Goal: Answer question/provide support: Share knowledge or assist other users

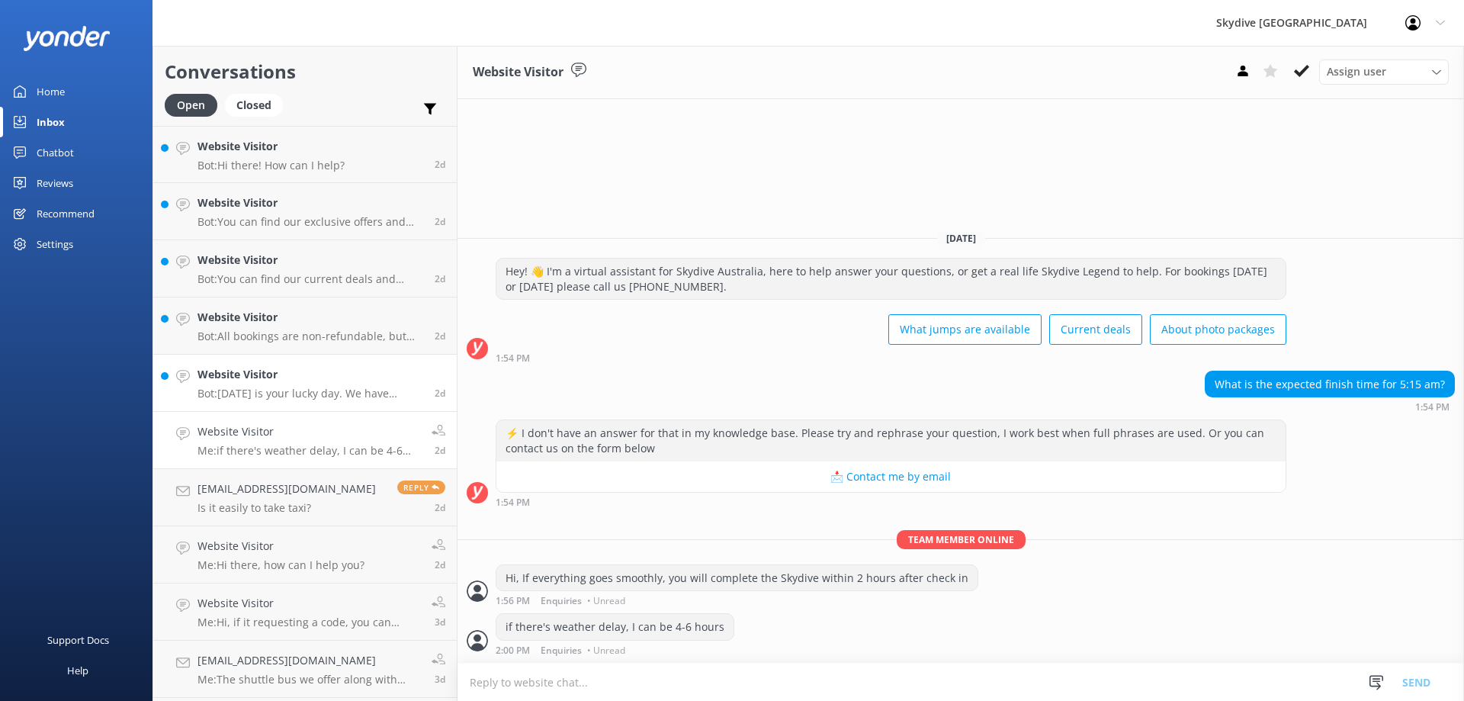
click at [336, 393] on p "Bot: [DATE] is your lucky day. We have exclusive offers when you book direct! V…" at bounding box center [311, 394] width 226 height 14
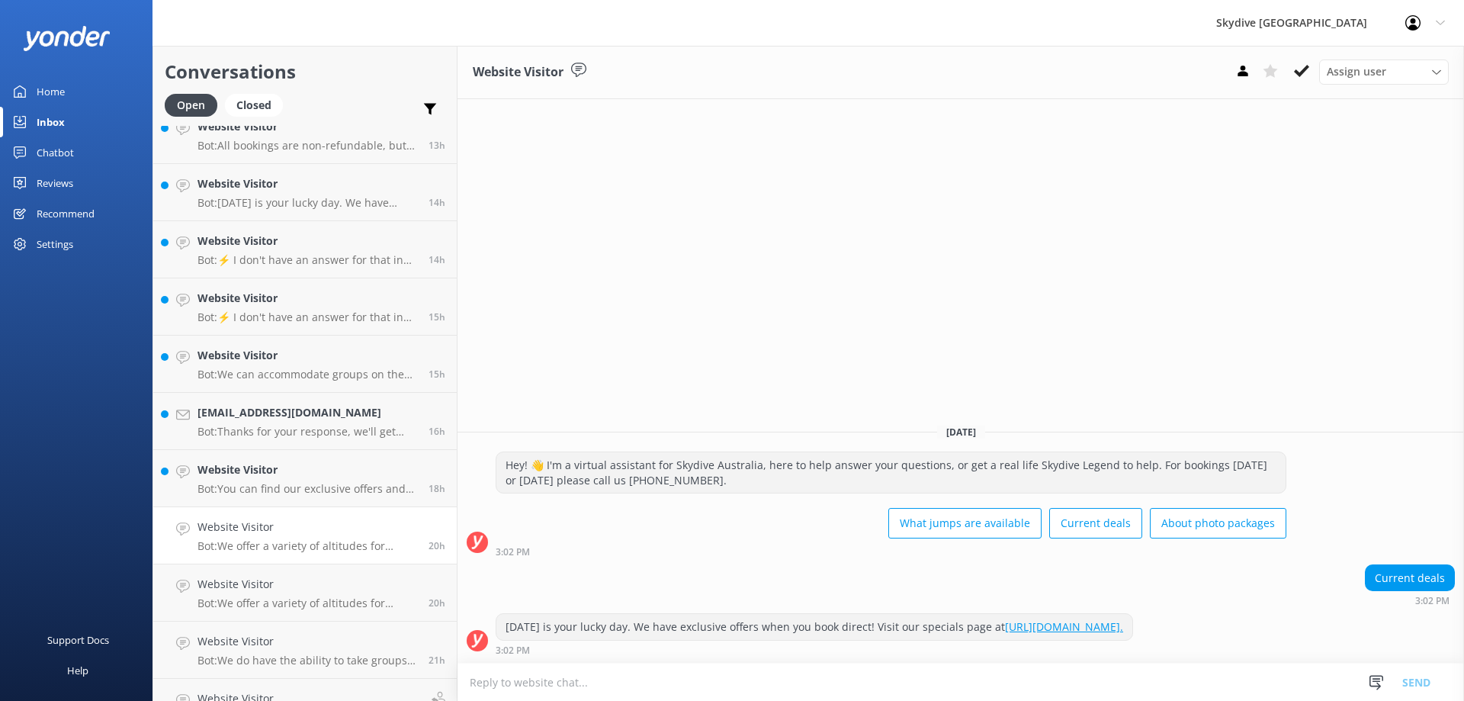
scroll to position [534, 0]
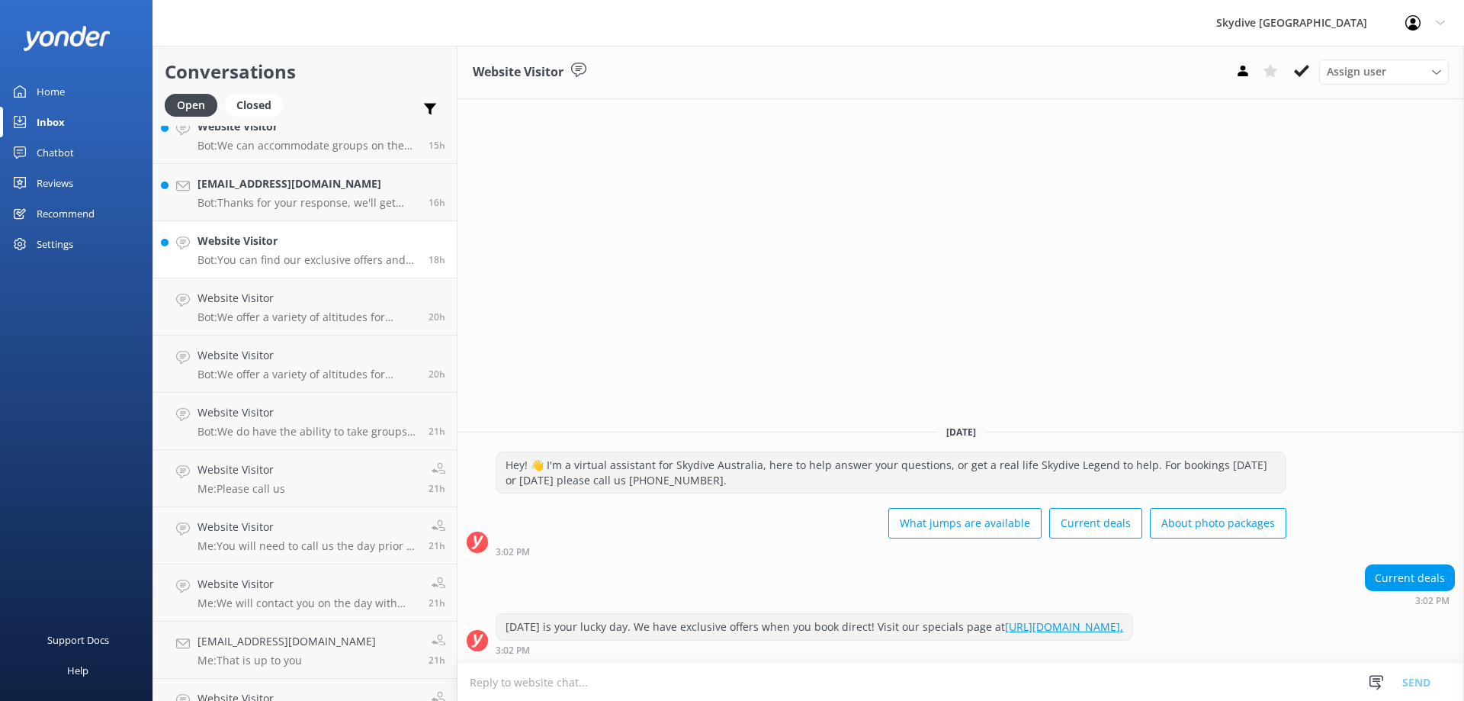
click at [339, 243] on h4 "Website Visitor" at bounding box center [308, 241] width 220 height 17
click at [298, 217] on link "[EMAIL_ADDRESS][DOMAIN_NAME] Bot: Thanks for your response, we'll get back to y…" at bounding box center [305, 192] width 304 height 57
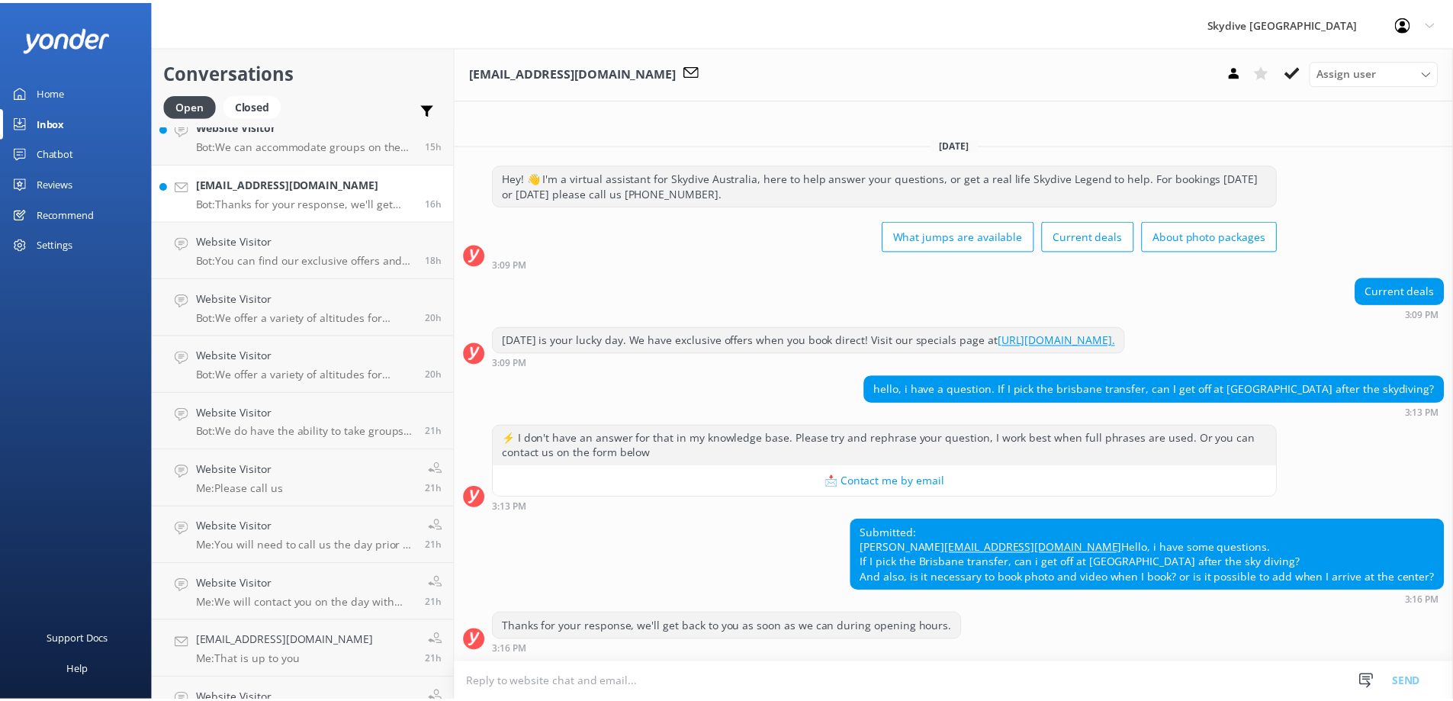
scroll to position [5, 0]
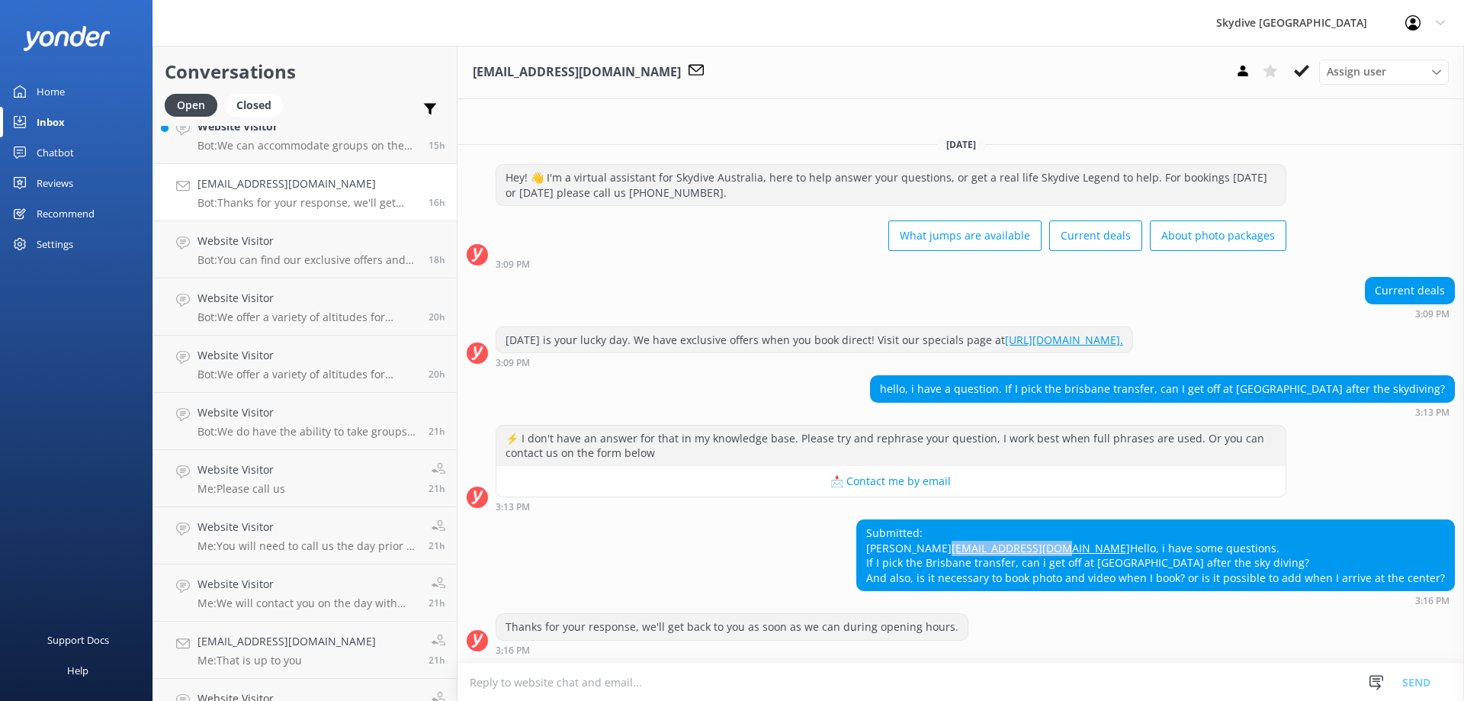
drag, startPoint x: 977, startPoint y: 535, endPoint x: 846, endPoint y: 529, distance: 131.3
click at [857, 529] on div "Submitted: [PERSON_NAME] [EMAIL_ADDRESS][DOMAIN_NAME] Hello, i have some questi…" at bounding box center [1155, 555] width 597 height 70
copy link "[EMAIL_ADDRESS][DOMAIN_NAME]"
click at [926, 520] on div "Submitted: [PERSON_NAME] [EMAIL_ADDRESS][DOMAIN_NAME] Hello, i have some questi…" at bounding box center [1155, 555] width 597 height 70
drag, startPoint x: 917, startPoint y: 516, endPoint x: 855, endPoint y: 522, distance: 62.0
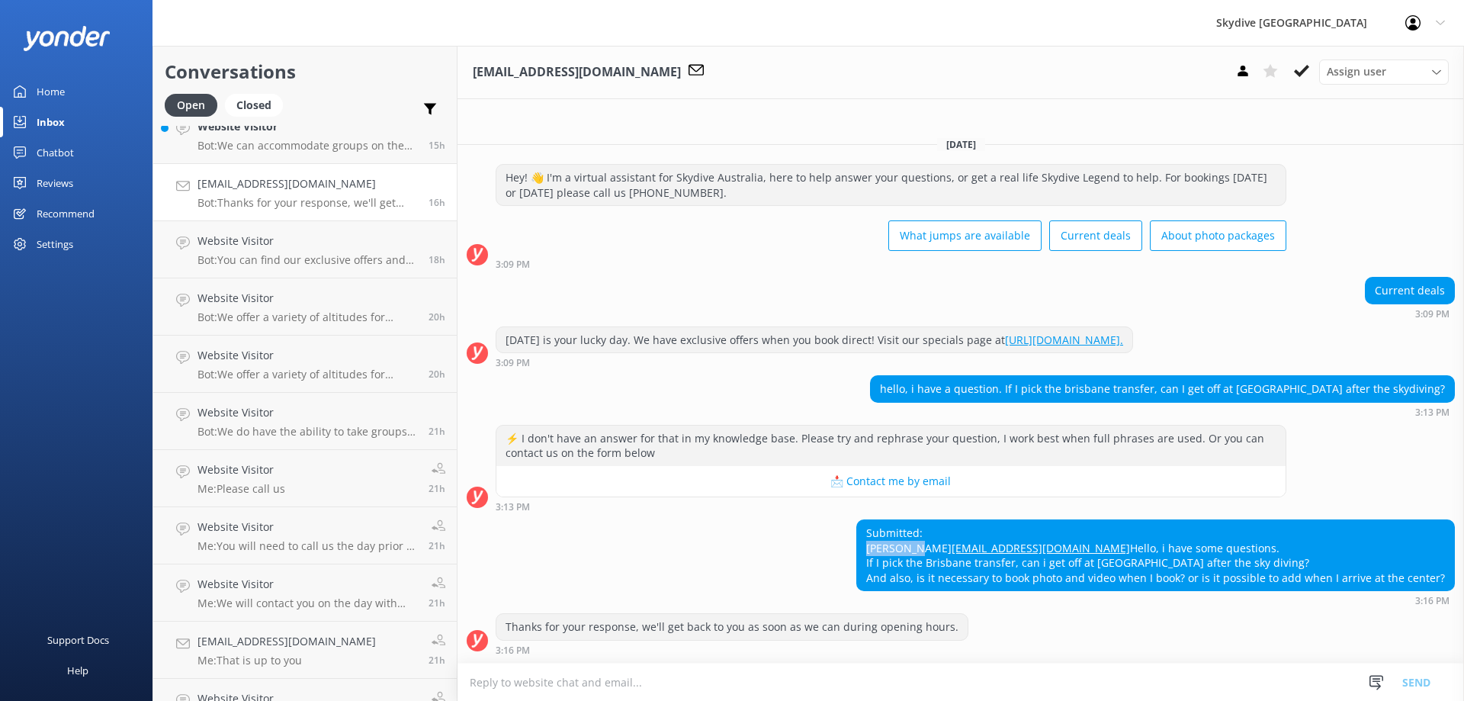
click at [857, 522] on div "Submitted: [PERSON_NAME] [EMAIL_ADDRESS][DOMAIN_NAME] Hello, i have some questi…" at bounding box center [1155, 555] width 597 height 70
copy div "[PERSON_NAME]"
click at [45, 129] on div "Inbox" at bounding box center [51, 122] width 28 height 31
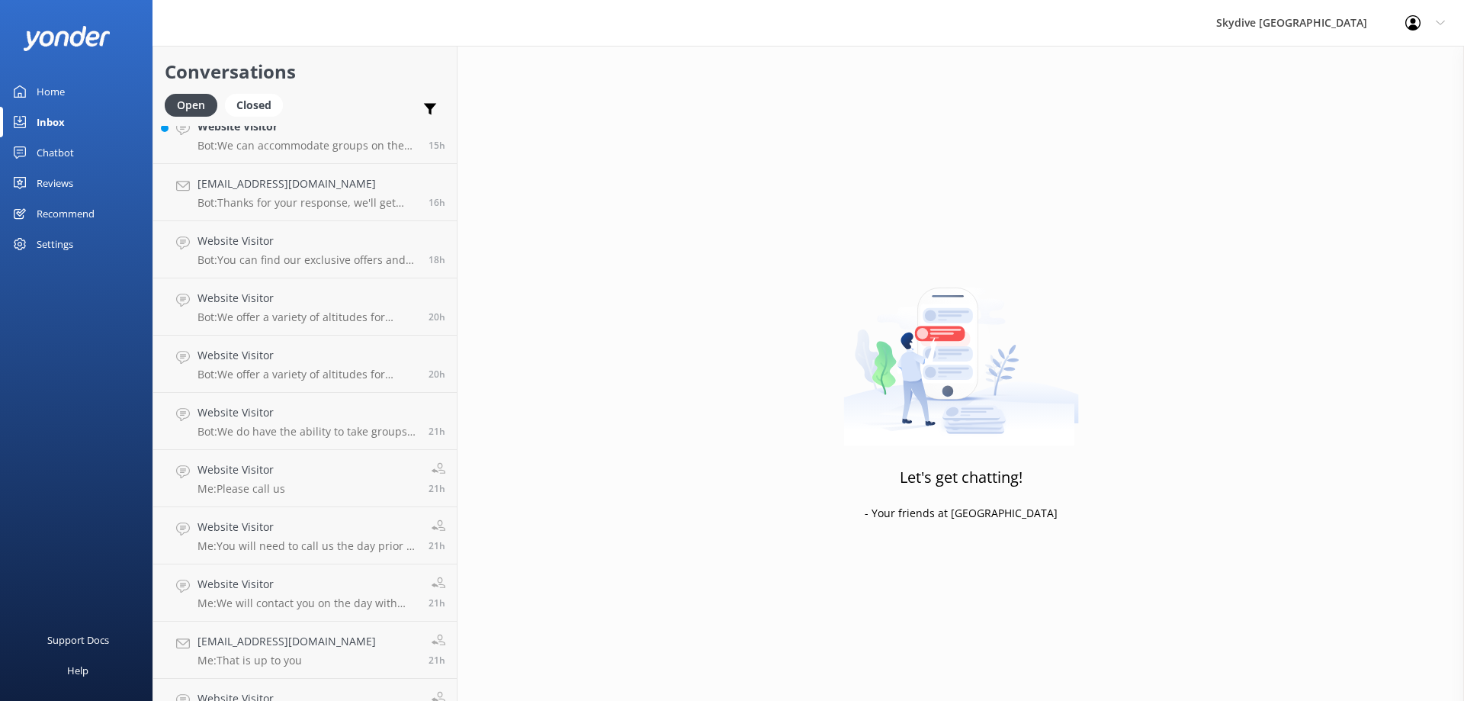
click at [45, 95] on div "Home" at bounding box center [51, 91] width 28 height 31
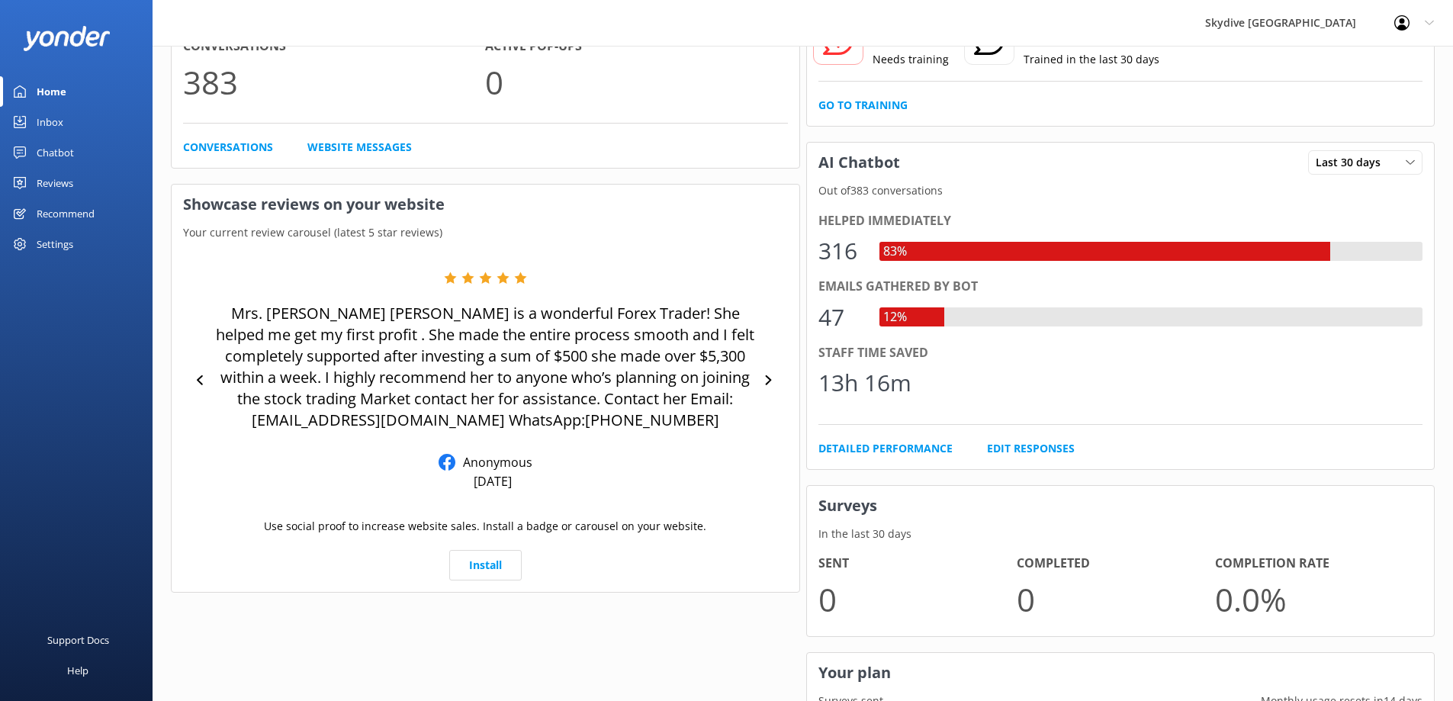
scroll to position [303, 0]
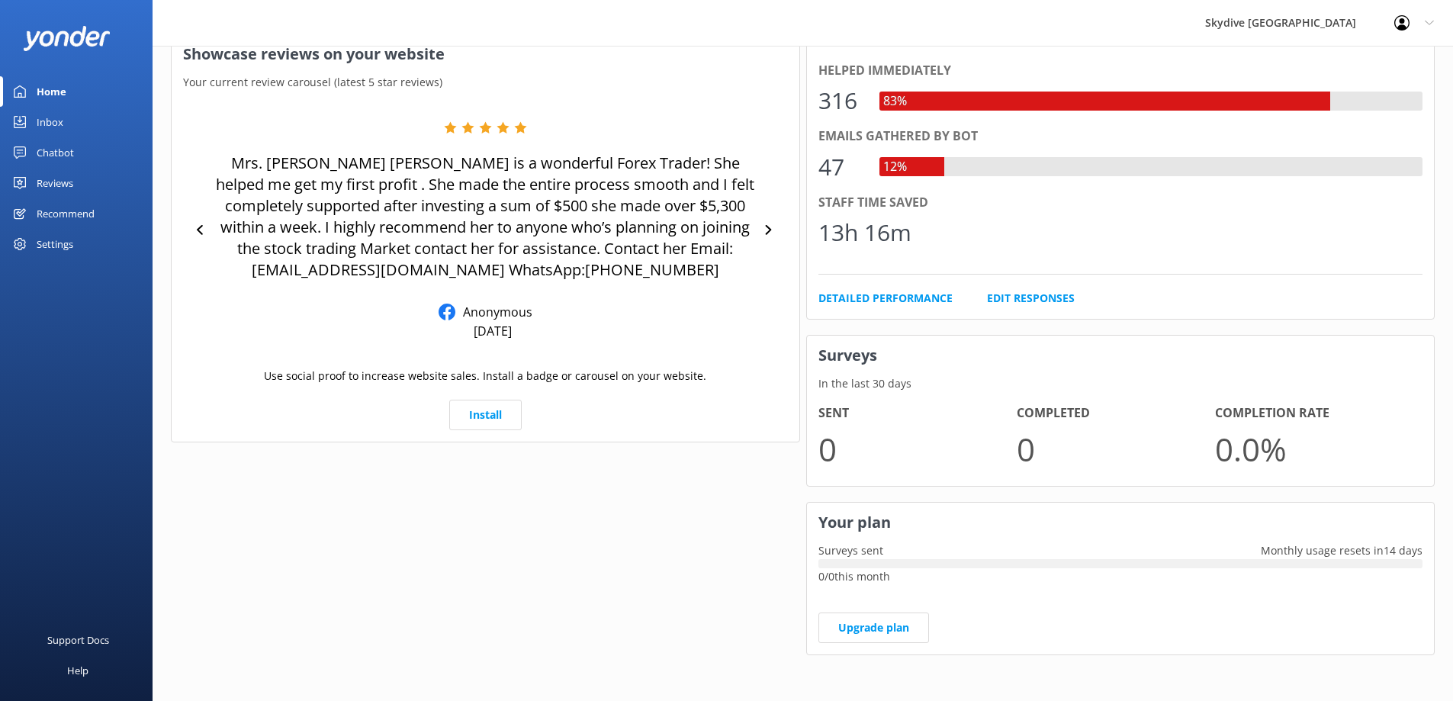
click at [59, 155] on div "Chatbot" at bounding box center [55, 152] width 37 height 31
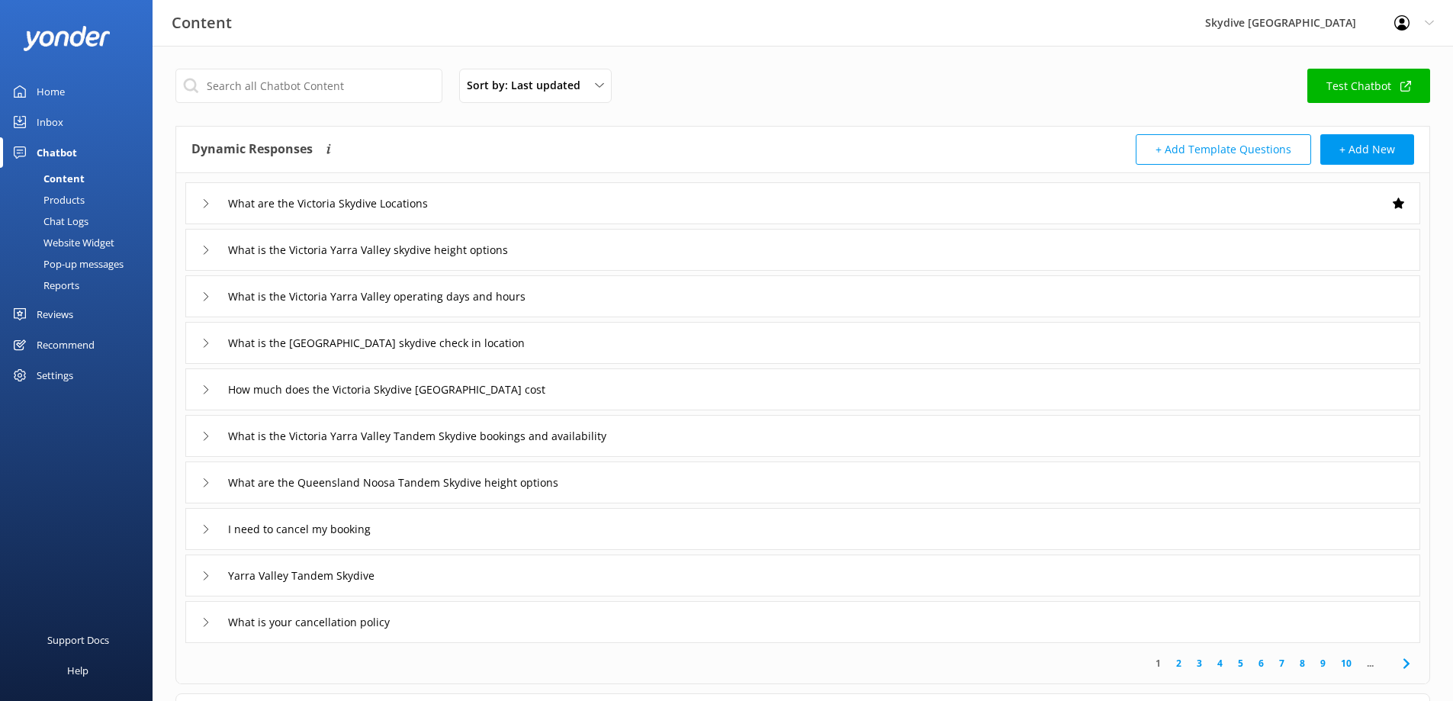
click at [48, 130] on div "Inbox" at bounding box center [50, 122] width 27 height 31
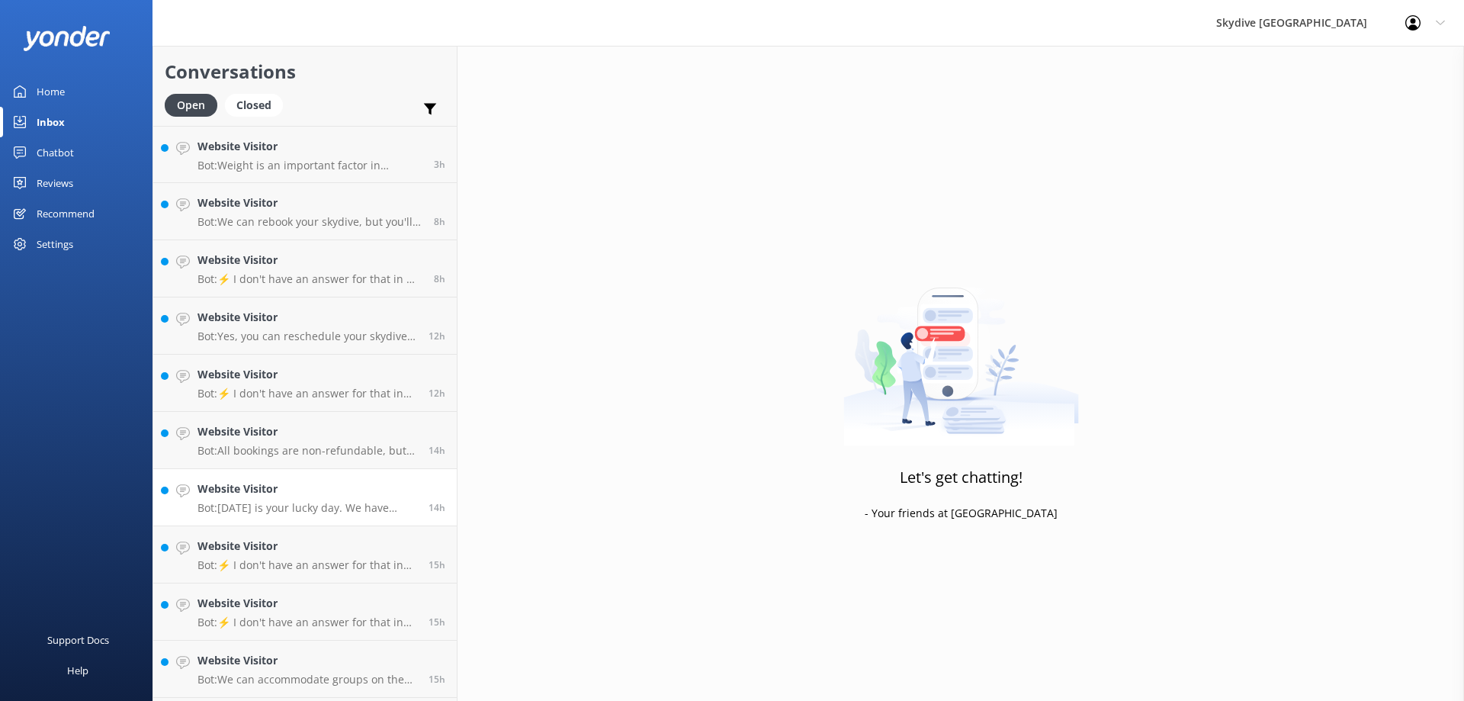
scroll to position [305, 0]
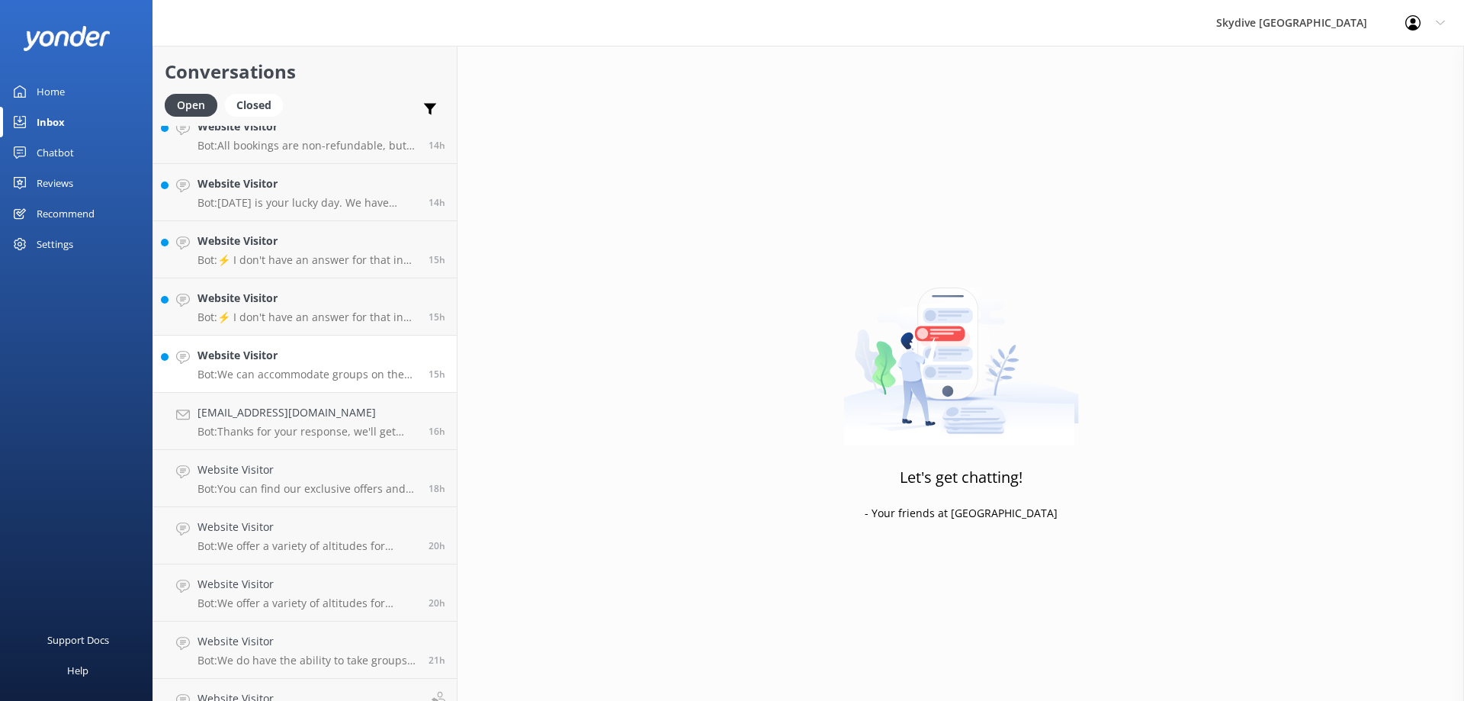
click at [275, 368] on p "Bot: We can accommodate groups on the same plane, but group sizes can vary. Ple…" at bounding box center [308, 375] width 220 height 14
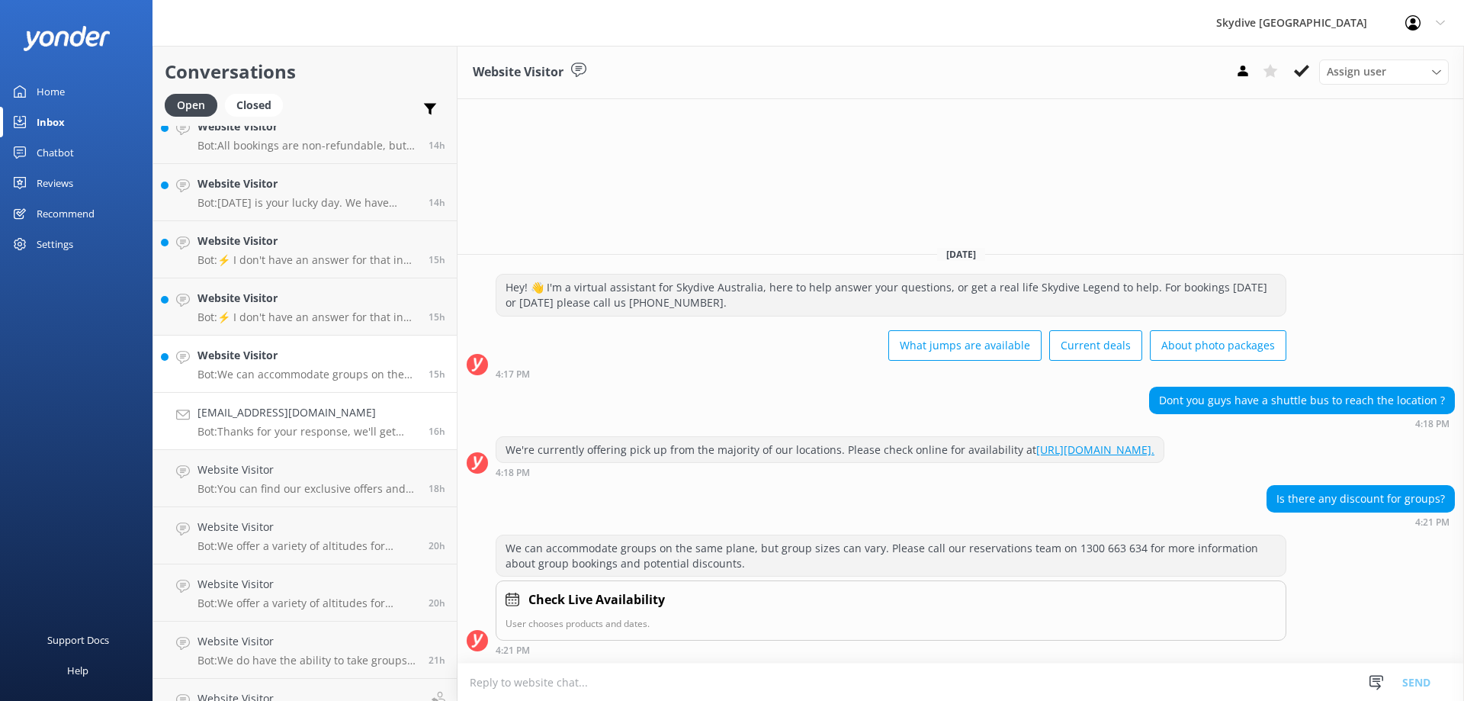
click at [322, 421] on h4 "[EMAIL_ADDRESS][DOMAIN_NAME]" at bounding box center [308, 412] width 220 height 17
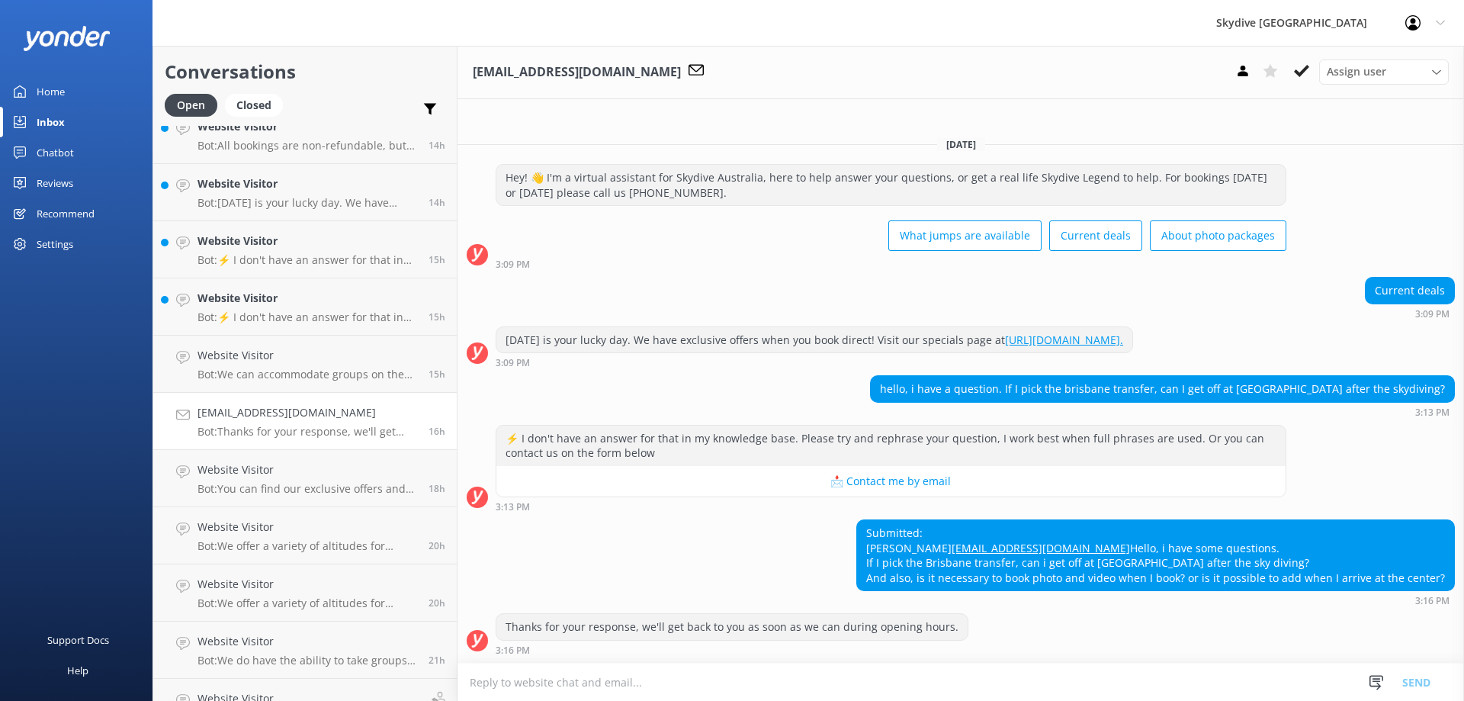
scroll to position [5, 0]
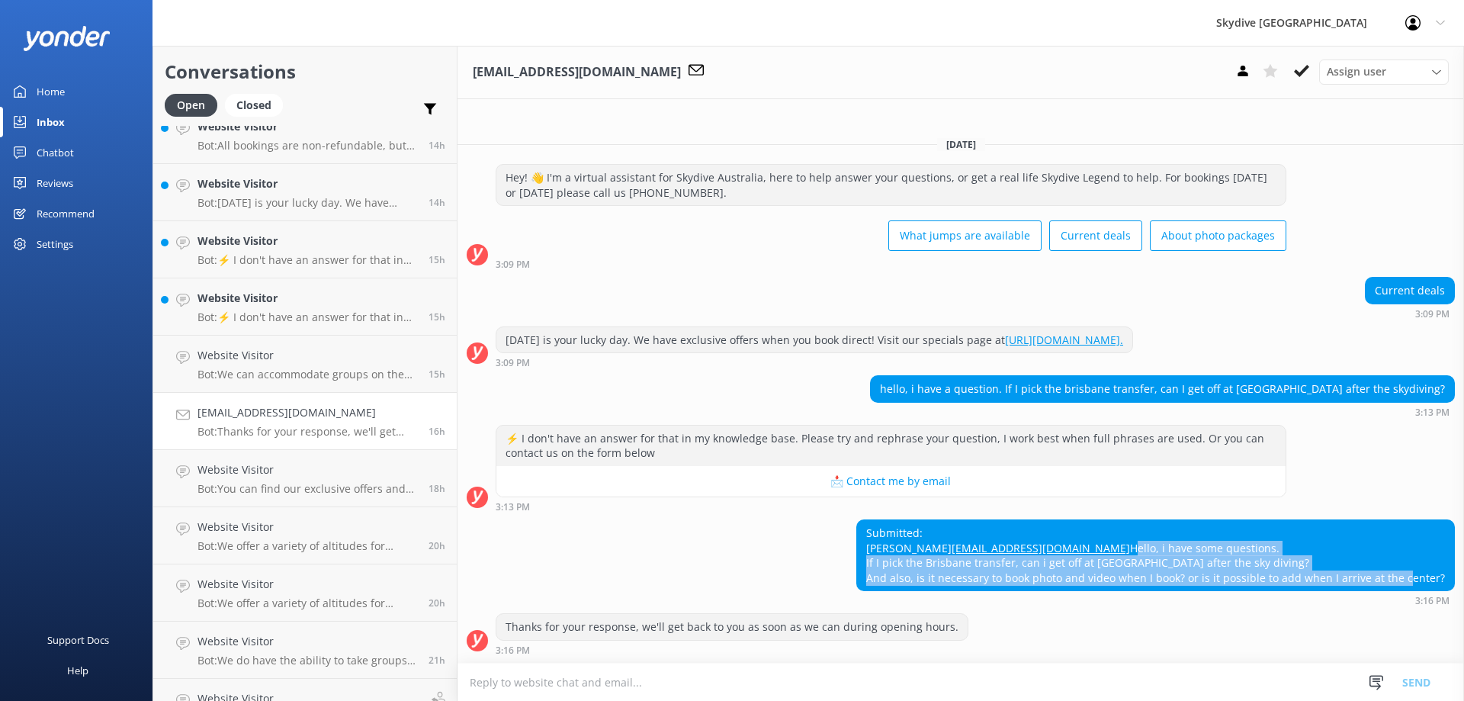
drag, startPoint x: 871, startPoint y: 548, endPoint x: 1445, endPoint y: 577, distance: 575.0
click at [1445, 577] on div "Submitted: [PERSON_NAME] [EMAIL_ADDRESS][DOMAIN_NAME] Hello, i have some questi…" at bounding box center [961, 562] width 1007 height 86
copy div "Hello, i have some questions. If I pick the Brisbane transfer, can i get off at…"
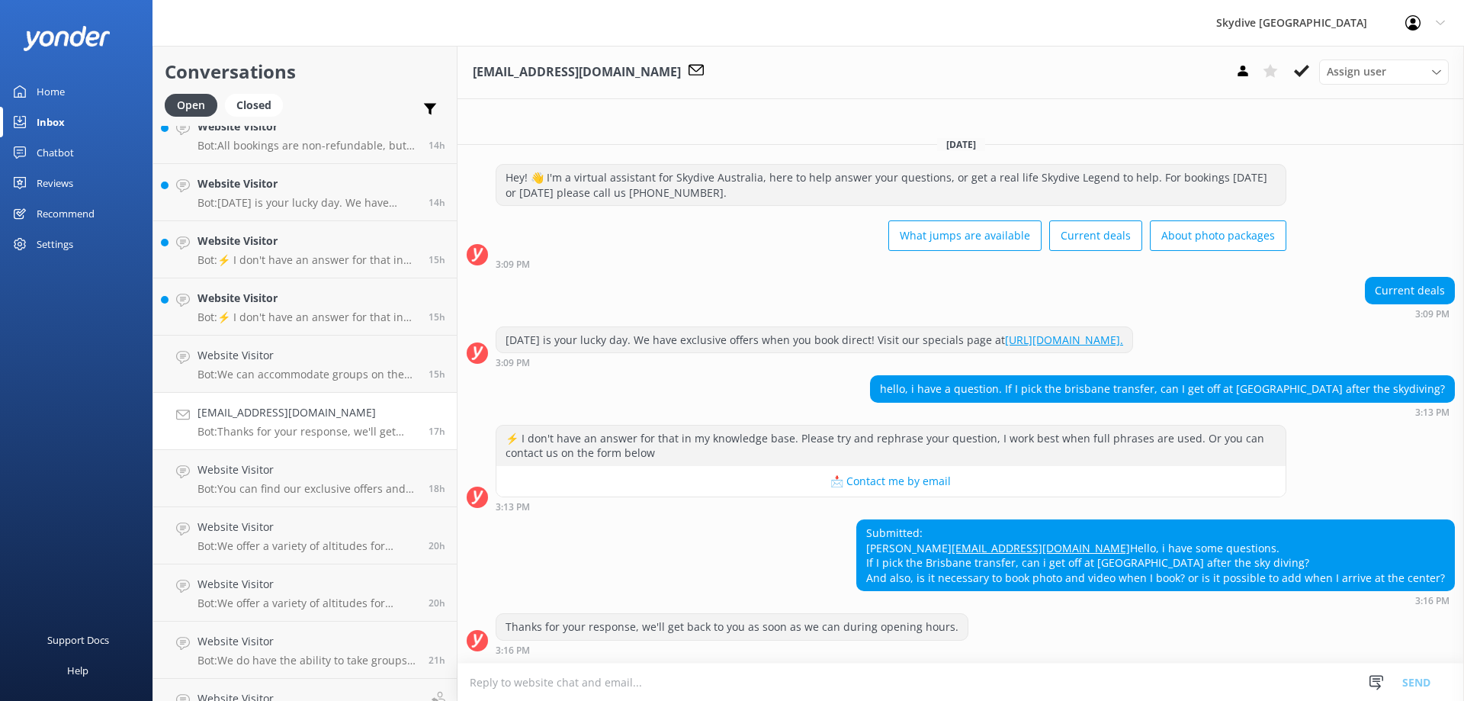
click at [834, 661] on div "Thanks for your response, we'll get back to you as soon as we can during openin…" at bounding box center [961, 638] width 1007 height 50
click at [820, 675] on textarea at bounding box center [961, 681] width 1007 height 37
paste textarea "You can talk to our driver on the day. I believe they're happy to drop you off …"
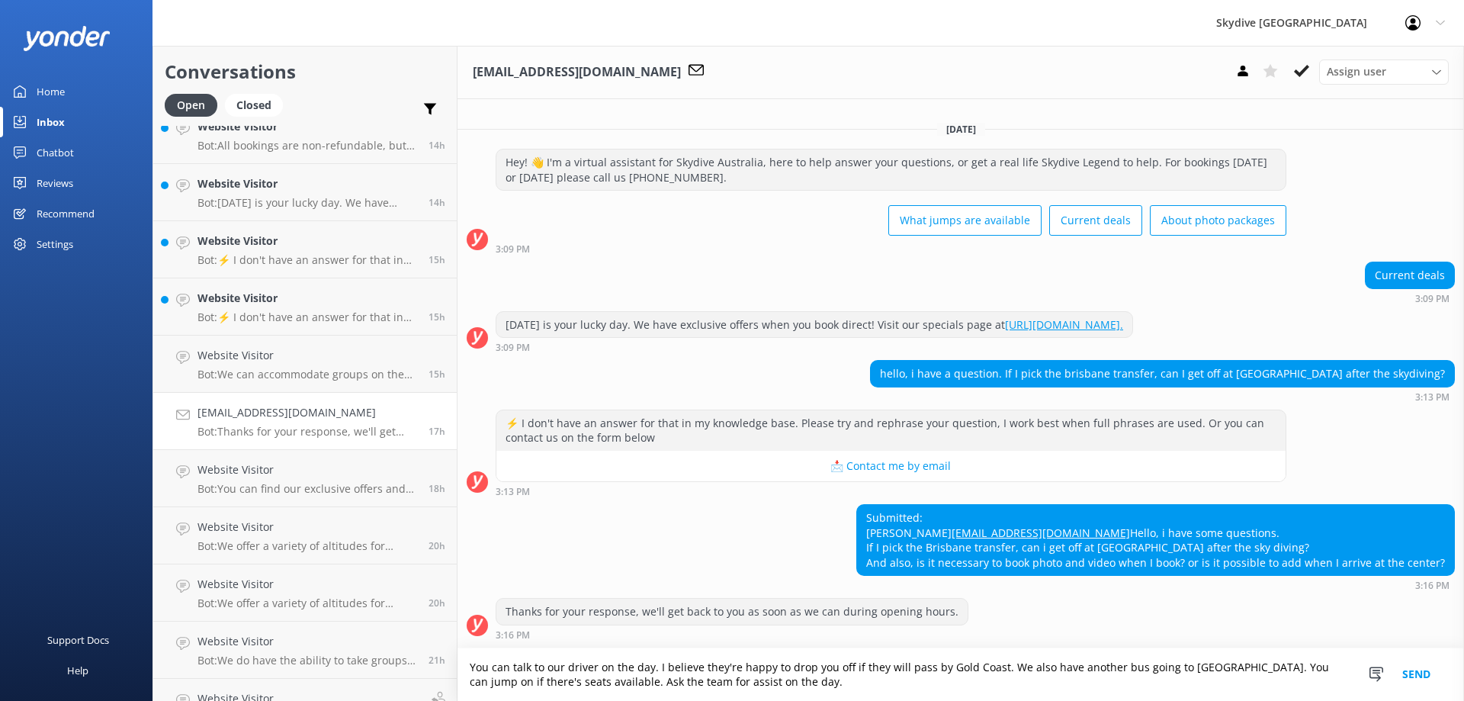
scroll to position [20, 0]
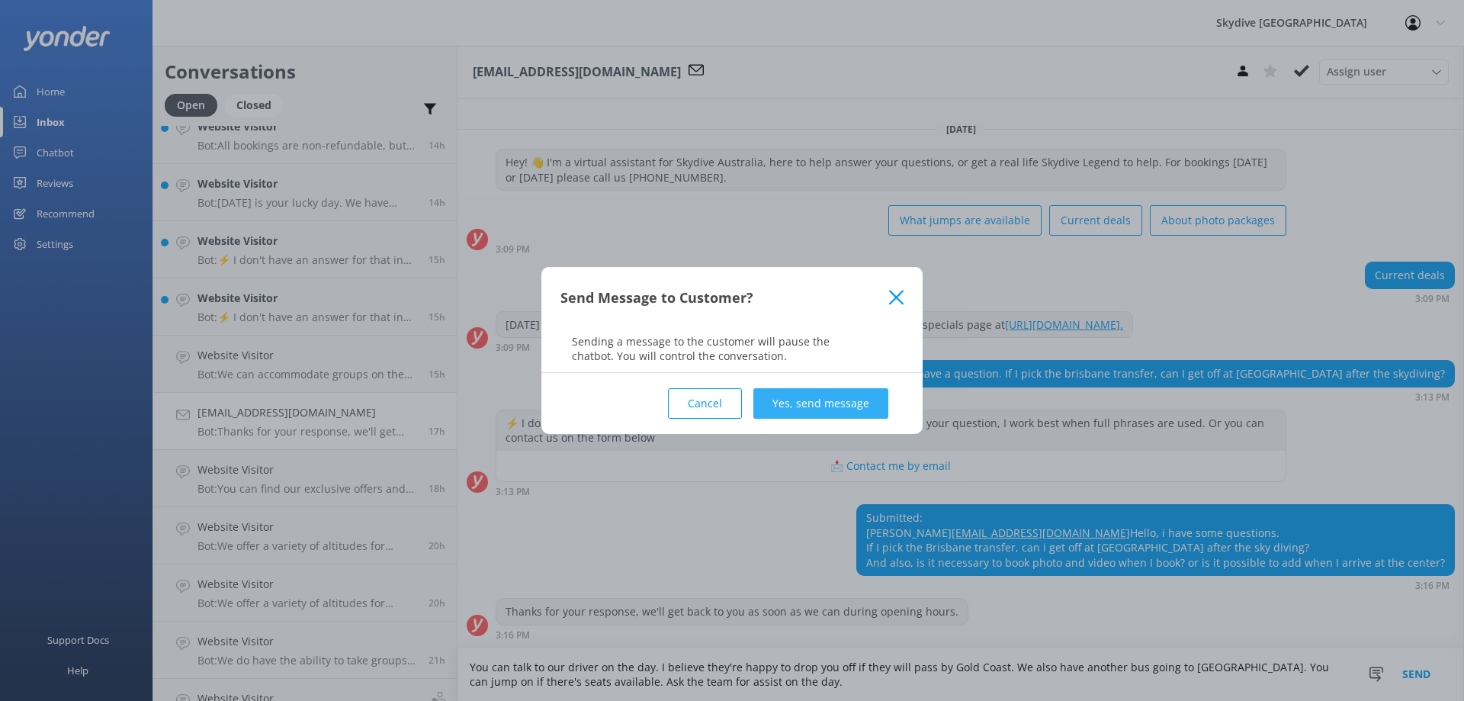
type textarea "You can talk to our driver on the day. I believe they're happy to drop you off …"
click at [807, 400] on button "Yes, send message" at bounding box center [820, 403] width 135 height 31
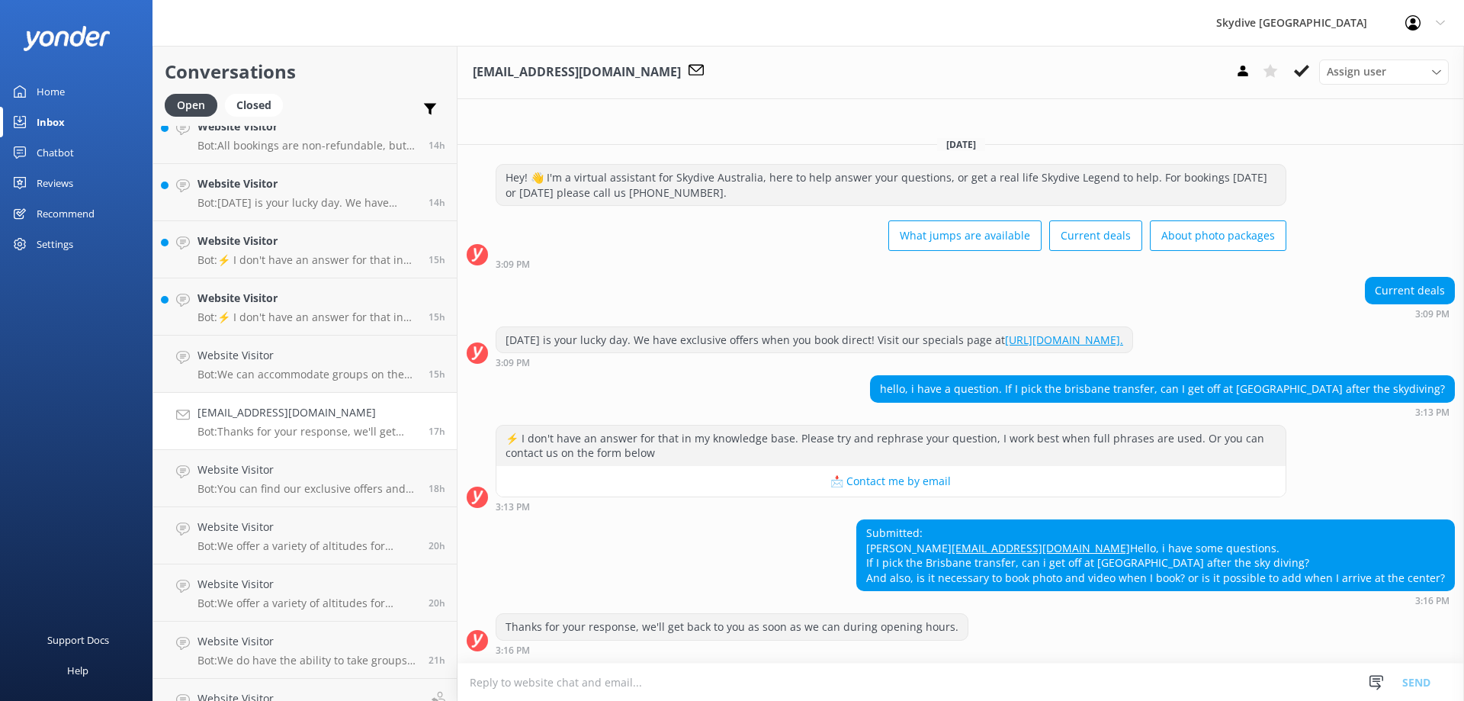
scroll to position [147, 0]
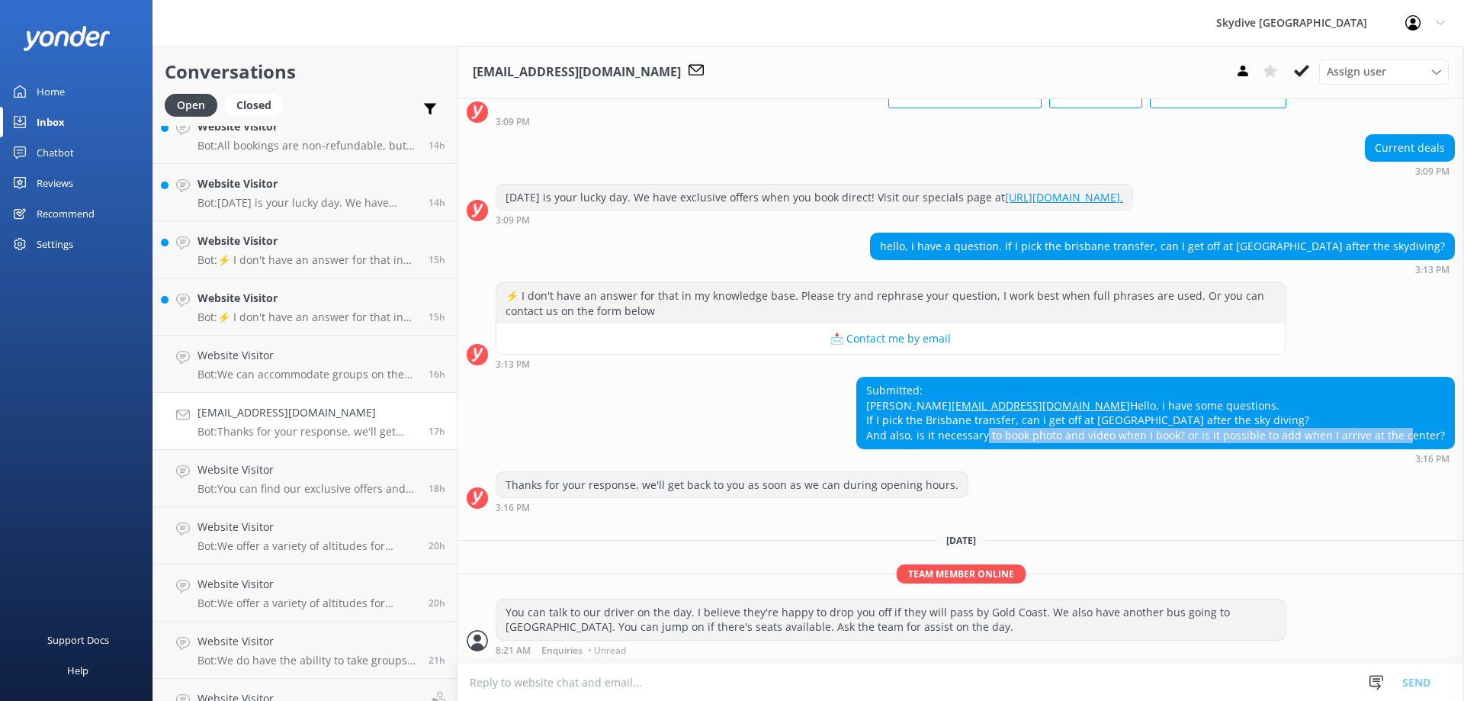
drag, startPoint x: 1437, startPoint y: 429, endPoint x: 1021, endPoint y: 434, distance: 416.4
click at [1021, 434] on div "Submitted: [PERSON_NAME] [EMAIL_ADDRESS][DOMAIN_NAME] Hello, i have some questi…" at bounding box center [1155, 412] width 597 height 70
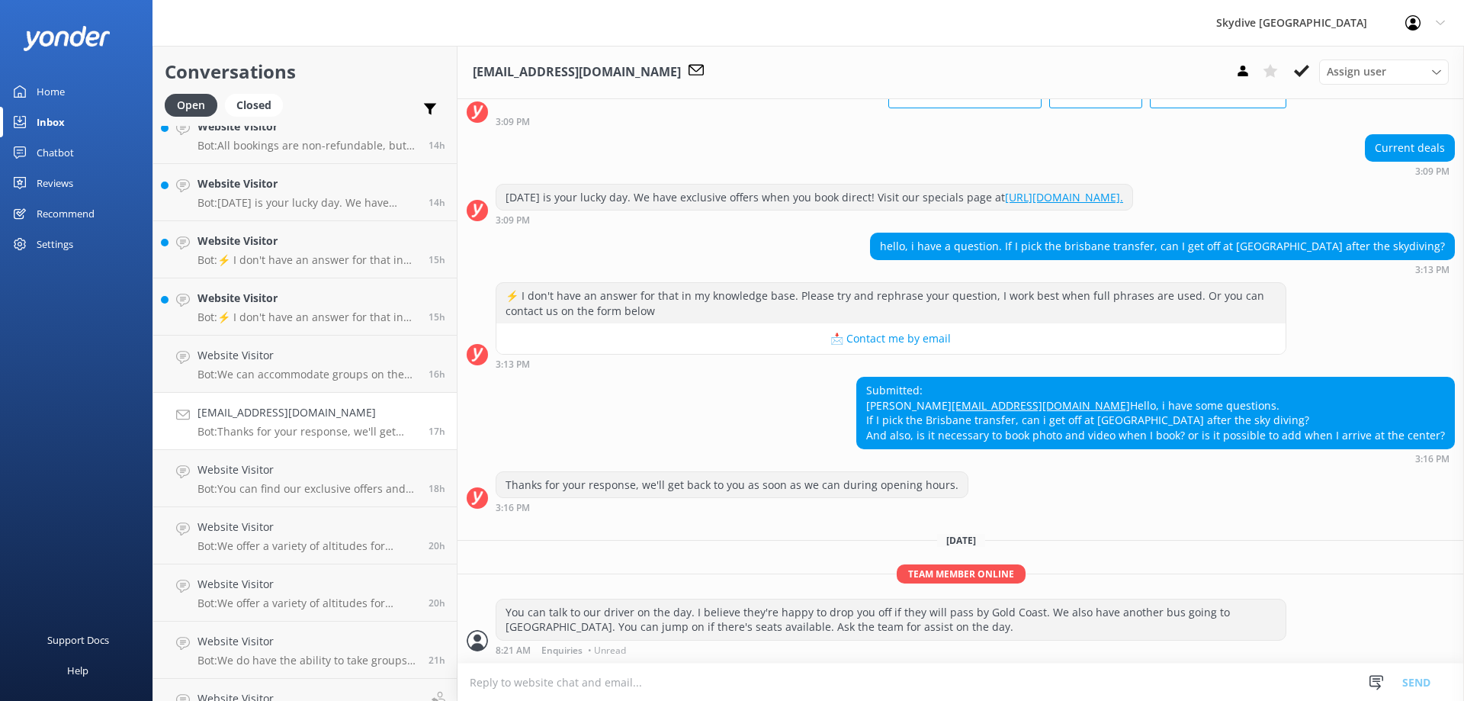
click at [890, 436] on div "Submitted: [PERSON_NAME] [EMAIL_ADDRESS][DOMAIN_NAME] Hello, i have some questi…" at bounding box center [1155, 412] width 597 height 70
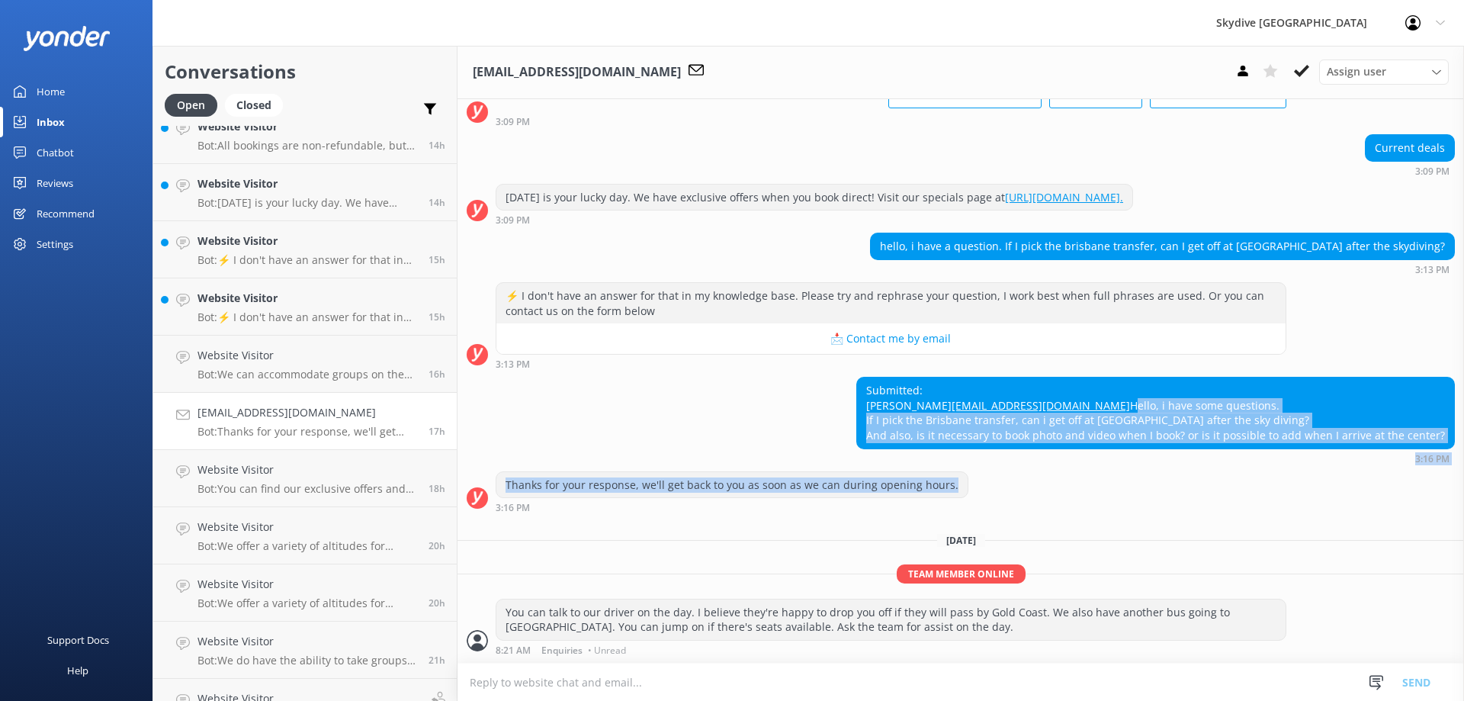
drag, startPoint x: 872, startPoint y: 400, endPoint x: 1399, endPoint y: 472, distance: 532.6
click at [1399, 472] on div "[DATE] Hey! 👋 I'm a virtual assistant for Skydive Australia, here to help answe…" at bounding box center [961, 322] width 1007 height 681
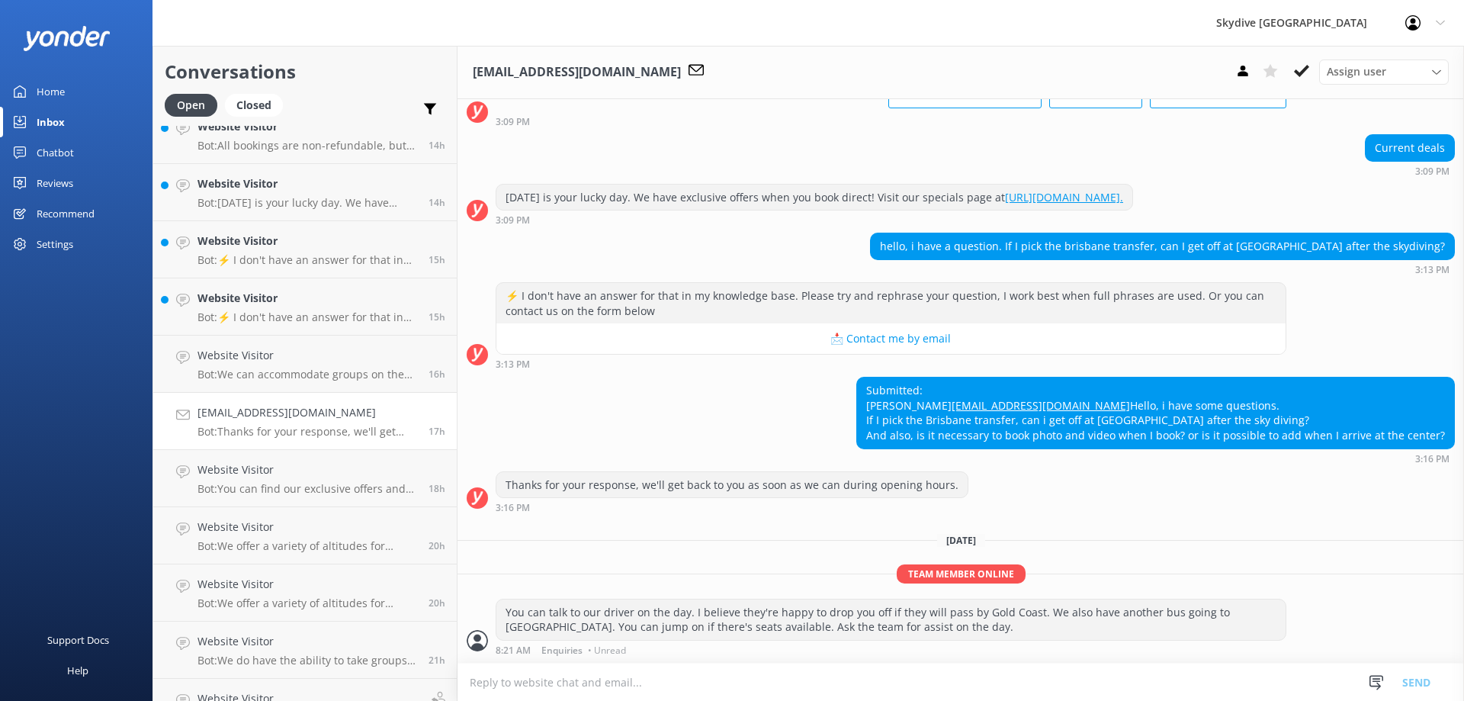
click at [1398, 503] on div "Thanks for your response, we'll get back to you as soon as we can during openin…" at bounding box center [961, 492] width 1007 height 42
click at [270, 314] on p "Bot: ⚡ I don't have an answer for that in my knowledge base. Please try and rep…" at bounding box center [308, 317] width 220 height 14
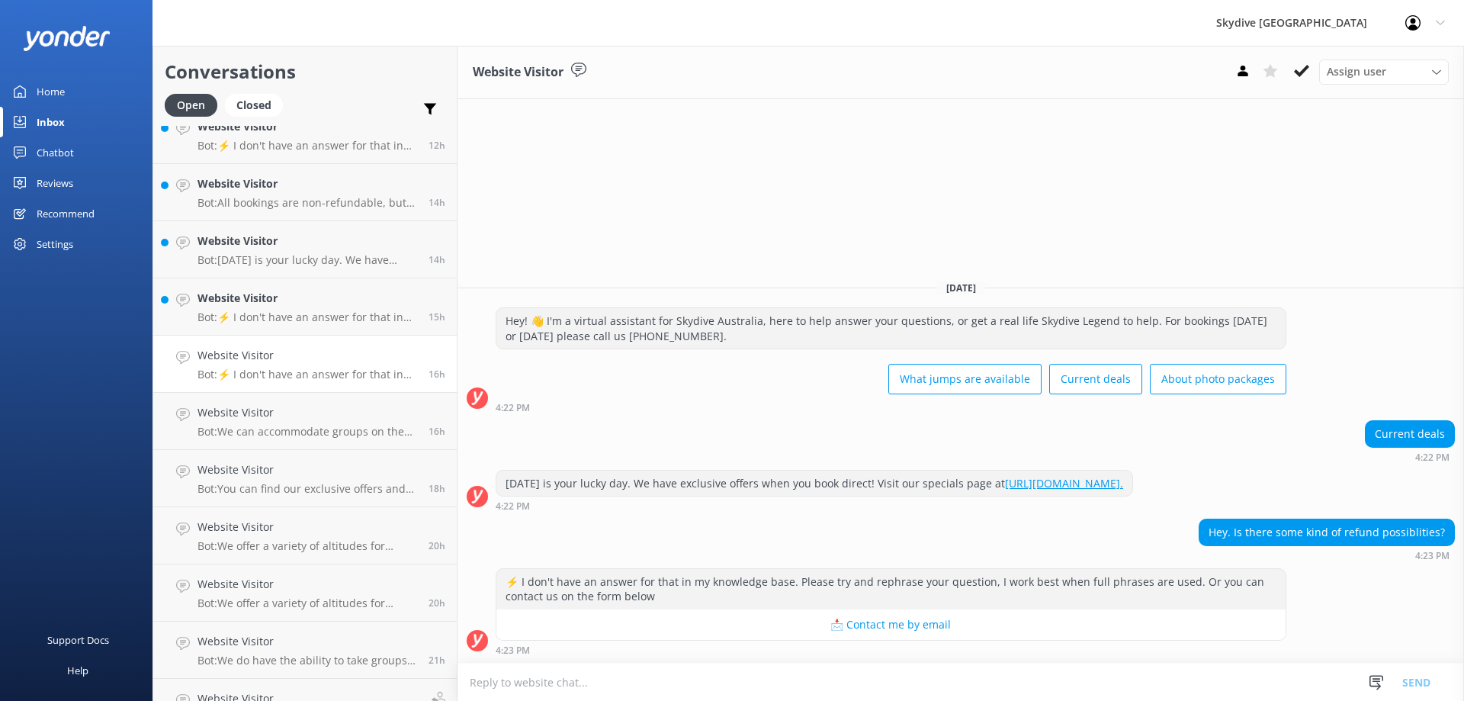
click at [634, 686] on textarea at bounding box center [961, 681] width 1007 height 37
paste textarea "Loremipsumdol sit Am Conse ad e Seddoeiu: Tempor in u laboreetdolo magn al enim…"
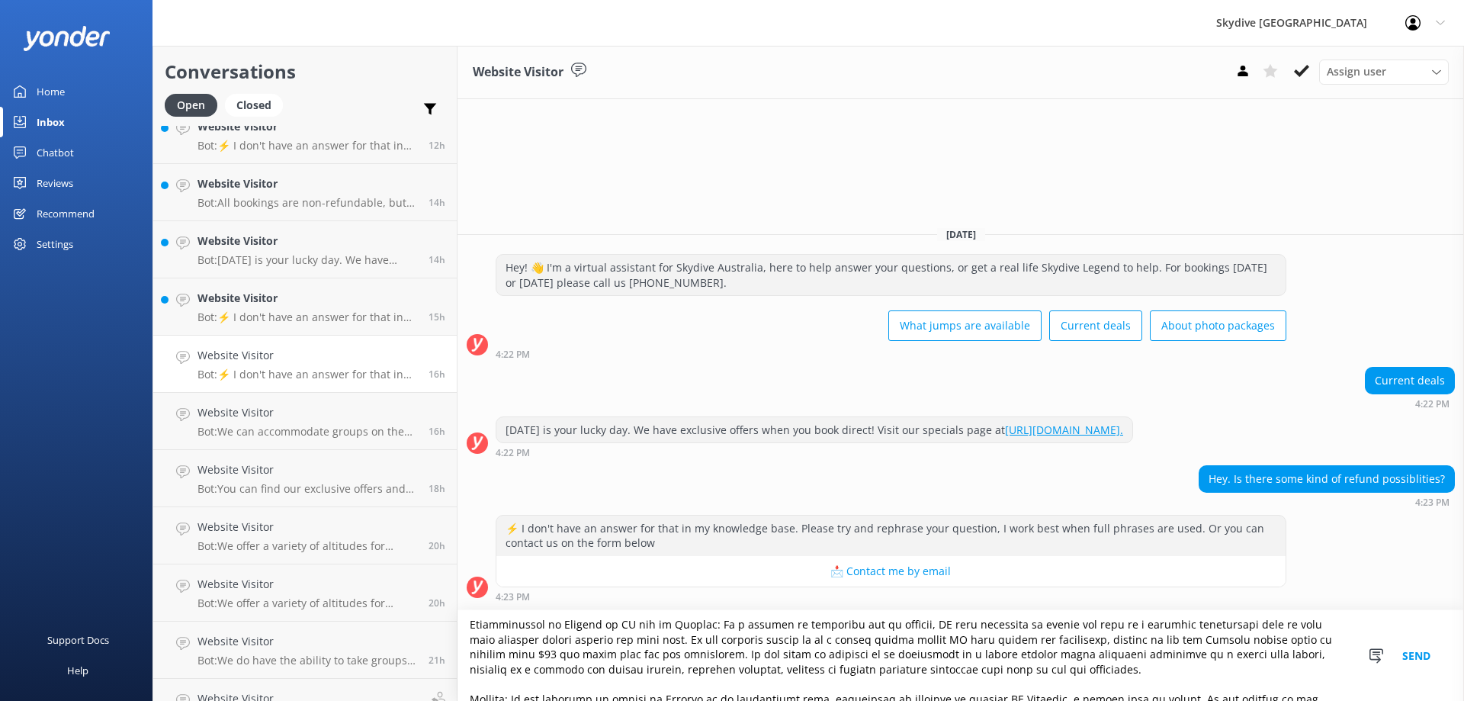
scroll to position [261, 0]
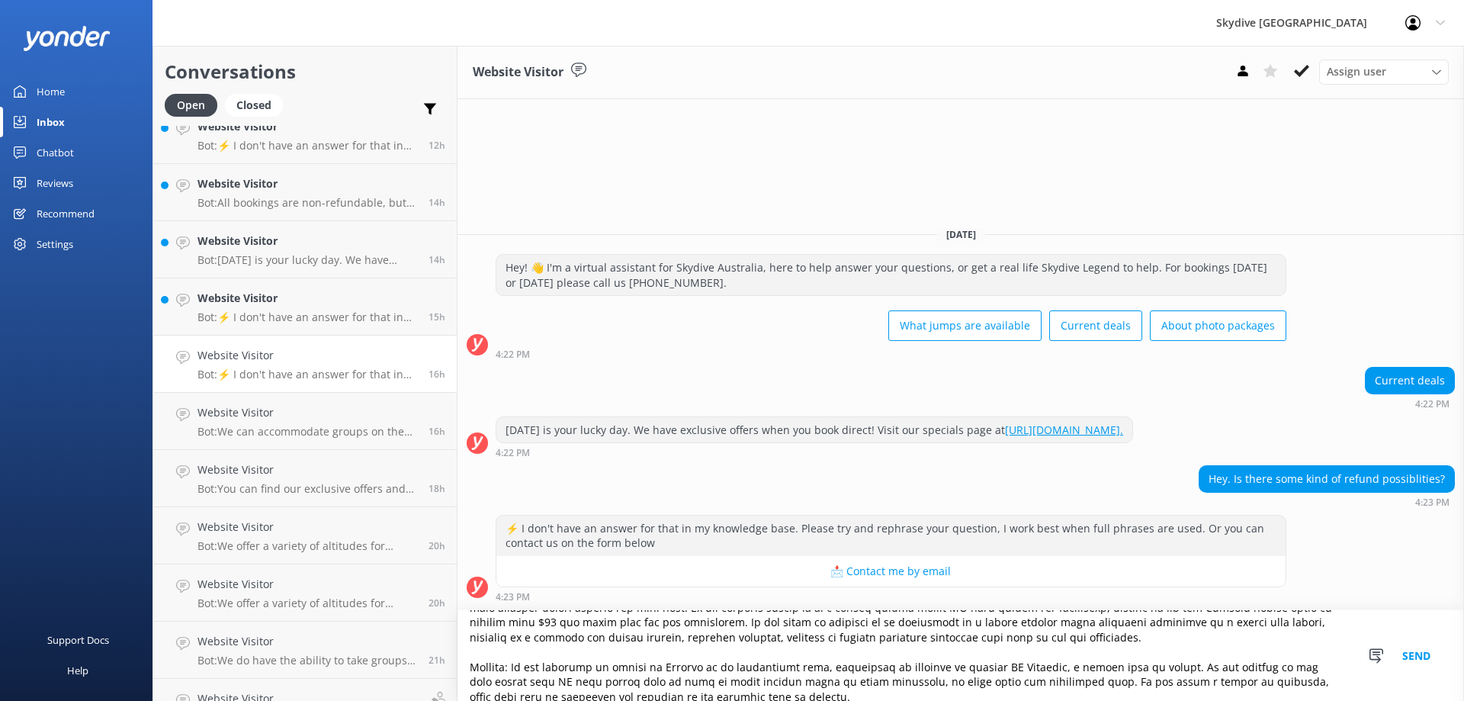
type textarea "Loremipsumdol sit Am Conse ad e Seddoeiu: Tempor in u laboreetdolo magn al enim…"
click at [1416, 661] on button "Send" at bounding box center [1416, 655] width 57 height 91
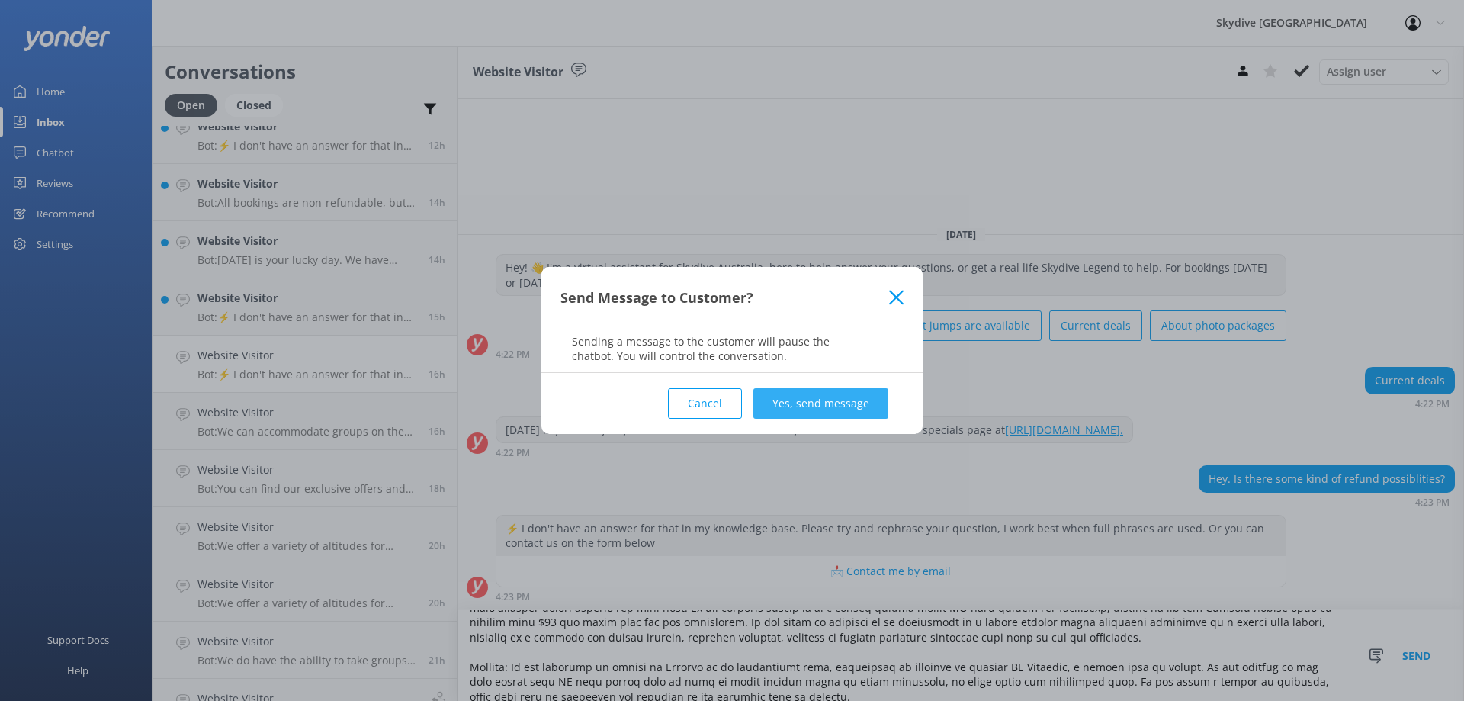
click at [822, 409] on button "Yes, send message" at bounding box center [820, 403] width 135 height 31
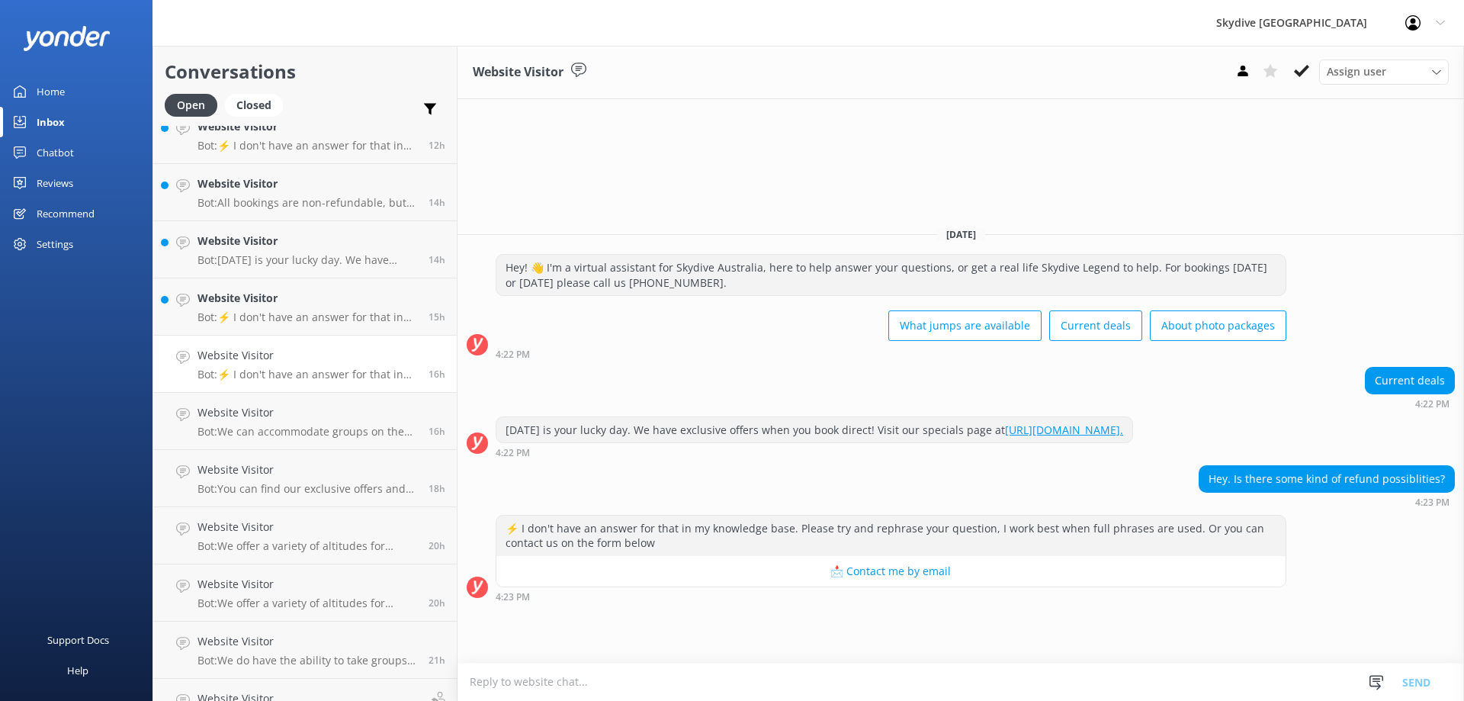
scroll to position [303, 0]
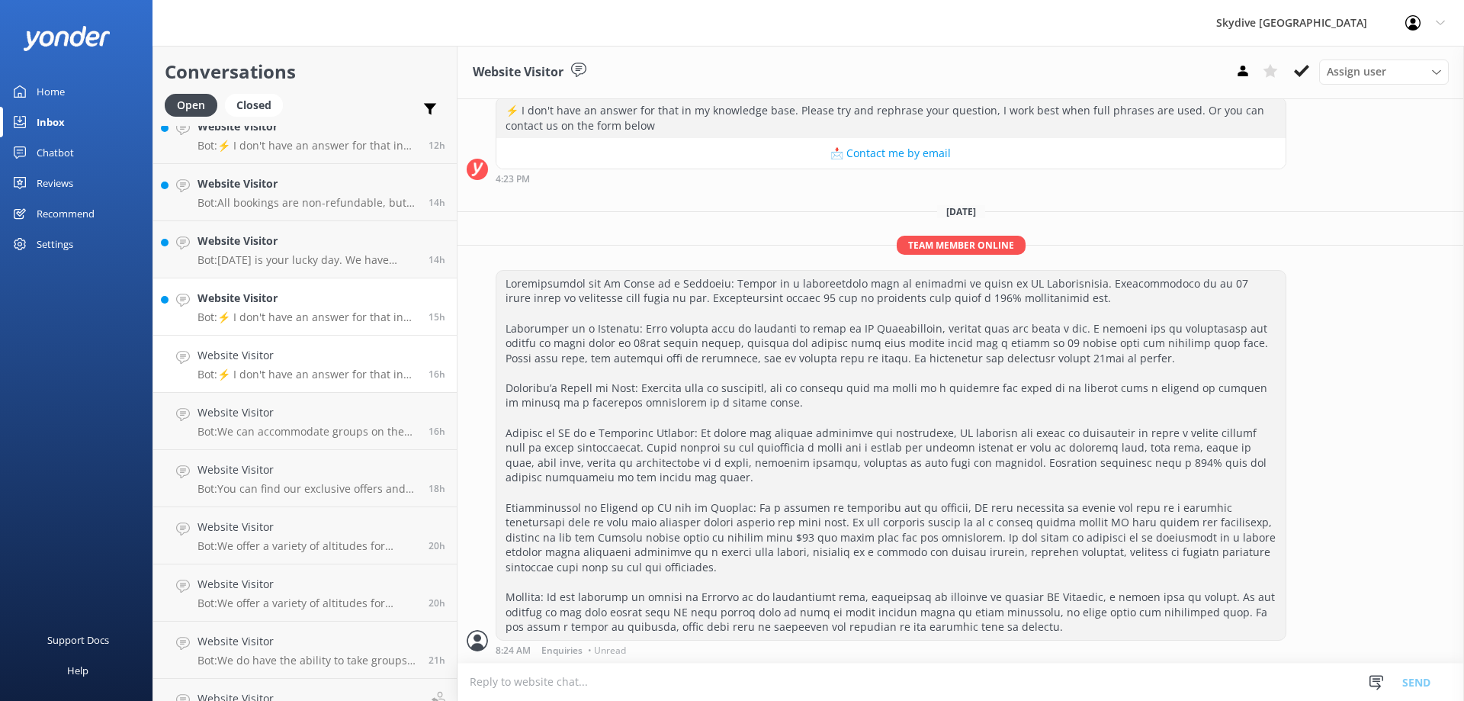
click at [284, 297] on h4 "Website Visitor" at bounding box center [308, 298] width 220 height 17
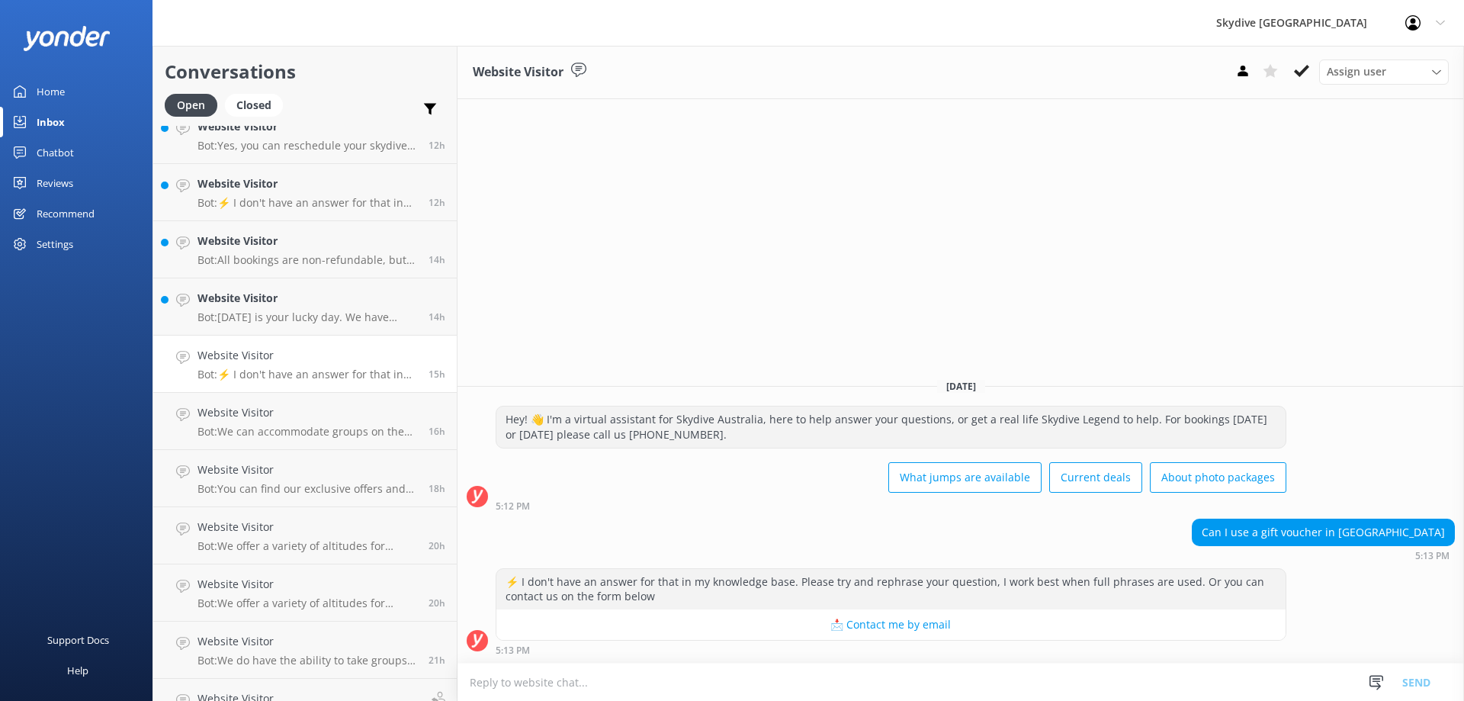
click at [308, 366] on div "Website Visitor Bot: ⚡ I don't have an answer for that in my knowledge base. Pl…" at bounding box center [308, 364] width 220 height 34
click at [355, 374] on p "Bot: ⚡ I don't have an answer for that in my knowledge base. Please try and rep…" at bounding box center [308, 375] width 220 height 14
click at [763, 667] on textarea at bounding box center [961, 681] width 1007 height 37
click at [546, 683] on textarea "If it;" at bounding box center [961, 682] width 1007 height 38
drag, startPoint x: 544, startPoint y: 683, endPoint x: 424, endPoint y: 689, distance: 119.8
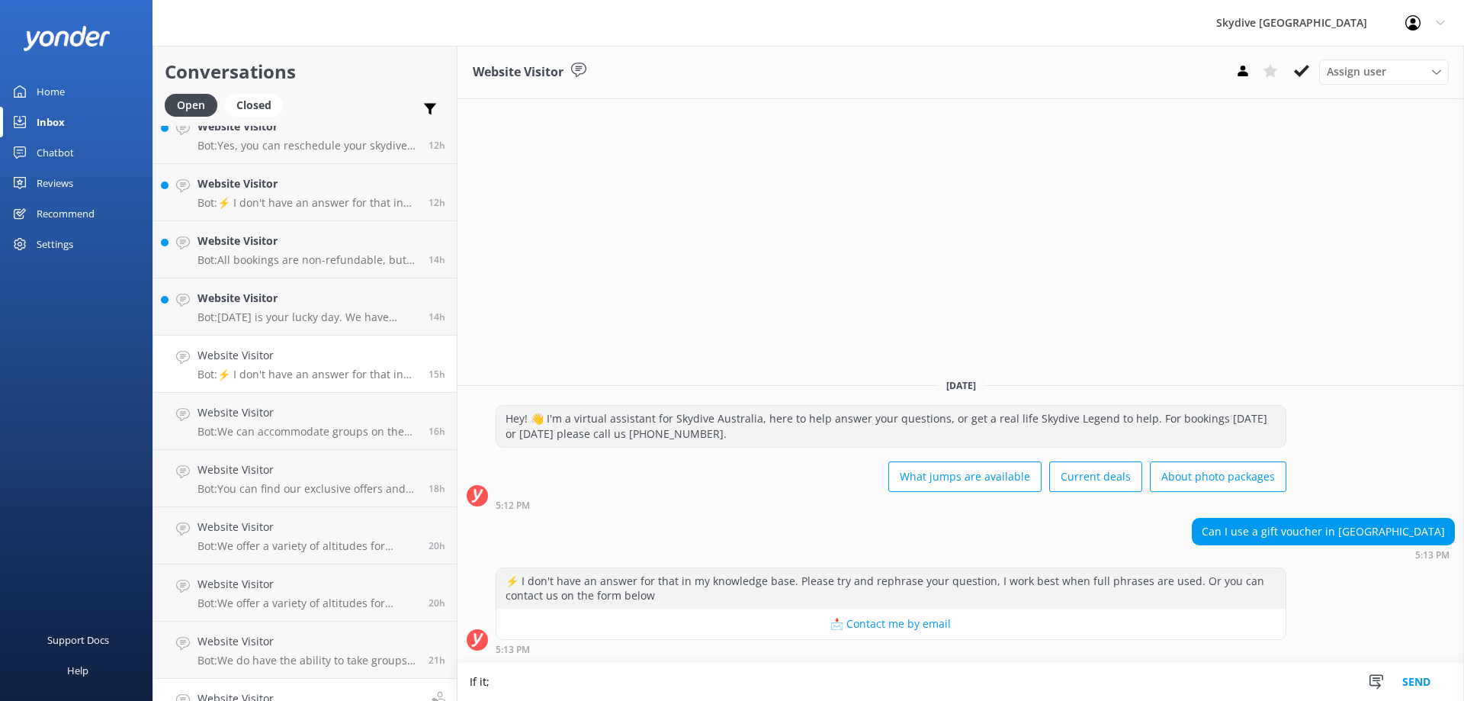
click at [424, 689] on div "Conversations Open Closed Important Assigned to me Unassigned Website Visitor M…" at bounding box center [809, 373] width 1312 height 655
click at [617, 685] on textarea "Hi only New Zealand Gift Vouvher is" at bounding box center [961, 682] width 1007 height 38
click at [693, 691] on textarea "Hi only New Zealand Gift Voucher is" at bounding box center [961, 682] width 1007 height 38
click at [825, 678] on textarea "Hi only New Zealand Gift Voucher is able to use for New zealand as the system i…" at bounding box center [961, 682] width 1007 height 38
click at [750, 682] on textarea "Hi only New Zealand Gift Voucher is able to use for [GEOGRAPHIC_DATA] as the bo…" at bounding box center [961, 682] width 1007 height 38
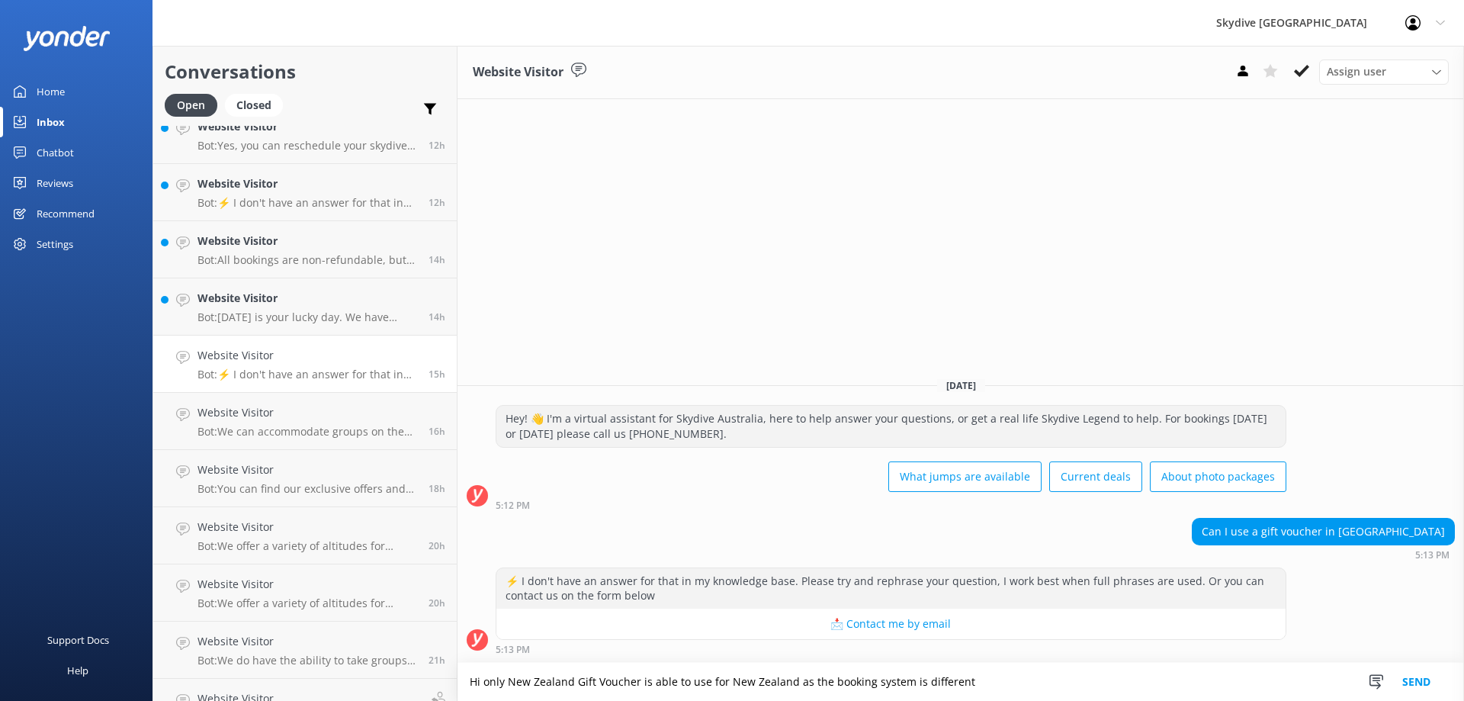
click at [1001, 689] on textarea "Hi only New Zealand Gift Voucher is able to use for New Zealand as the booking …" at bounding box center [961, 682] width 1007 height 38
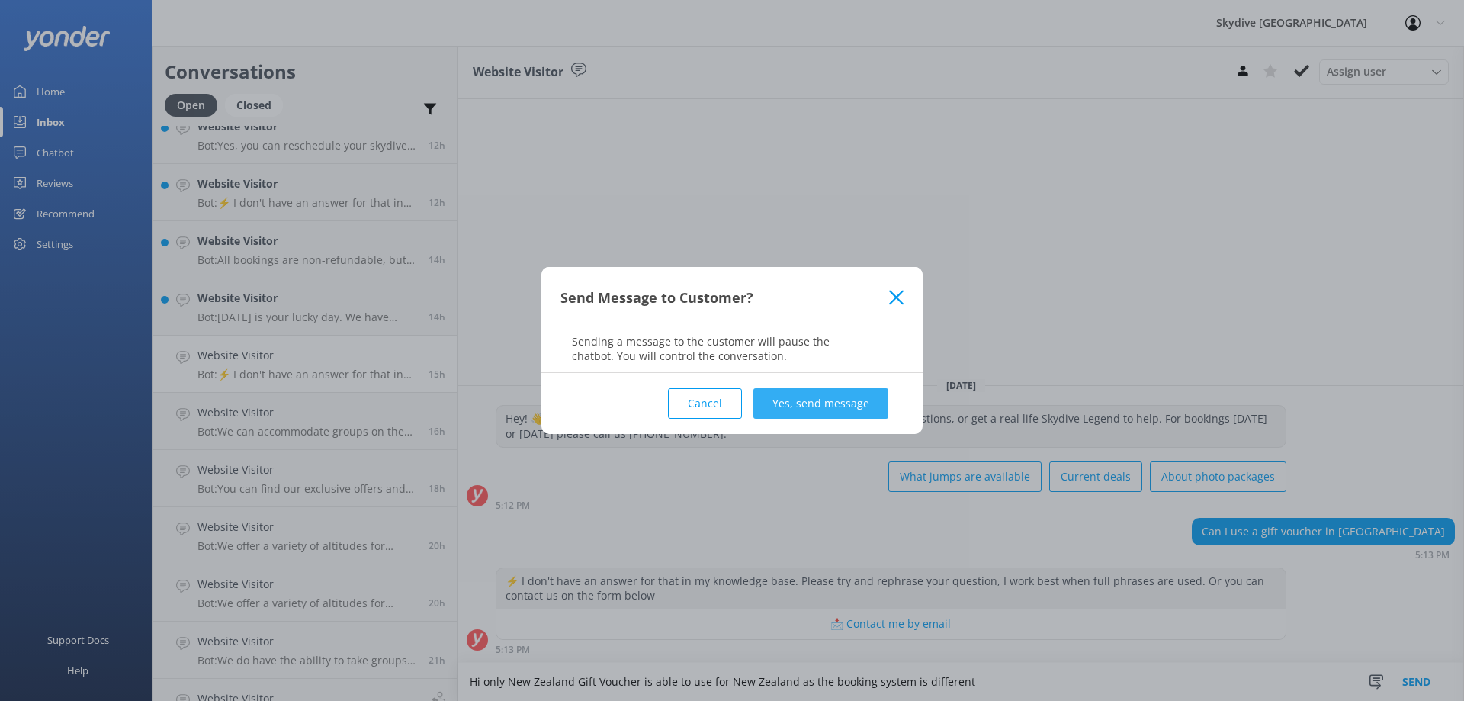
type textarea "Hi only New Zealand Gift Voucher is able to use for New Zealand as the booking …"
click at [834, 403] on button "Yes, send message" at bounding box center [820, 403] width 135 height 31
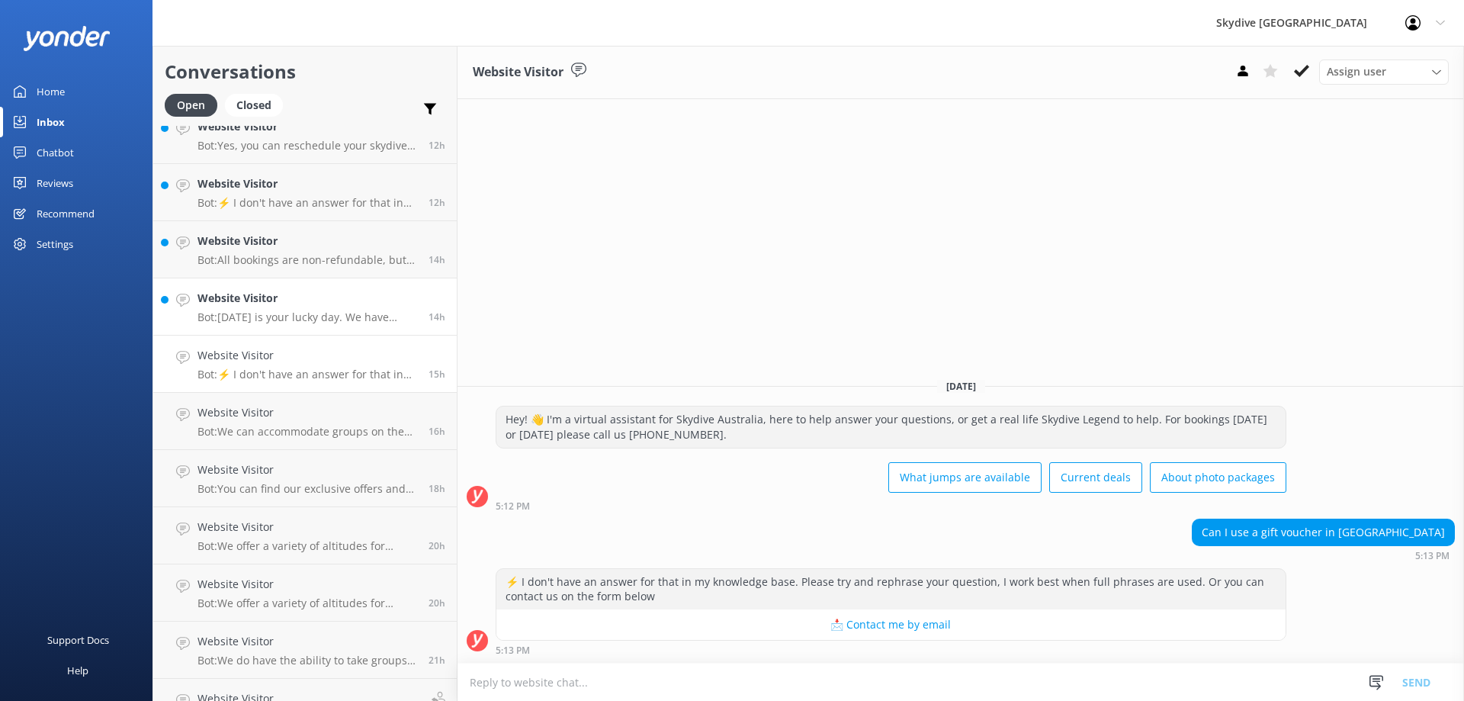
click at [284, 312] on p "Bot: [DATE] is your lucky day. We have exclusive offers when you book direct! V…" at bounding box center [308, 317] width 220 height 14
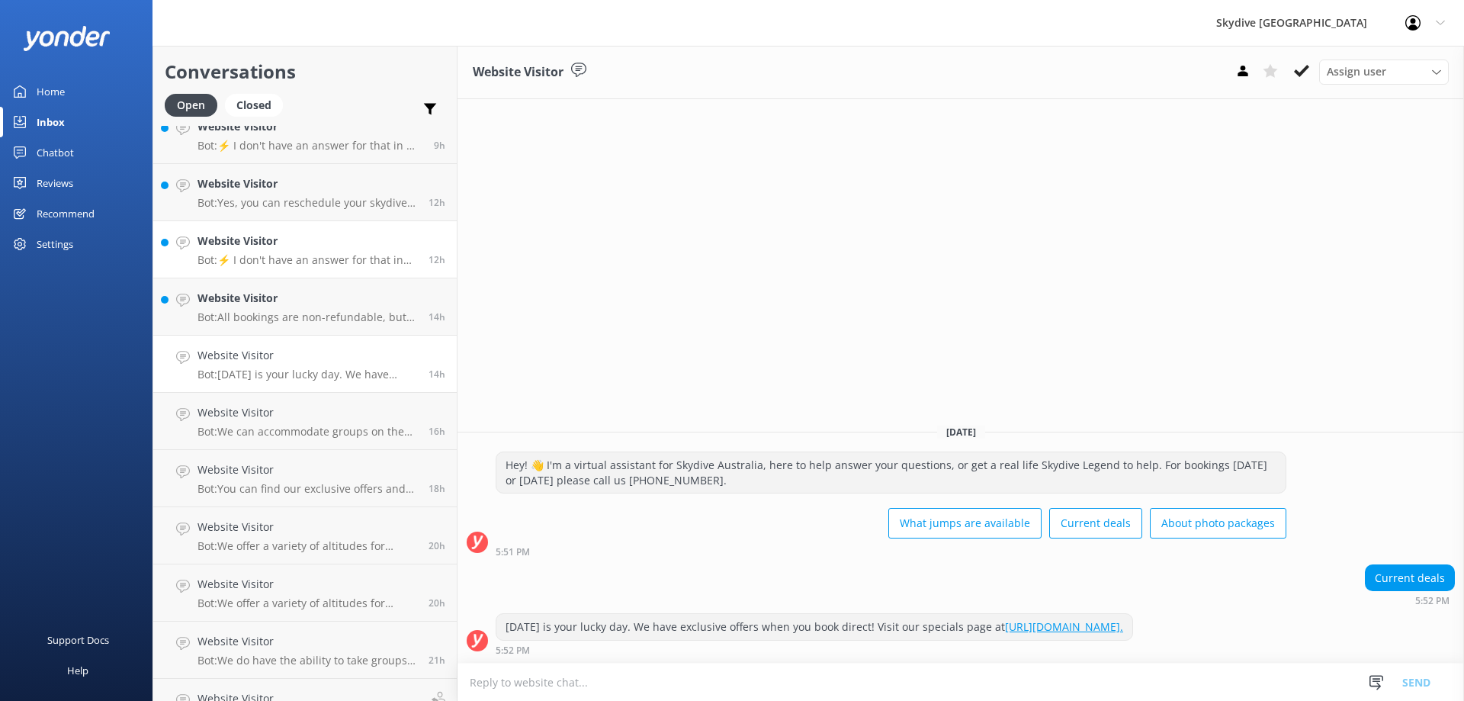
click at [342, 263] on p "Bot: ⚡ I don't have an answer for that in my knowledge base. Please try and rep…" at bounding box center [308, 260] width 220 height 14
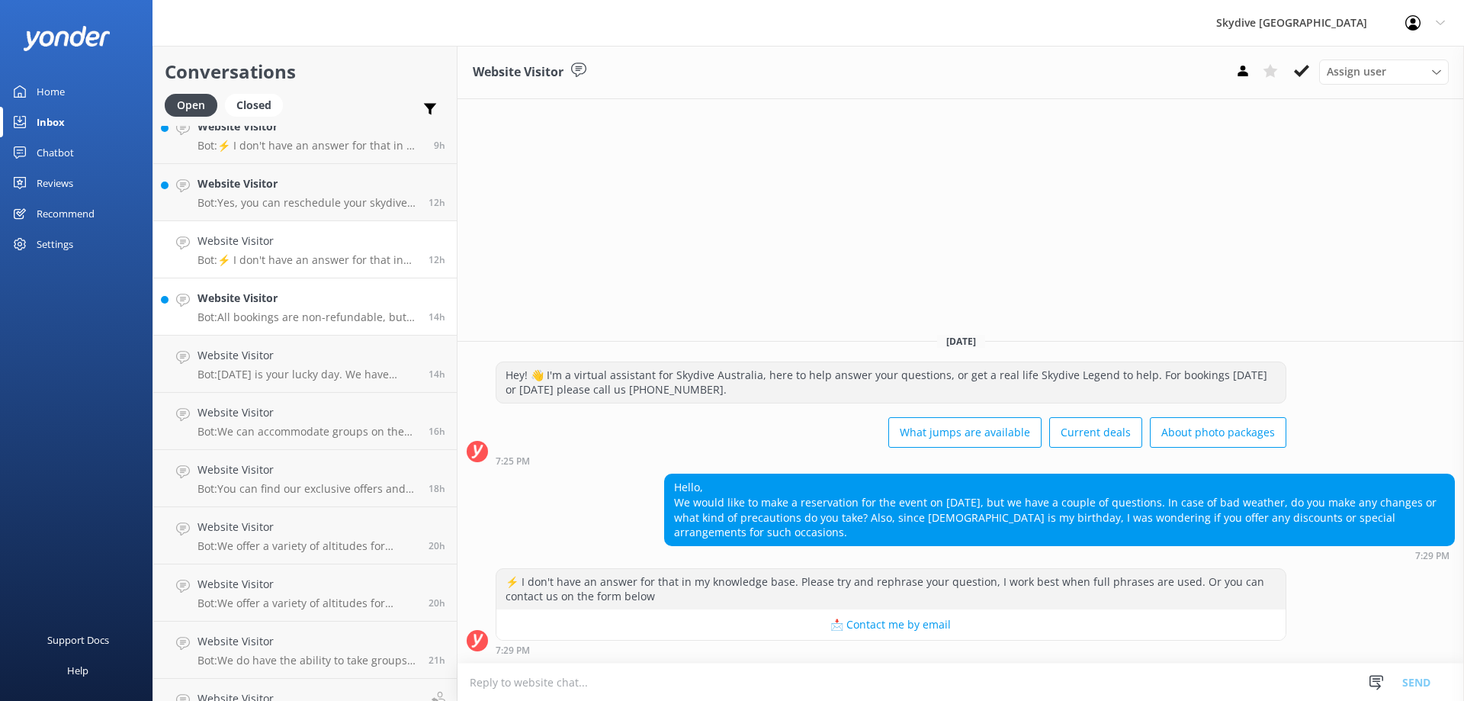
click at [341, 327] on link "Website Visitor Bot: All bookings are non-refundable, but you can reschedule yo…" at bounding box center [305, 306] width 304 height 57
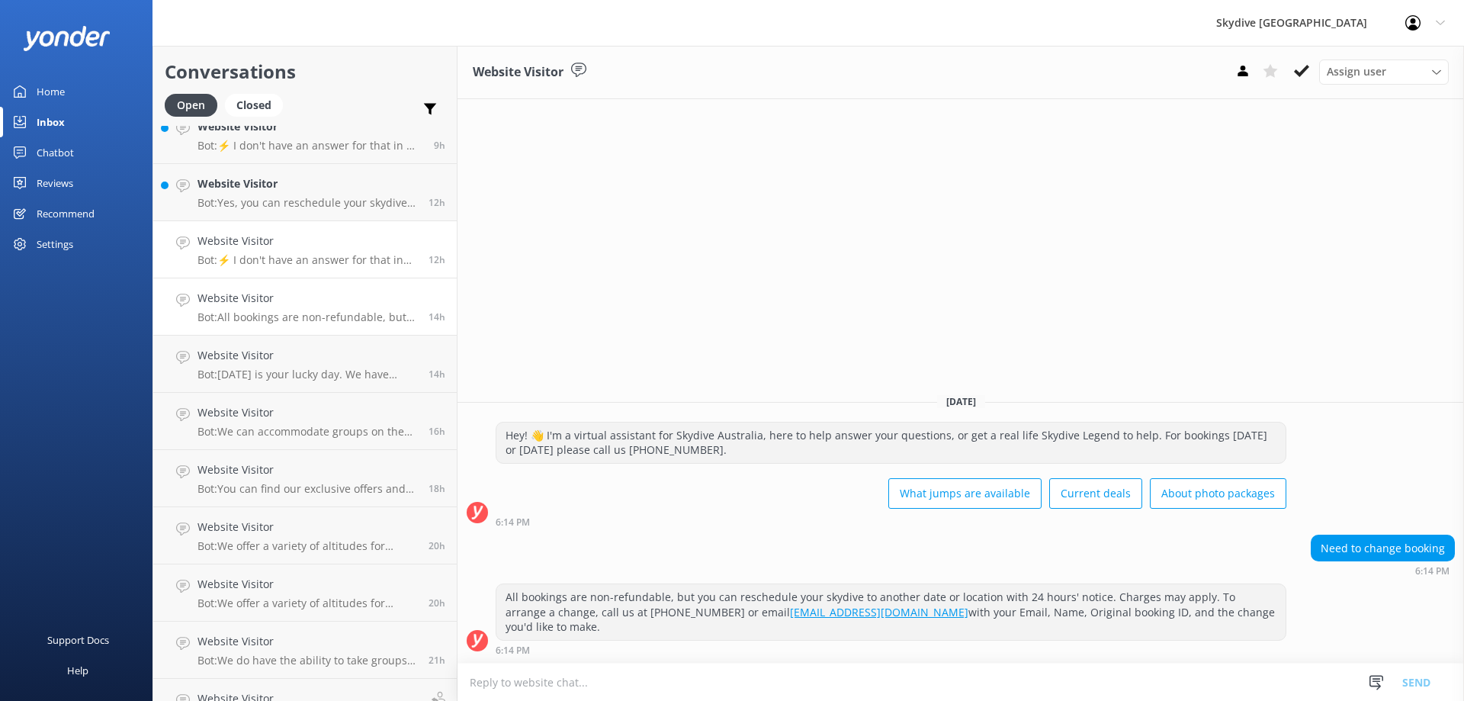
click at [310, 259] on p "Bot: ⚡ I don't have an answer for that in my knowledge base. Please try and rep…" at bounding box center [308, 260] width 220 height 14
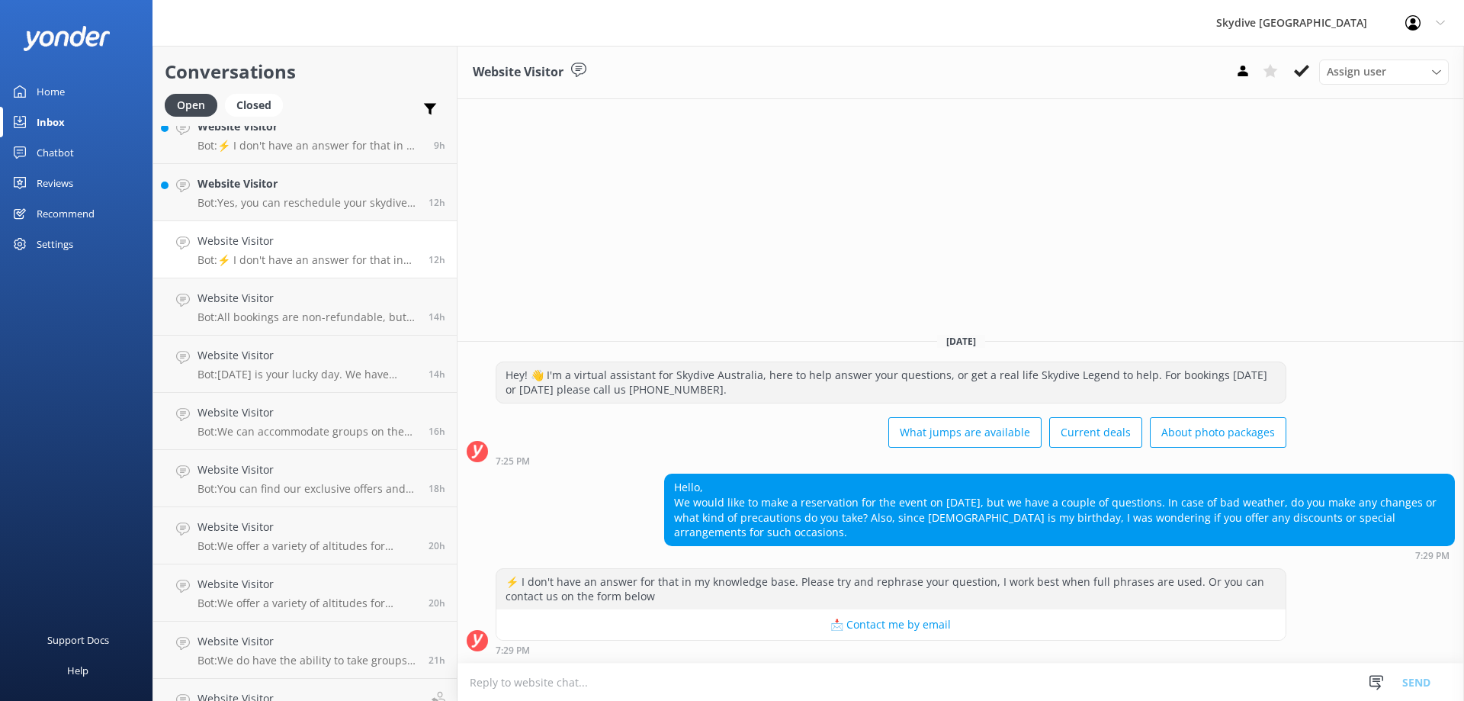
click at [287, 257] on p "Bot: ⚡ I don't have an answer for that in my knowledge base. Please try and rep…" at bounding box center [308, 260] width 220 height 14
click at [287, 252] on div "Website Visitor Bot: ⚡ I don't have an answer for that in my knowledge base. Pl…" at bounding box center [308, 250] width 220 height 34
click at [531, 263] on div "Website Visitor Assign user Enquiries Hannah [PERSON_NAME] [PERSON_NAME] [DATE]…" at bounding box center [961, 373] width 1007 height 655
click at [351, 241] on h4 "Website Visitor" at bounding box center [308, 241] width 220 height 17
click at [744, 679] on textarea at bounding box center [961, 681] width 1007 height 37
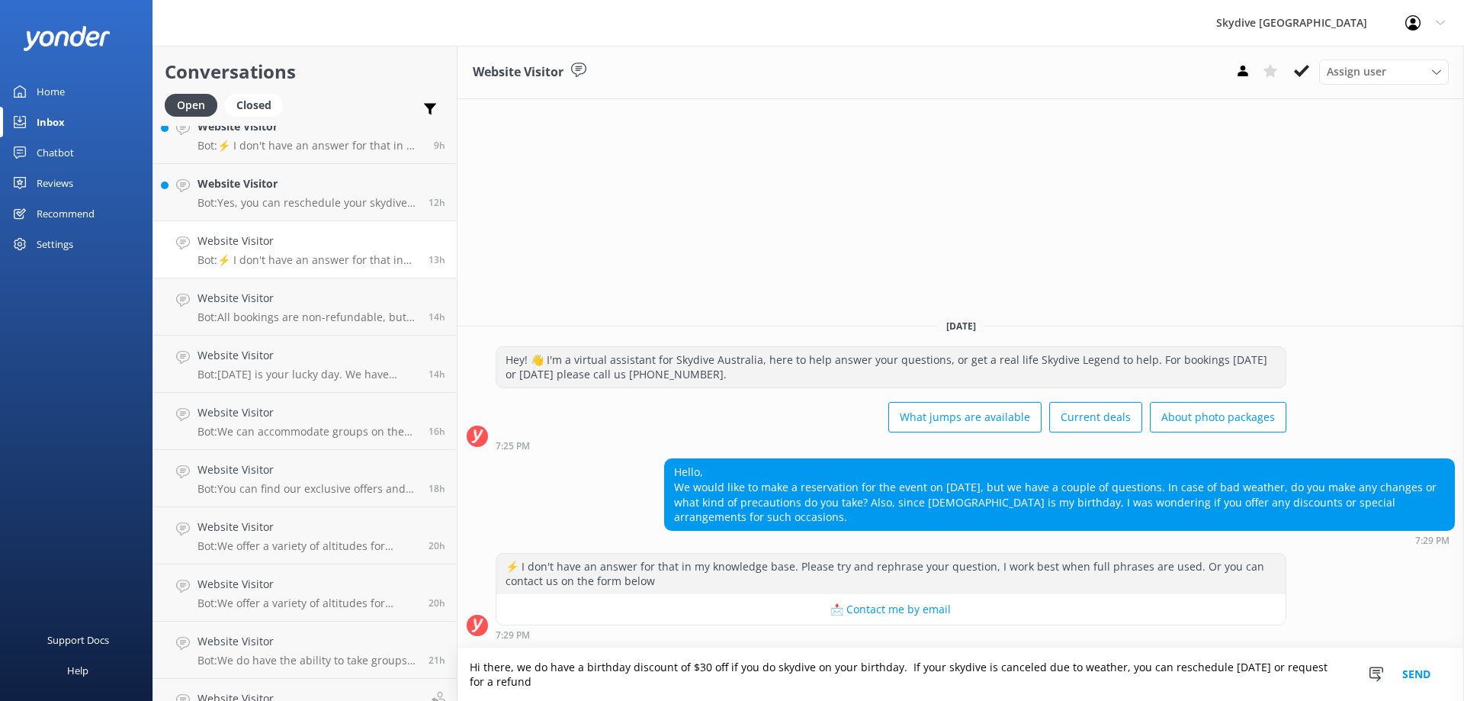
type textarea "Hi there, we do have a birthday discount of $30 off if you do skydive on your b…"
click at [1412, 663] on button "Send" at bounding box center [1416, 674] width 57 height 53
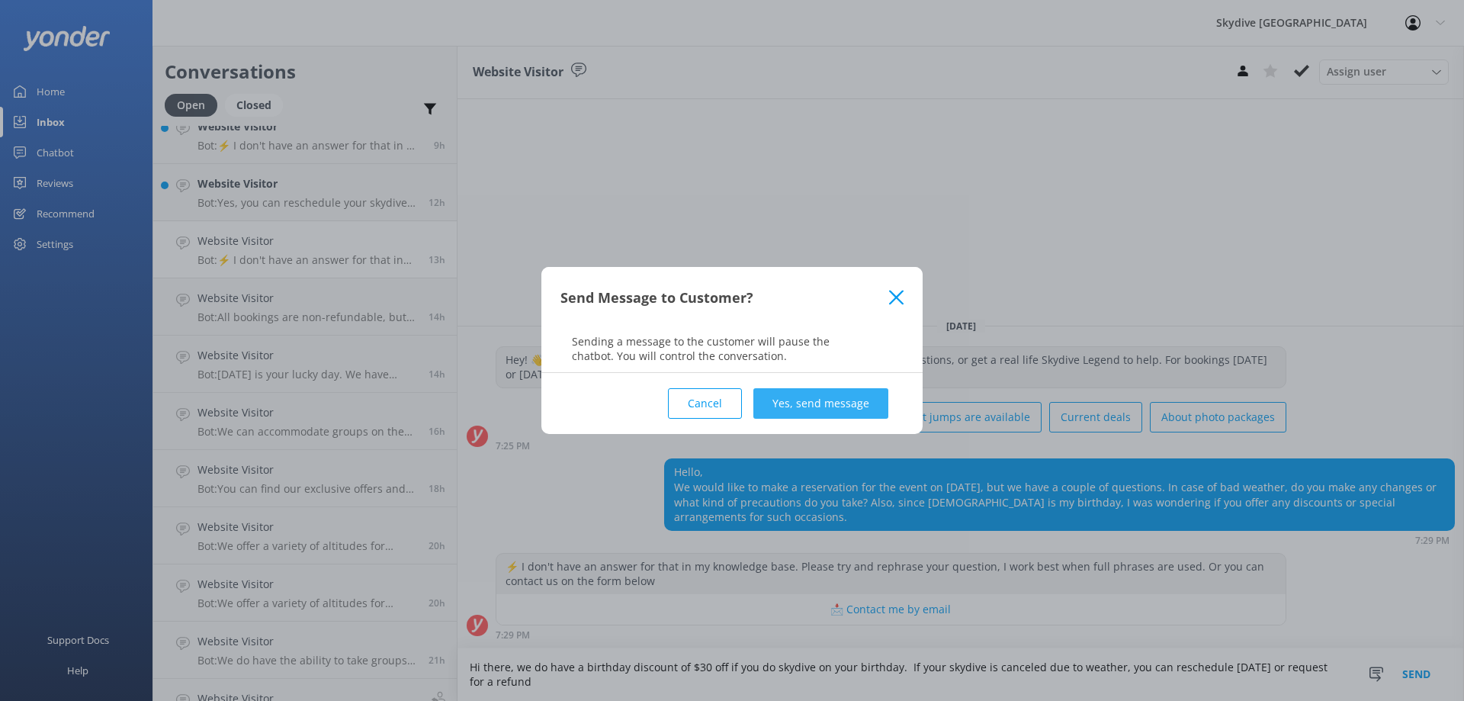
click at [845, 405] on button "Yes, send message" at bounding box center [820, 403] width 135 height 31
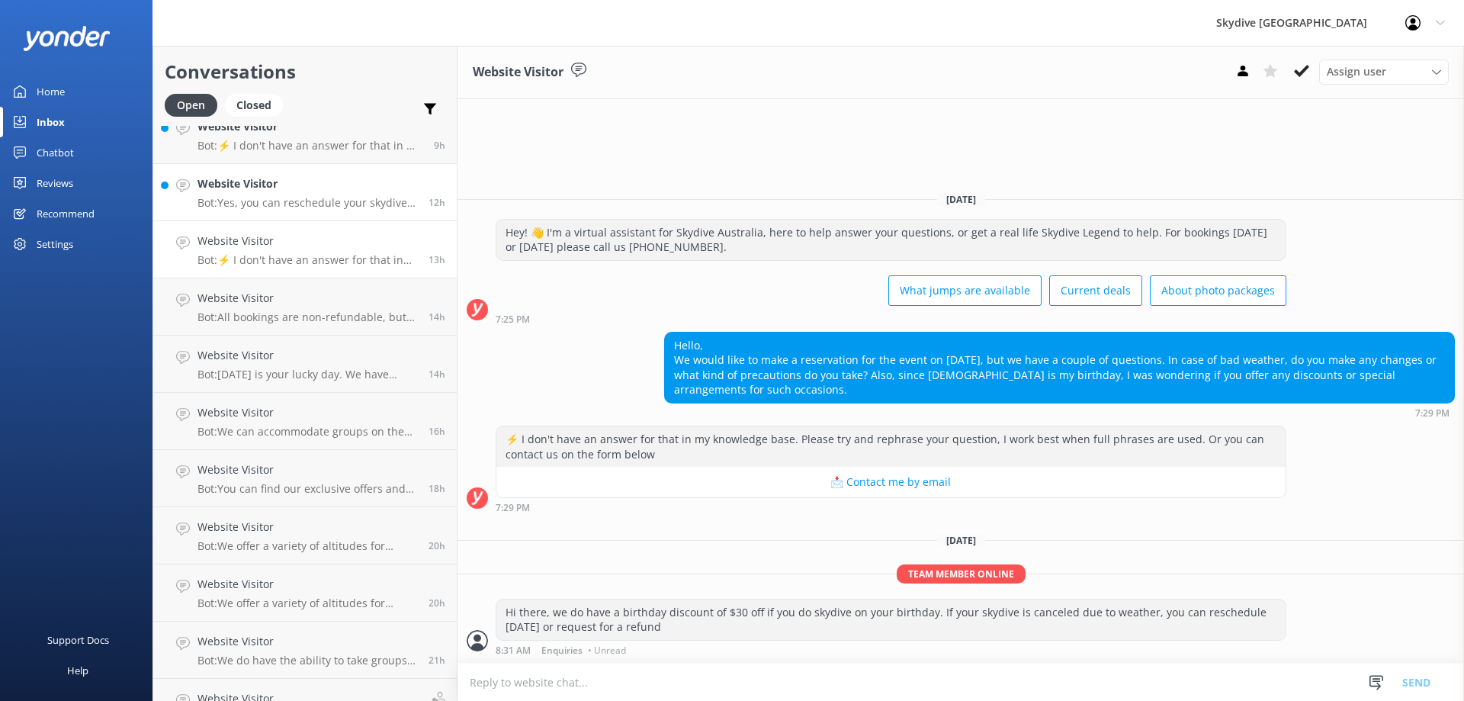
click at [273, 188] on h4 "Website Visitor" at bounding box center [308, 183] width 220 height 17
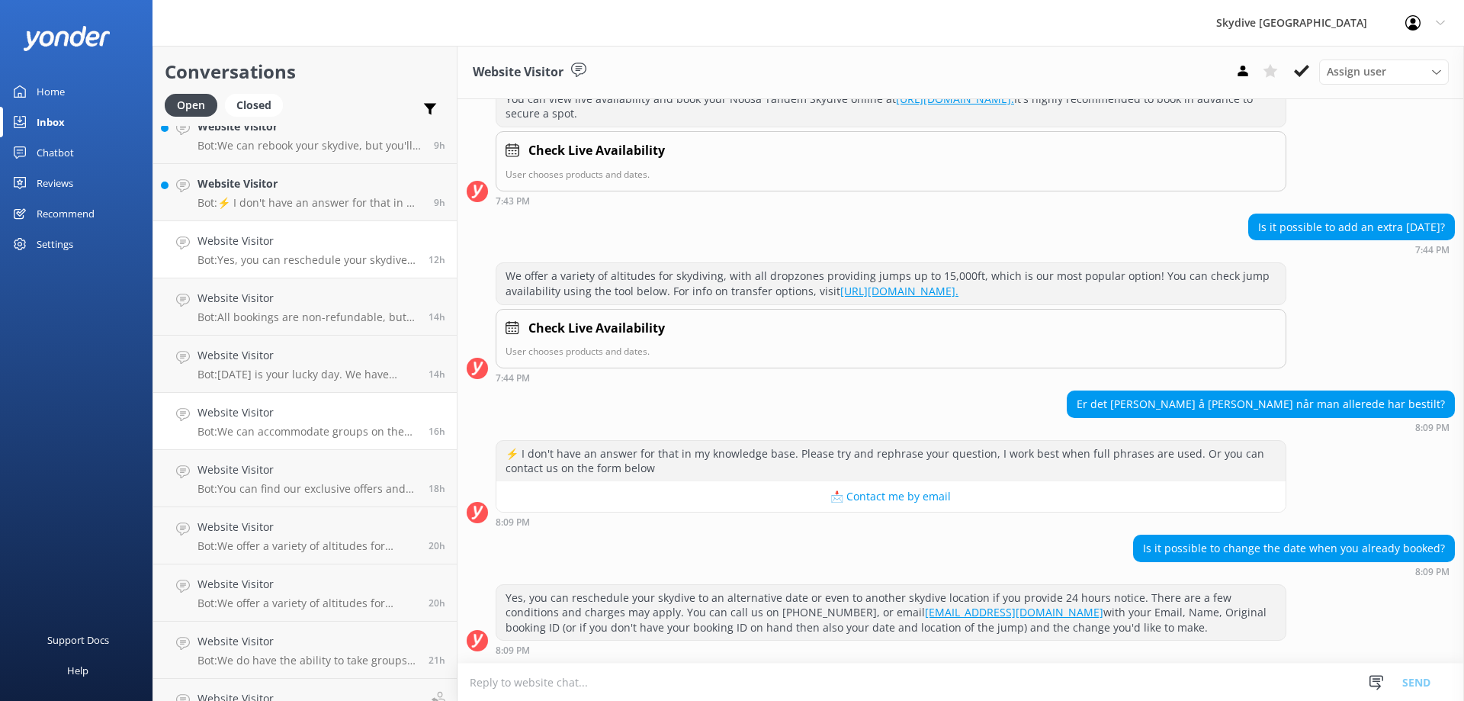
scroll to position [229, 0]
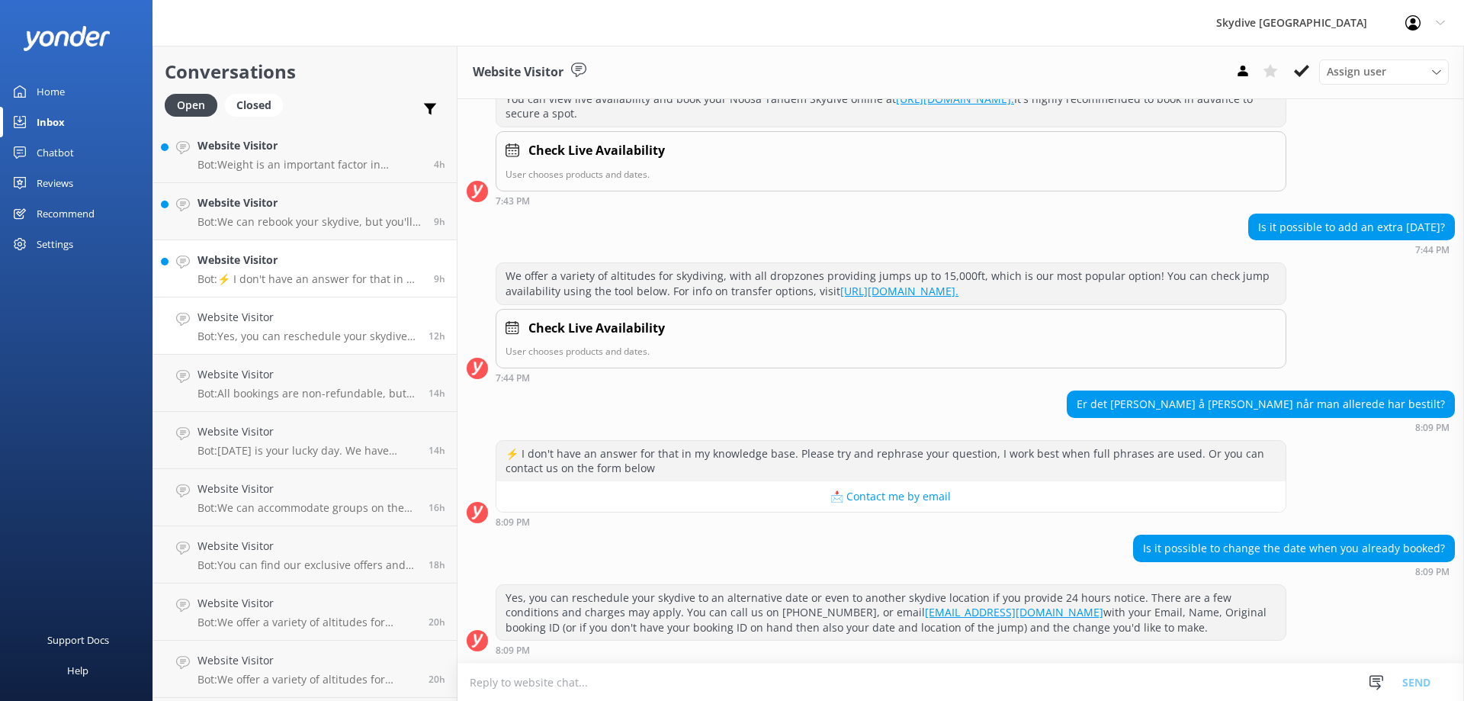
click at [264, 287] on link "Website Visitor Bot: ⚡ I don't have an answer for that in my knowledge base. Pl…" at bounding box center [305, 268] width 304 height 57
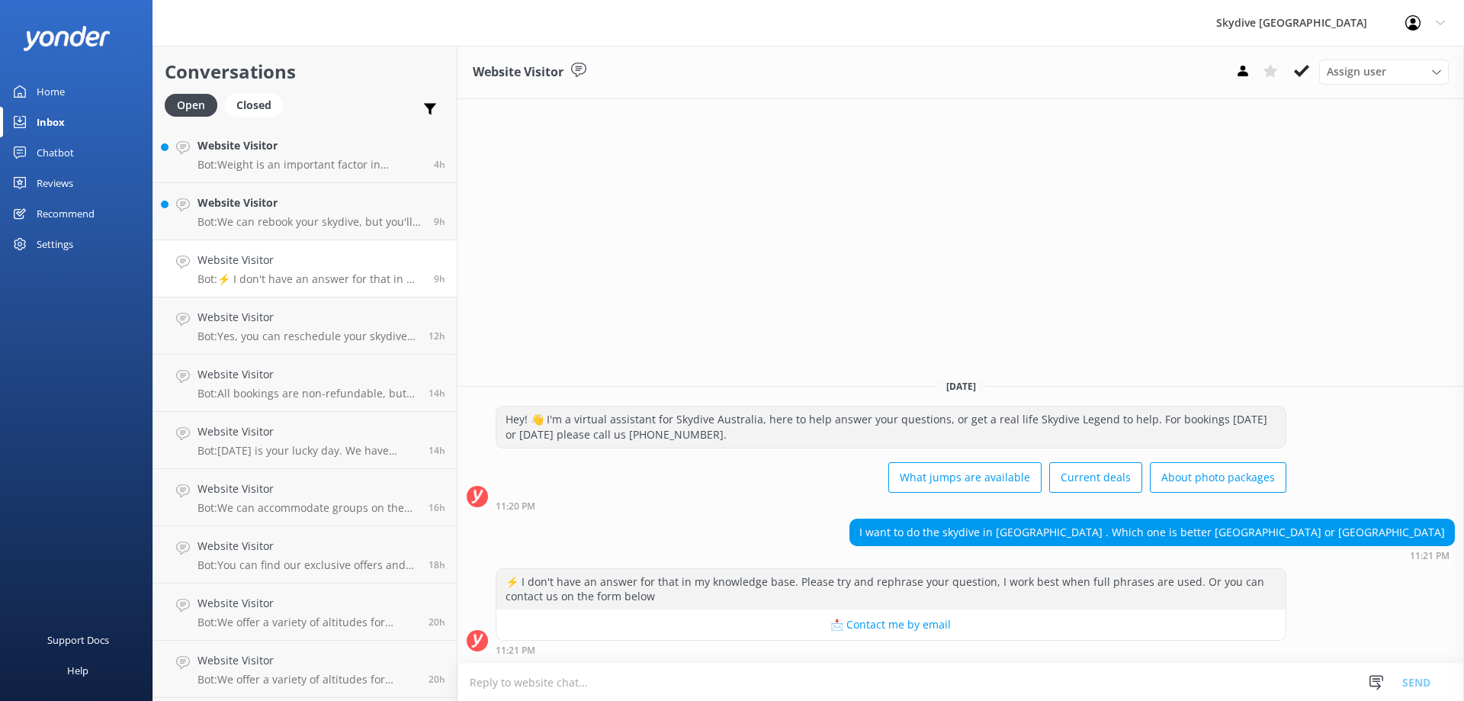
click at [807, 669] on textarea at bounding box center [961, 681] width 1007 height 37
click at [796, 700] on textarea at bounding box center [961, 681] width 1007 height 37
click at [648, 691] on textarea "Hi there, you can have a look on our website to check which option works for yo…" at bounding box center [961, 682] width 1007 height 38
click at [692, 691] on textarea "Hi there, you can have a look on our website to check which option works for yo…" at bounding box center [961, 682] width 1007 height 38
click at [985, 692] on textarea "Hi there, you can have a look on our website for details to check which option …" at bounding box center [961, 682] width 1007 height 38
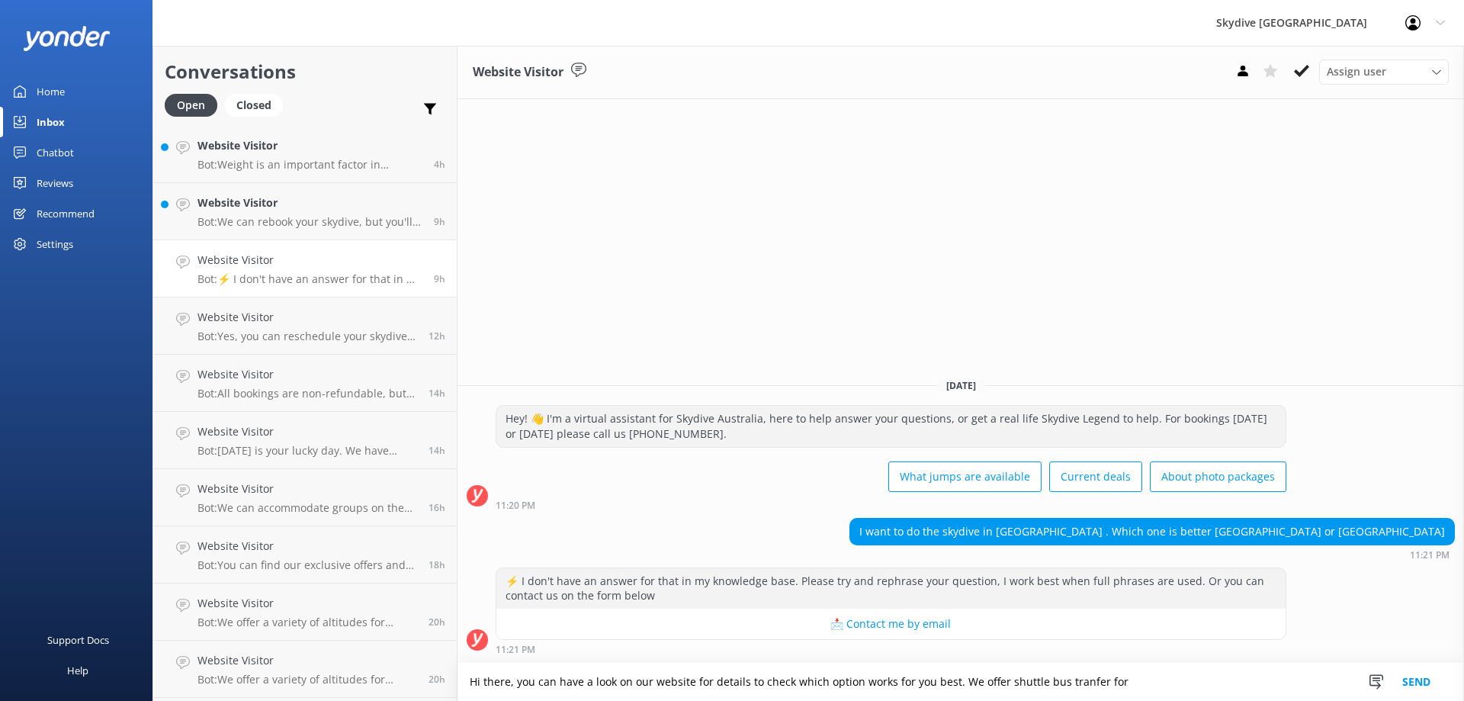
click at [1080, 682] on textarea "Hi there, you can have a look on our website for details to check which option …" at bounding box center [961, 682] width 1007 height 38
click at [997, 683] on textarea "Hi there, you can have a look on our website for details to check which option …" at bounding box center [961, 682] width 1007 height 38
click at [1144, 679] on textarea "Hi there, you can have a look on our website for details to check which option …" at bounding box center [961, 682] width 1007 height 38
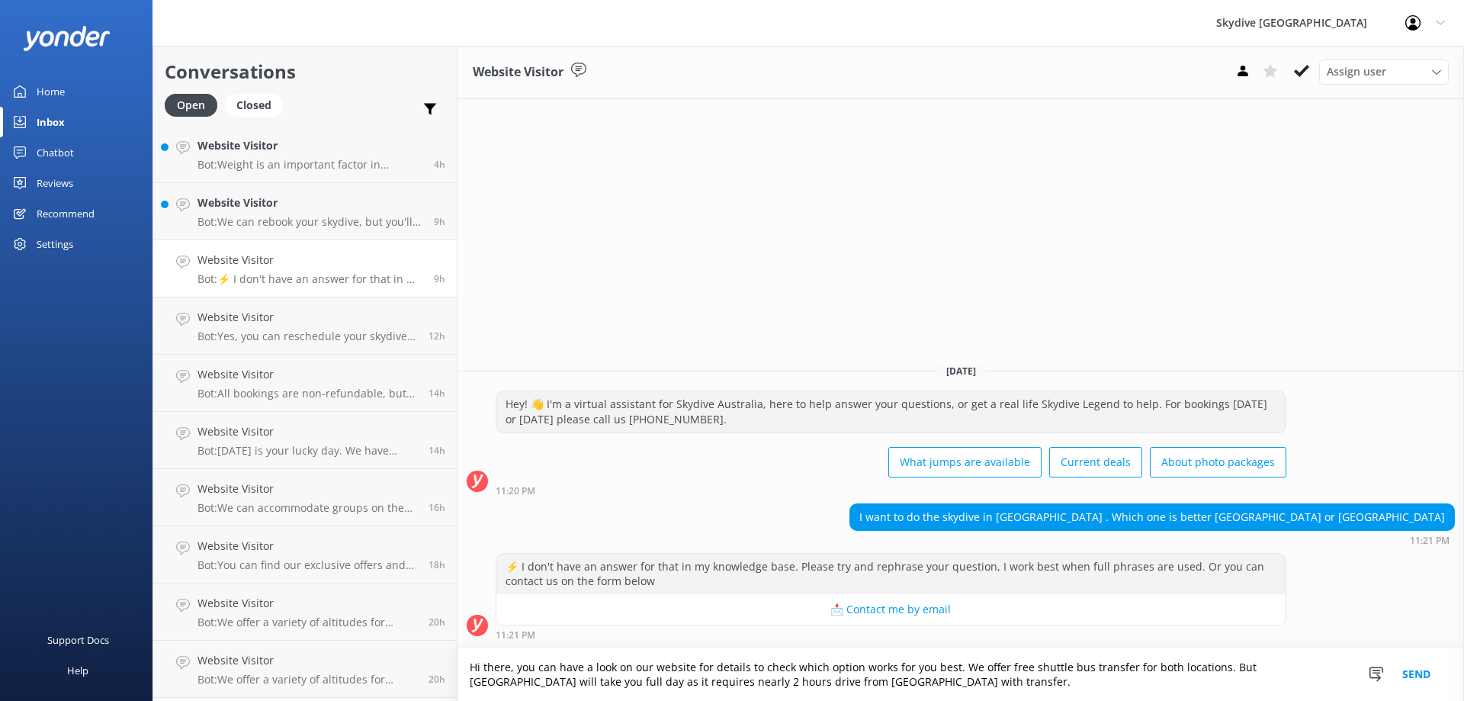
drag, startPoint x: 1219, startPoint y: 672, endPoint x: 1232, endPoint y: 691, distance: 23.1
click at [1232, 691] on textarea "Hi there, you can have a look on our website for details to check which option …" at bounding box center [961, 674] width 1007 height 53
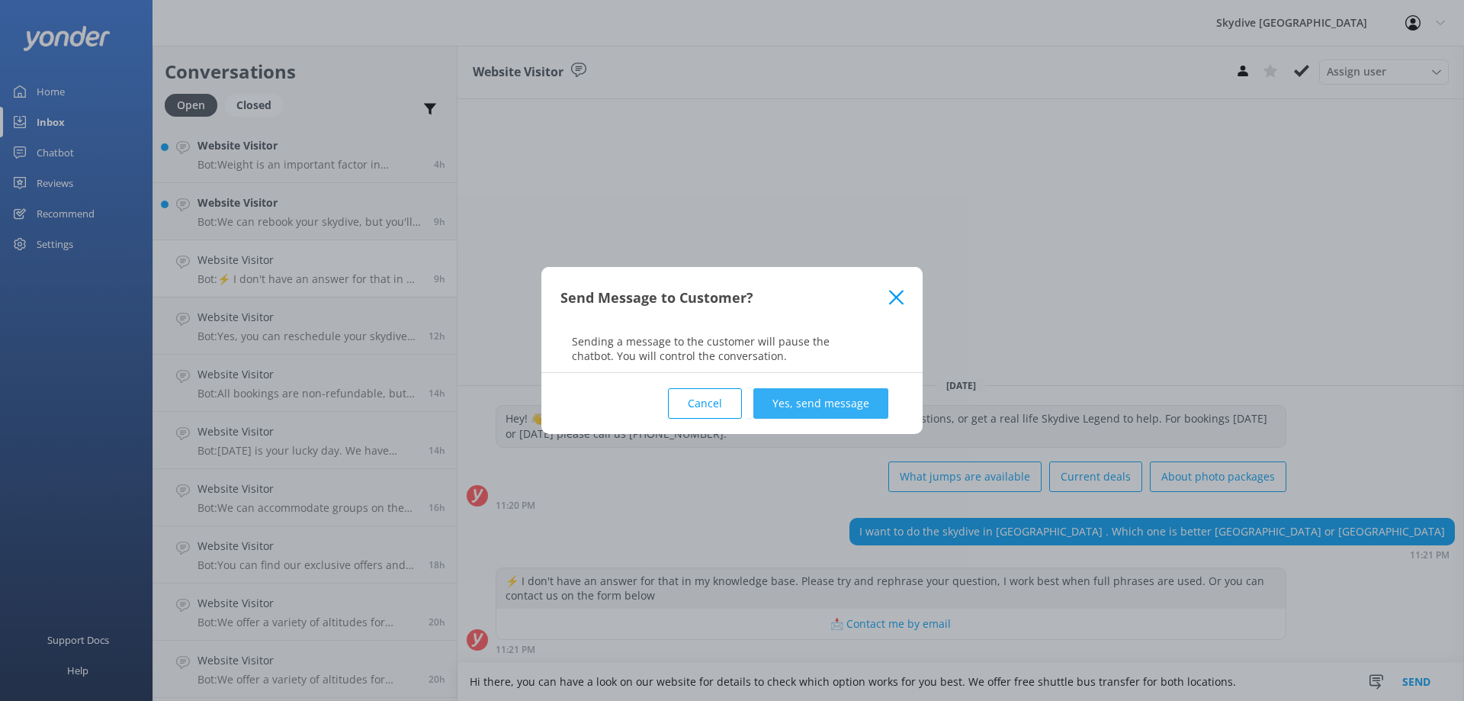
type textarea "Hi there, you can have a look on our website for details to check which option …"
click at [854, 399] on button "Yes, send message" at bounding box center [820, 403] width 135 height 31
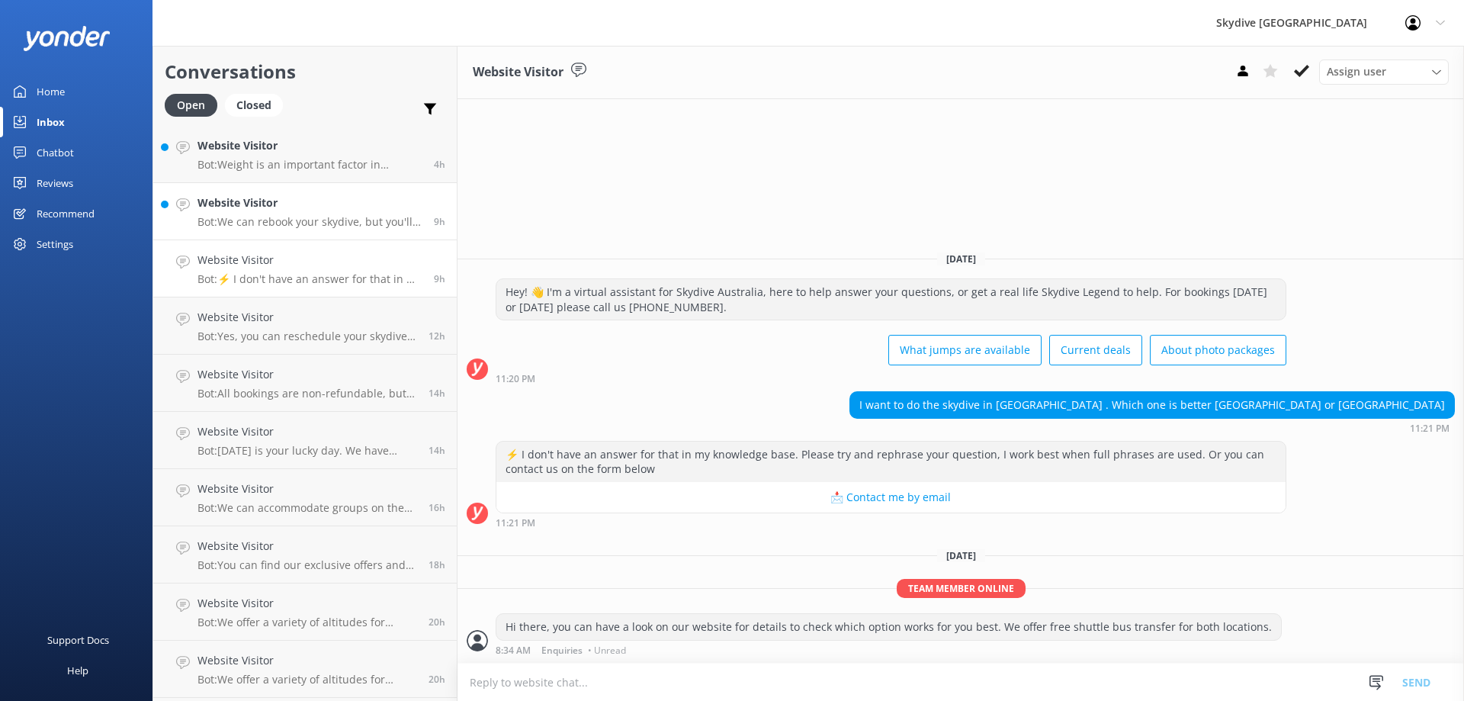
click at [346, 226] on p "Bot: We can rebook your skydive, but you'll need to chat with us to arrange a c…" at bounding box center [310, 222] width 225 height 14
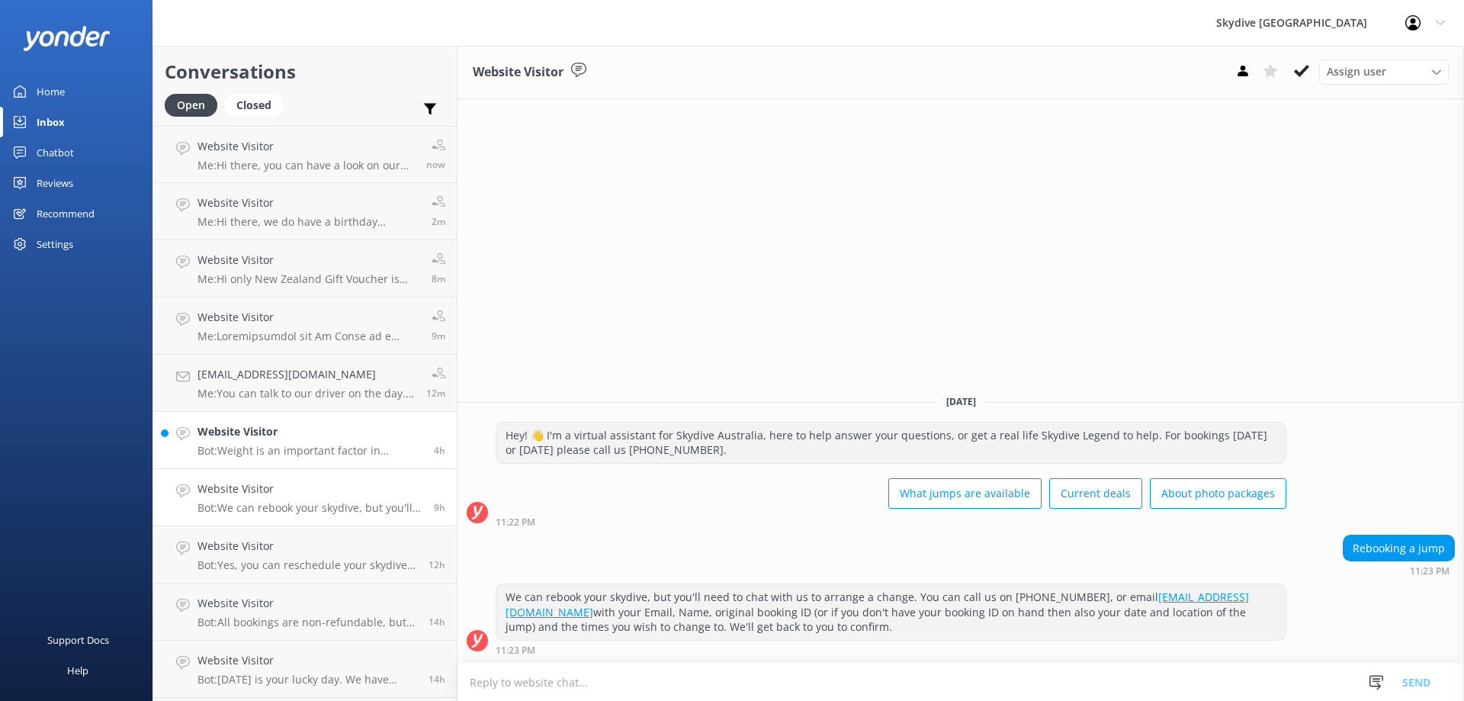
click at [285, 444] on p "Bot: Weight is an important factor in skydiving. If a customer weighs over 94kg…" at bounding box center [310, 451] width 225 height 14
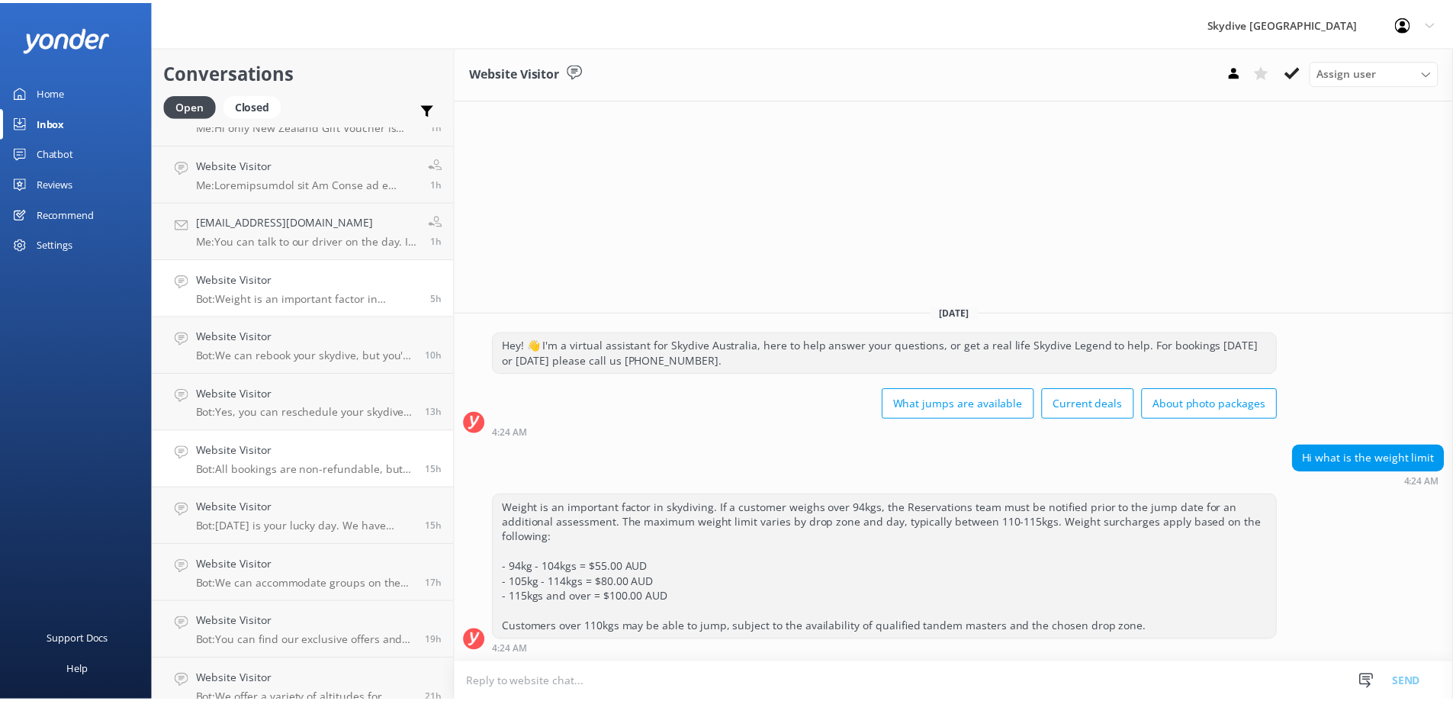
scroll to position [458, 0]
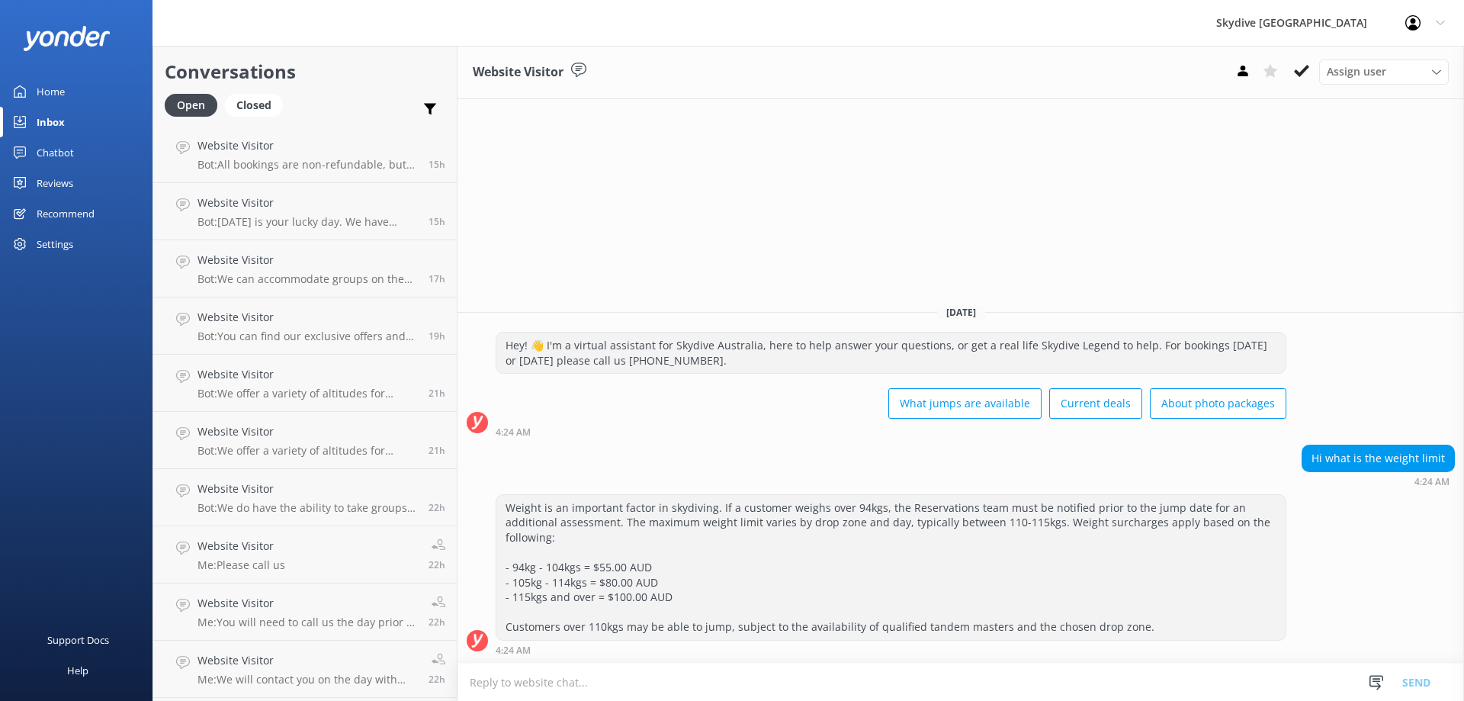
click at [56, 119] on div "Inbox" at bounding box center [51, 122] width 28 height 31
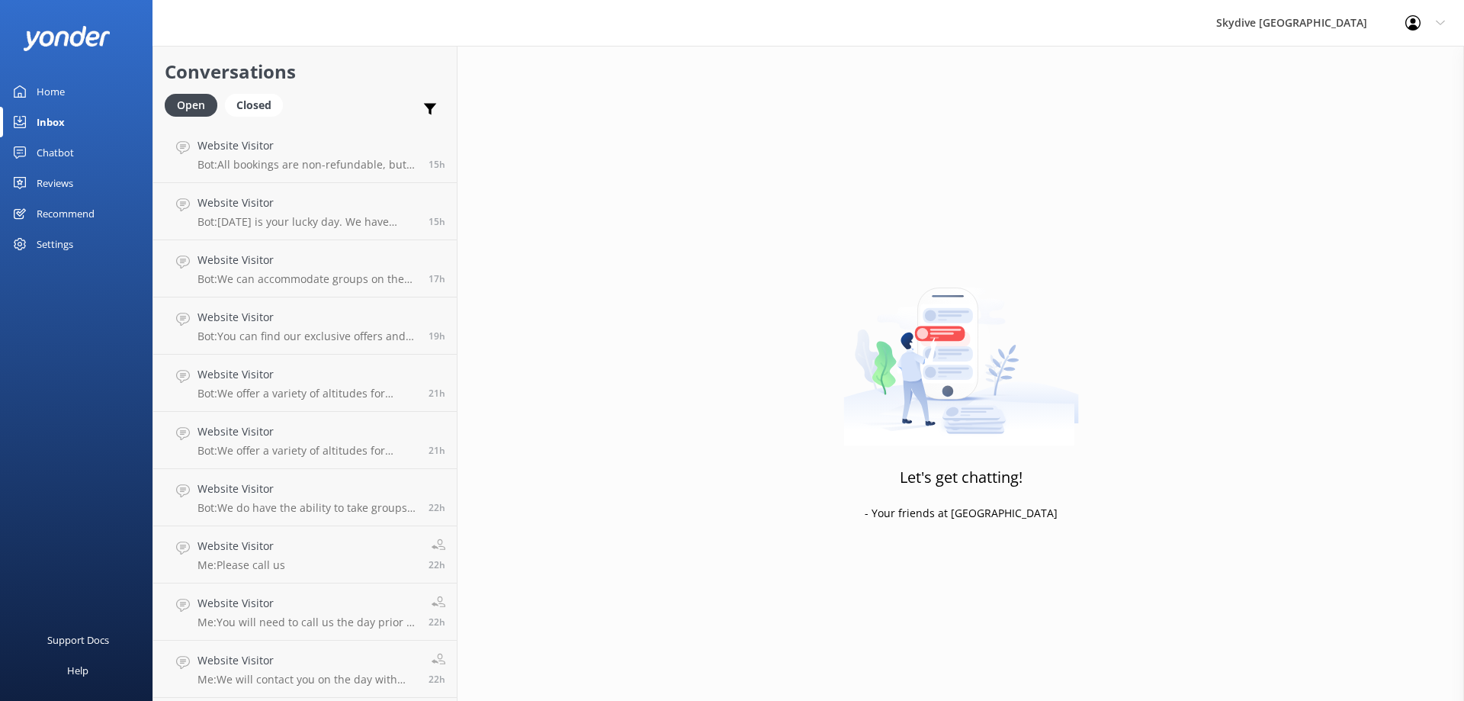
click at [58, 155] on div "Chatbot" at bounding box center [55, 152] width 37 height 31
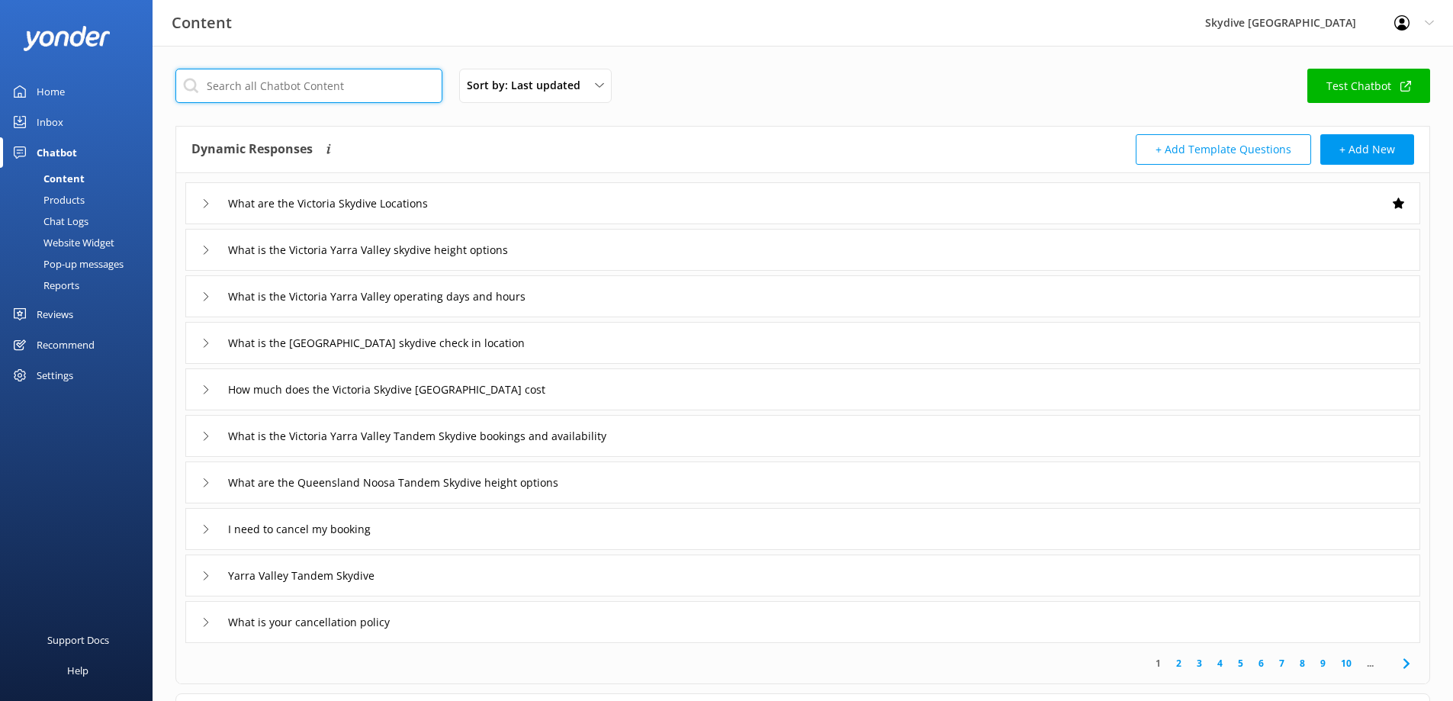
click at [323, 95] on input "text" at bounding box center [308, 86] width 267 height 34
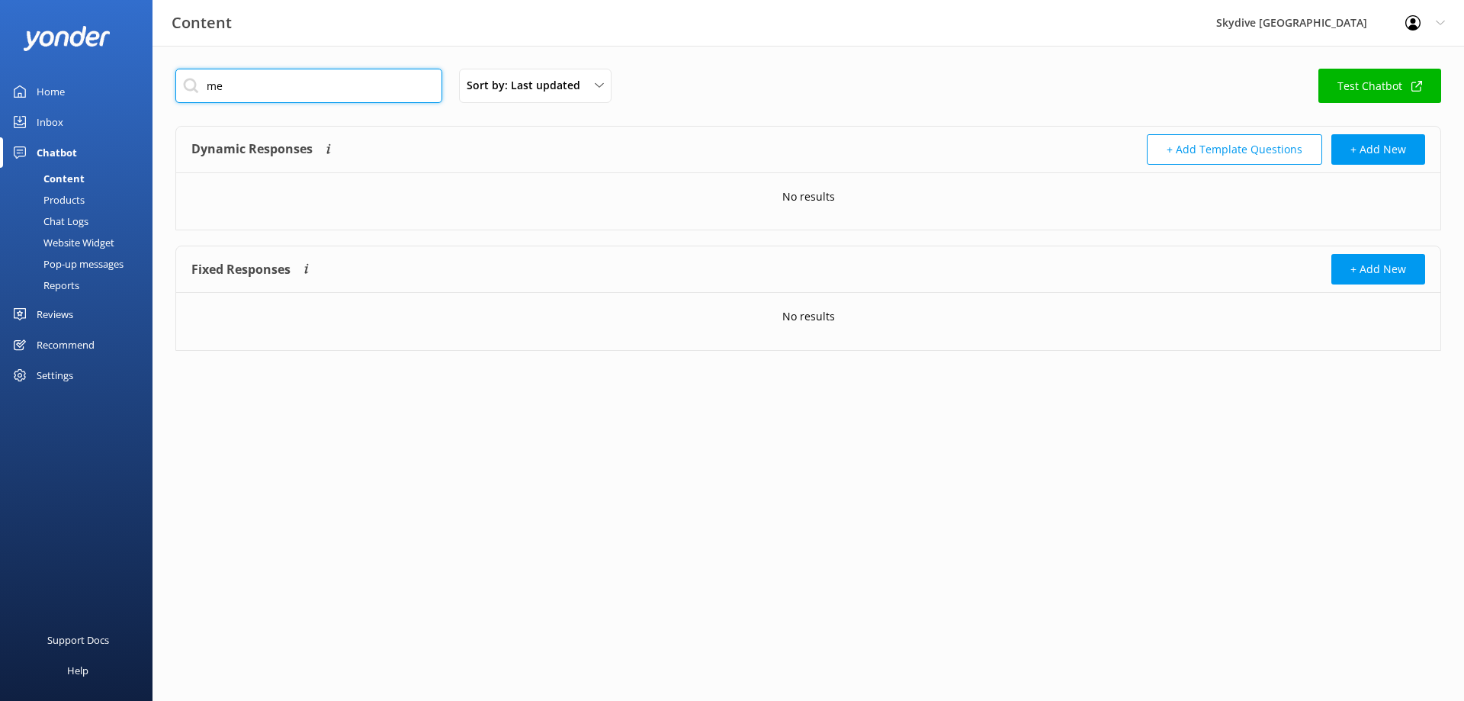
type input "m"
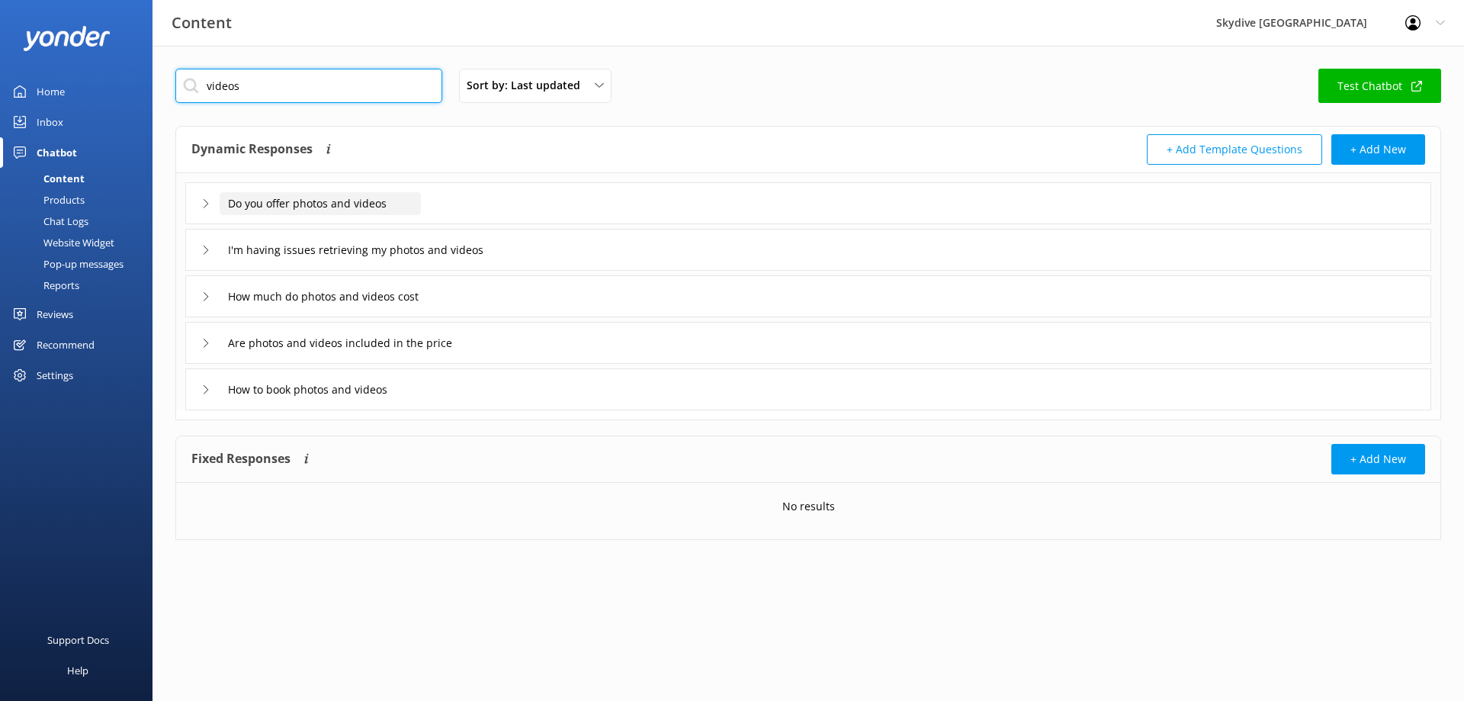
type input "videos"
click at [302, 211] on input "Do you offer photos and videos" at bounding box center [320, 203] width 201 height 23
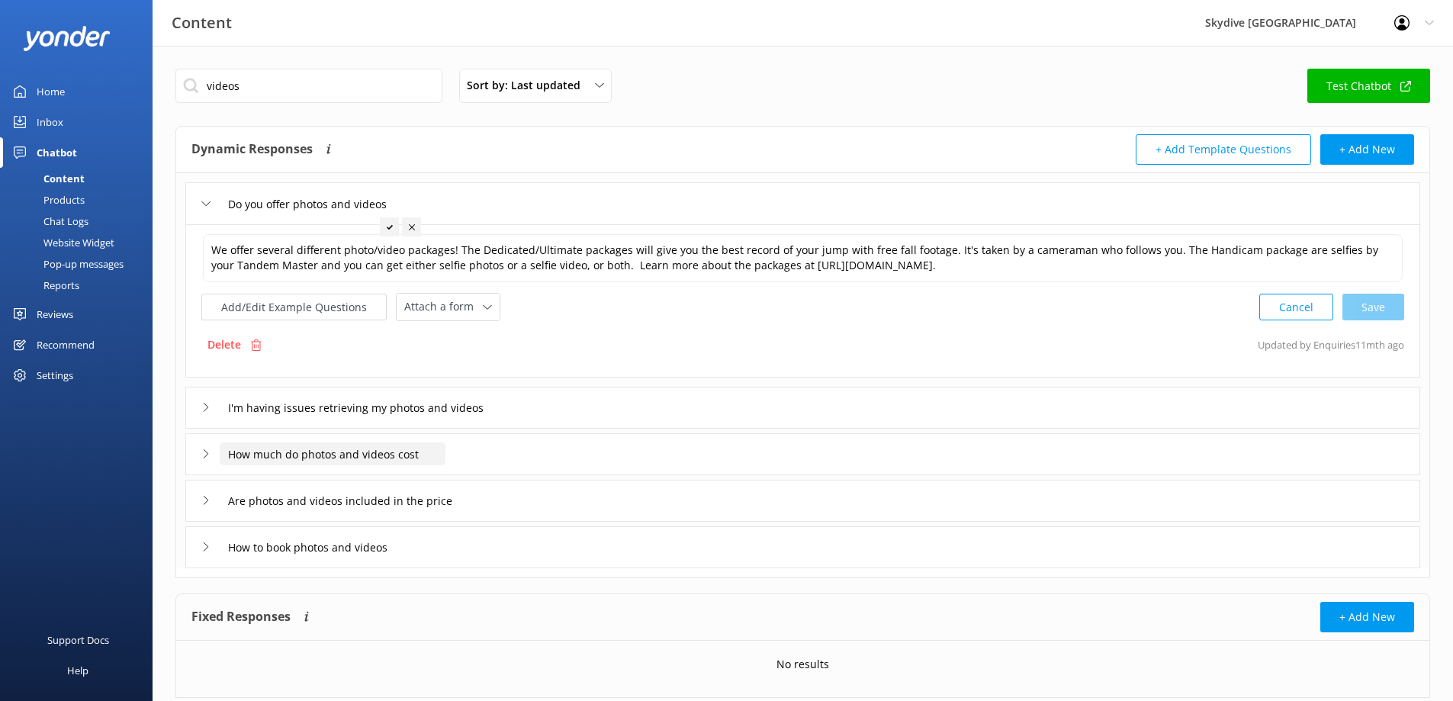
click at [262, 451] on input "How much do photos and videos cost" at bounding box center [333, 453] width 226 height 23
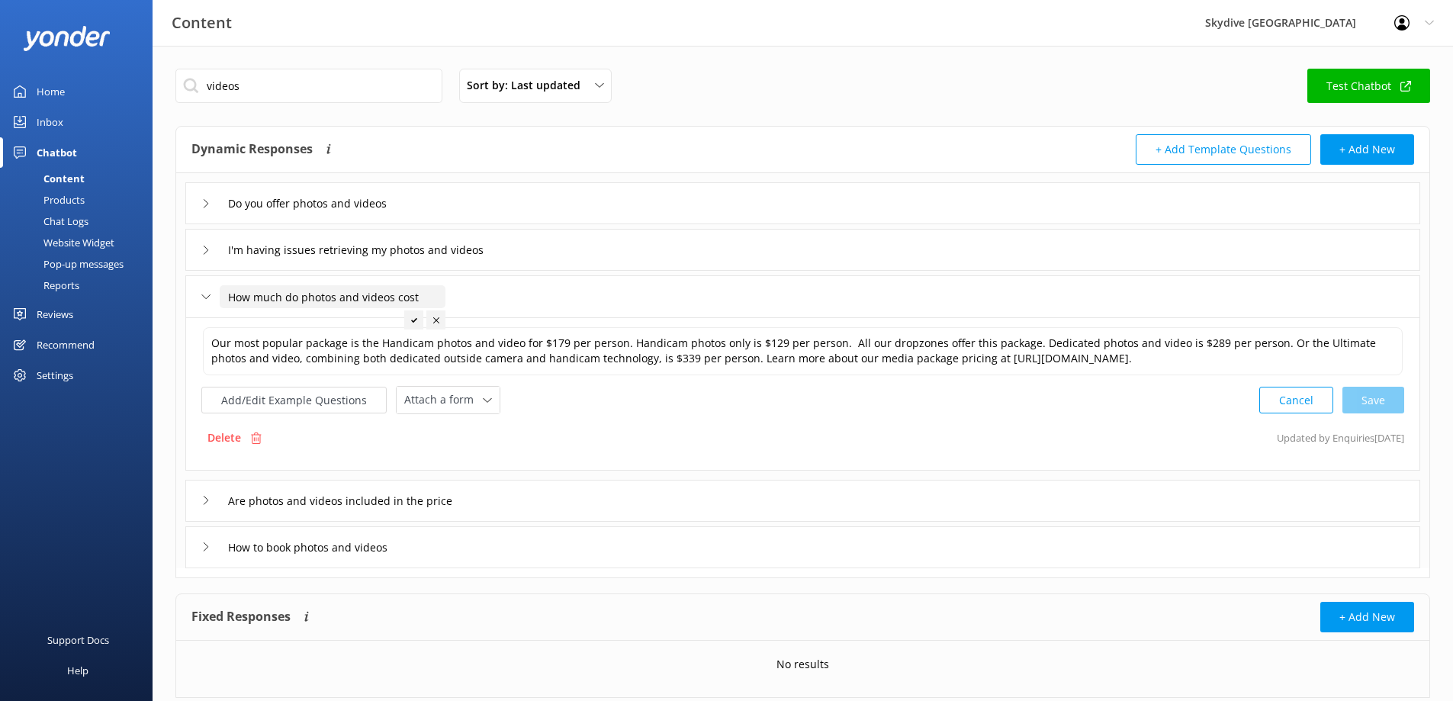
scroll to position [43, 0]
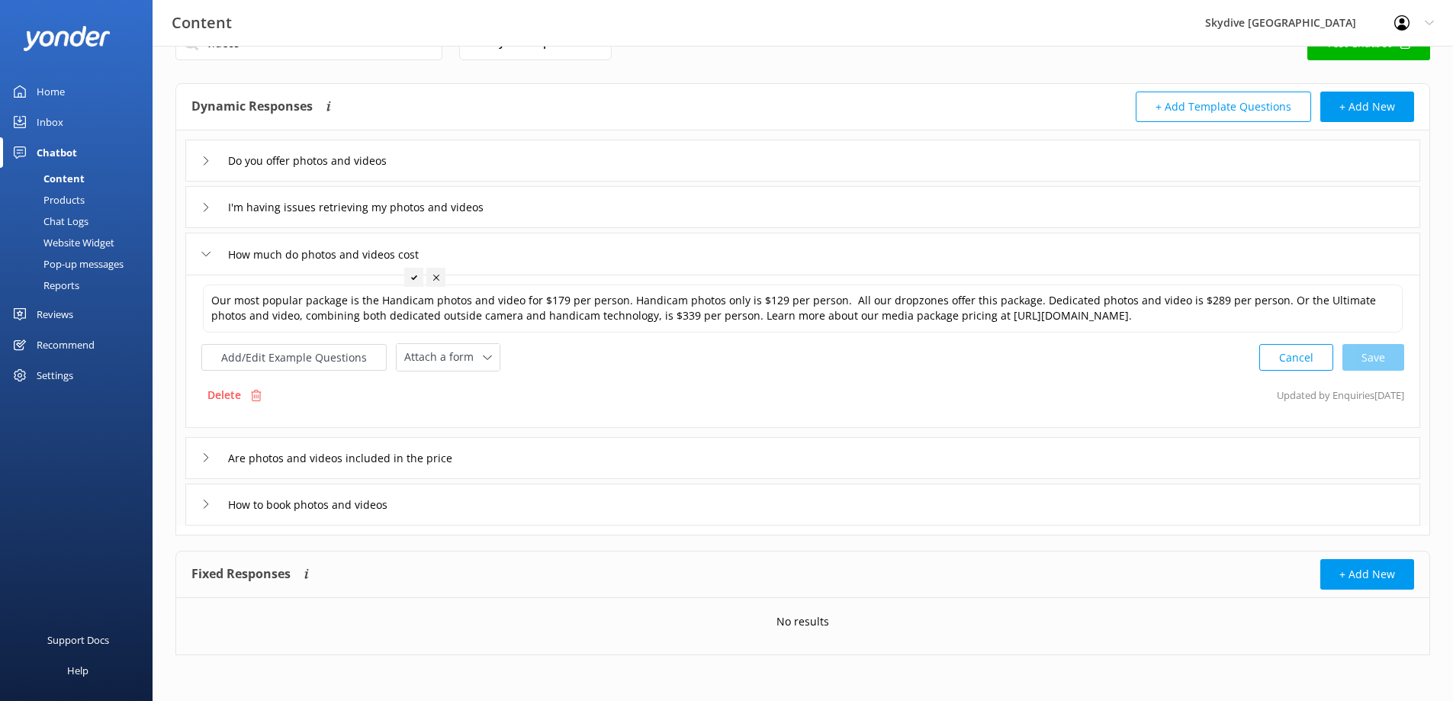
click at [207, 259] on div "How much do photos and videos cost" at bounding box center [314, 254] width 226 height 25
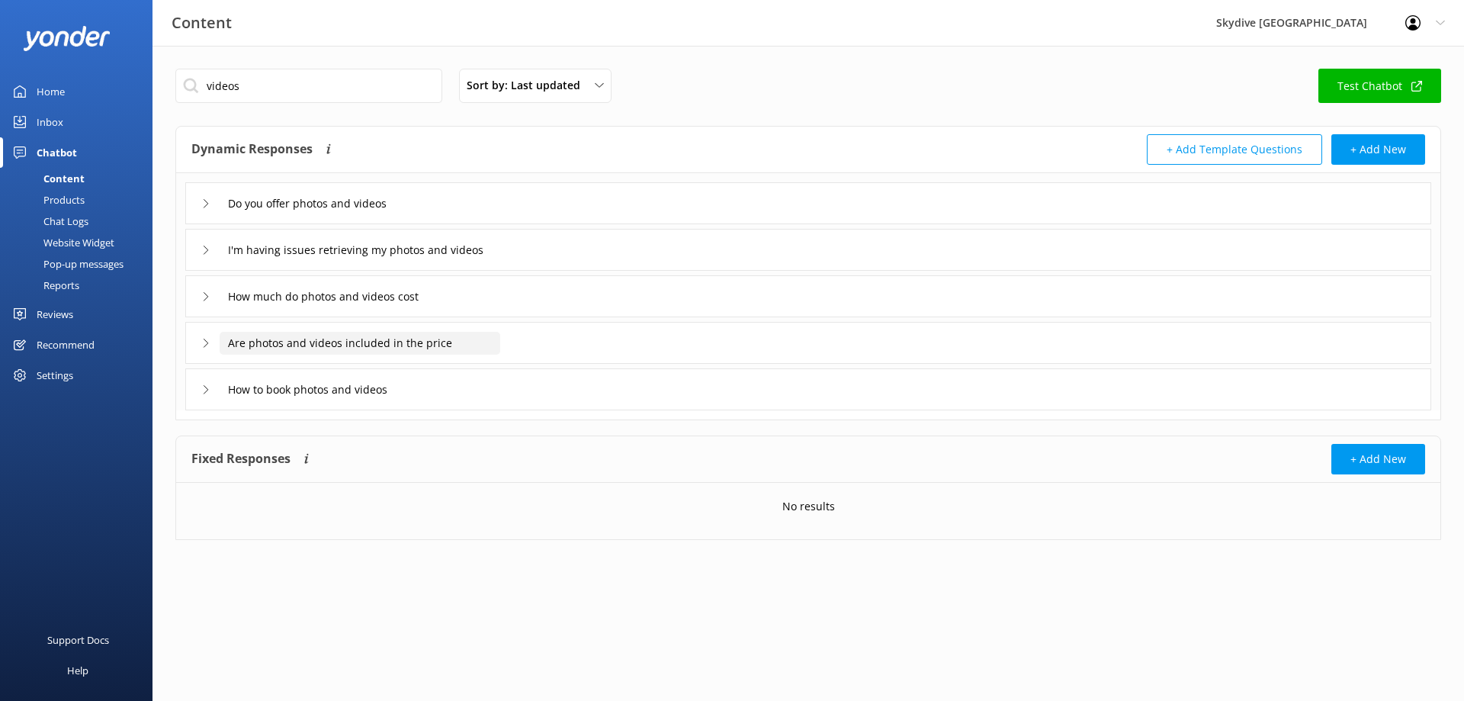
click at [249, 349] on input "Are photos and videos included in the price" at bounding box center [360, 343] width 281 height 23
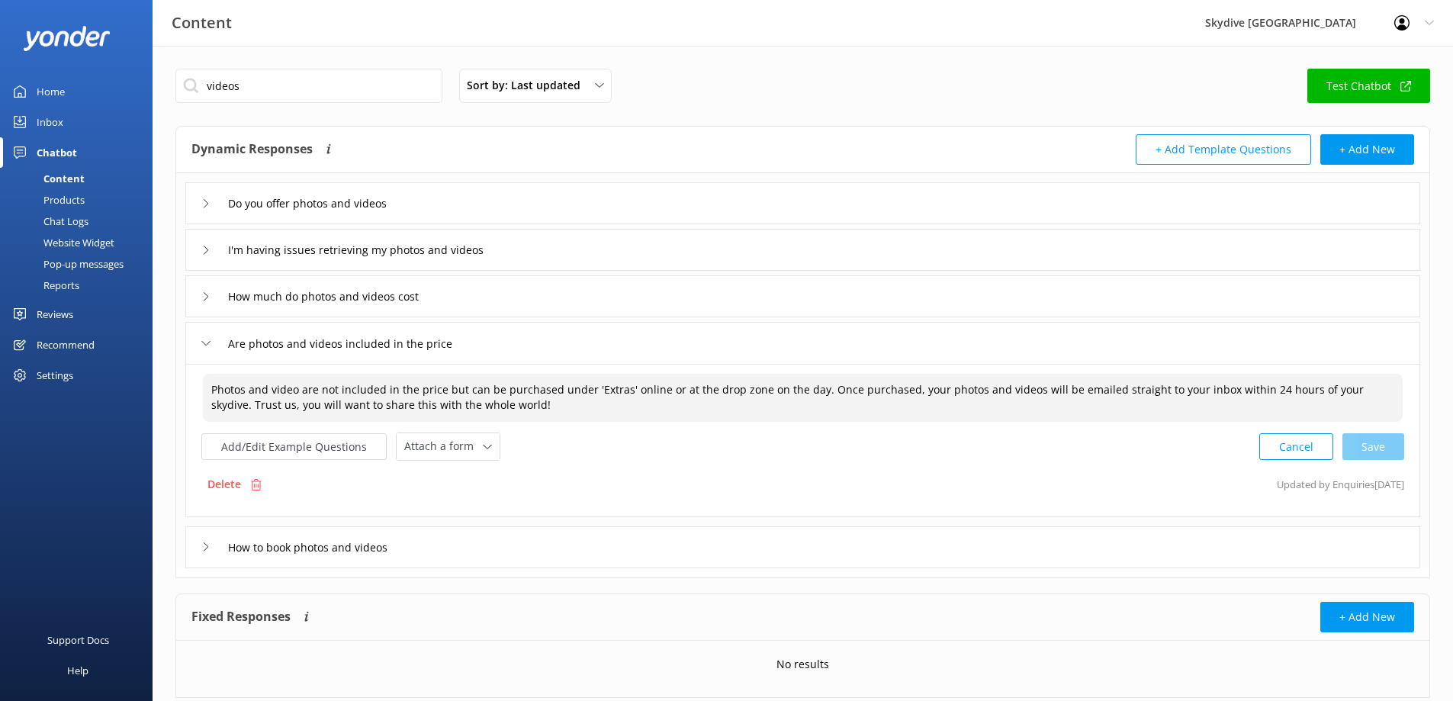
drag, startPoint x: 525, startPoint y: 413, endPoint x: 133, endPoint y: 379, distance: 392.7
click at [133, 379] on div "Content Skydive Australia Profile Settings Logout Home Inbox Chatbot Content Pr…" at bounding box center [726, 395] width 1453 height 698
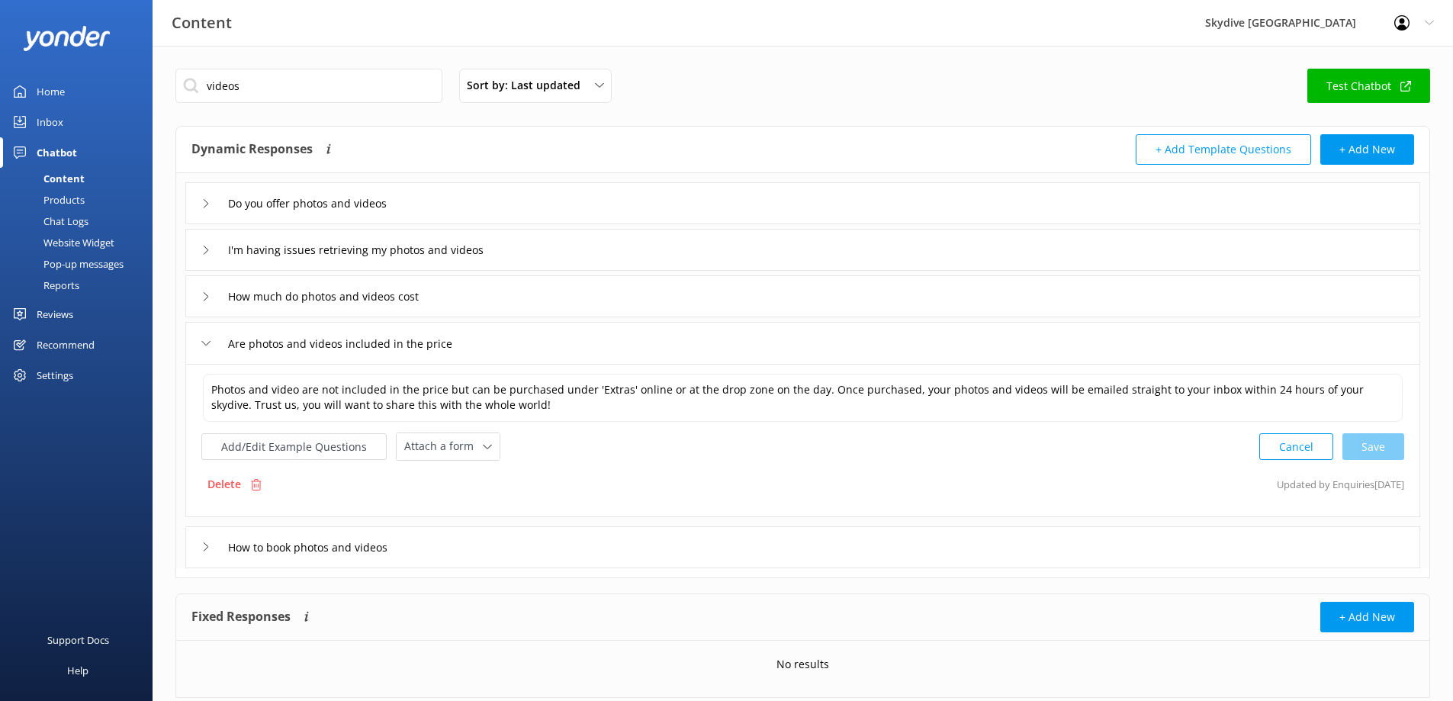
click at [48, 94] on div "Home" at bounding box center [51, 91] width 28 height 31
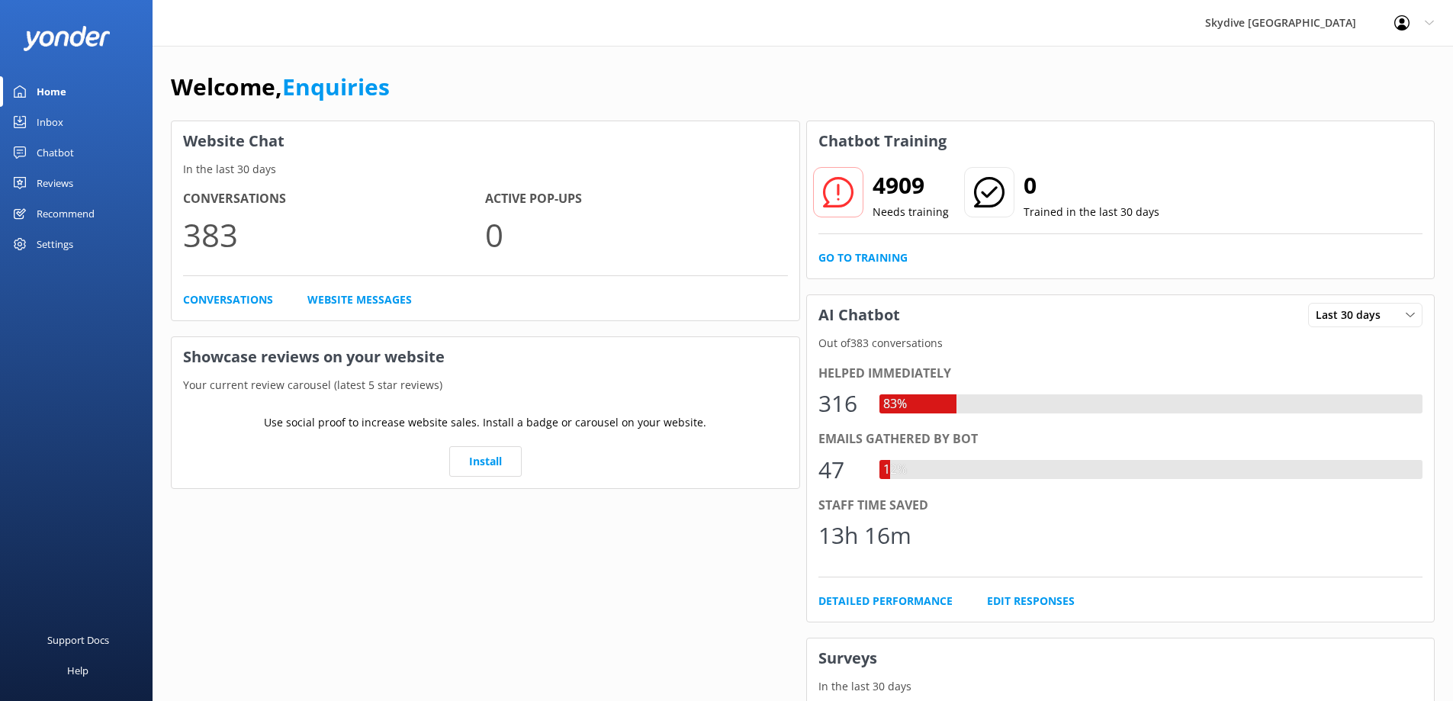
click at [44, 126] on div "Inbox" at bounding box center [50, 122] width 27 height 31
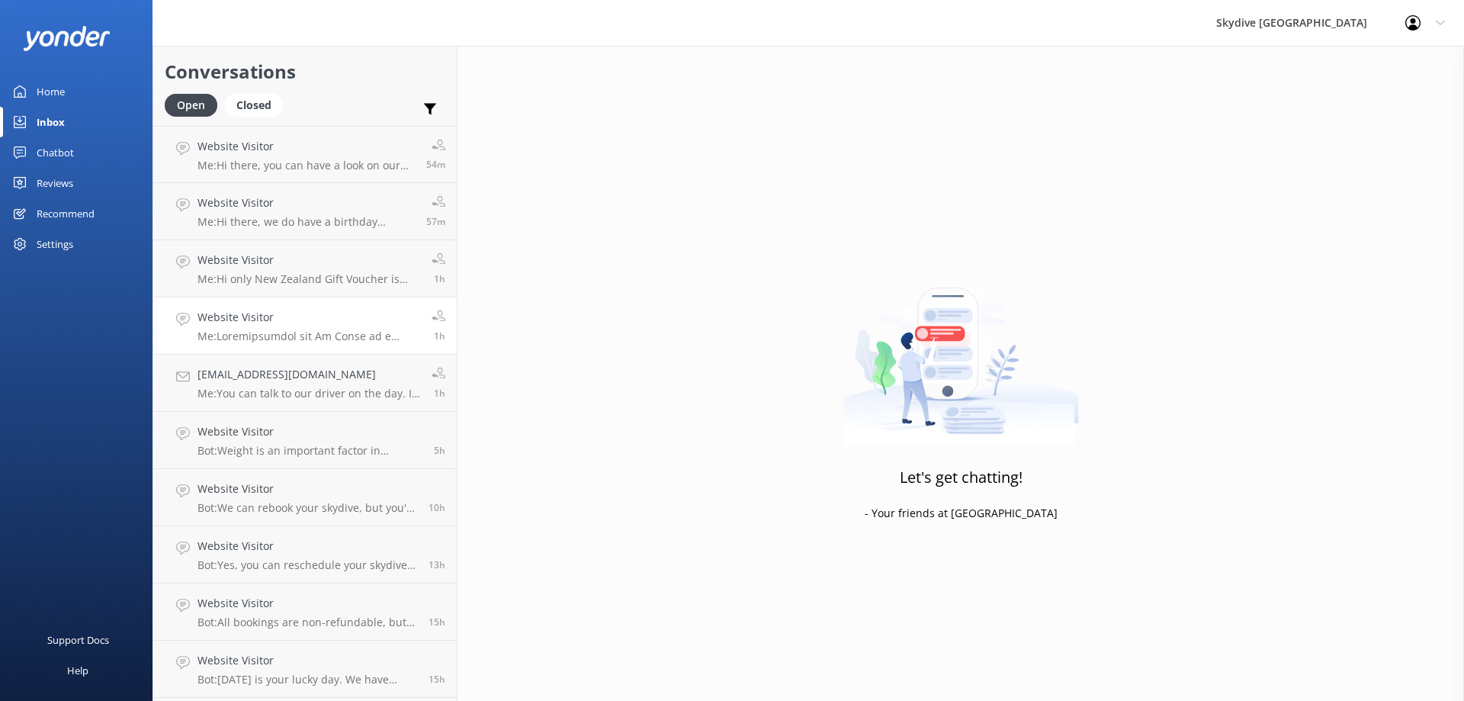
click at [274, 328] on div "Website Visitor Me:" at bounding box center [309, 326] width 223 height 34
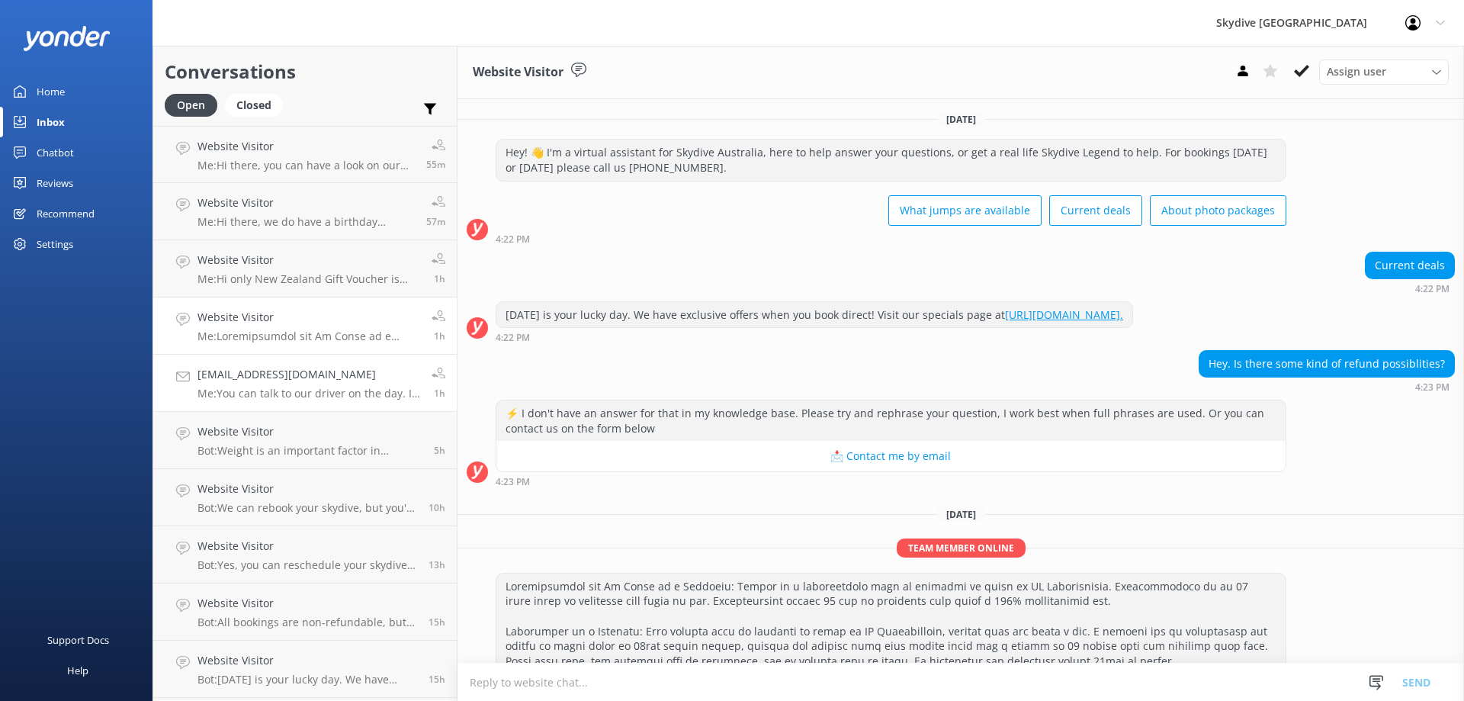
scroll to position [303, 0]
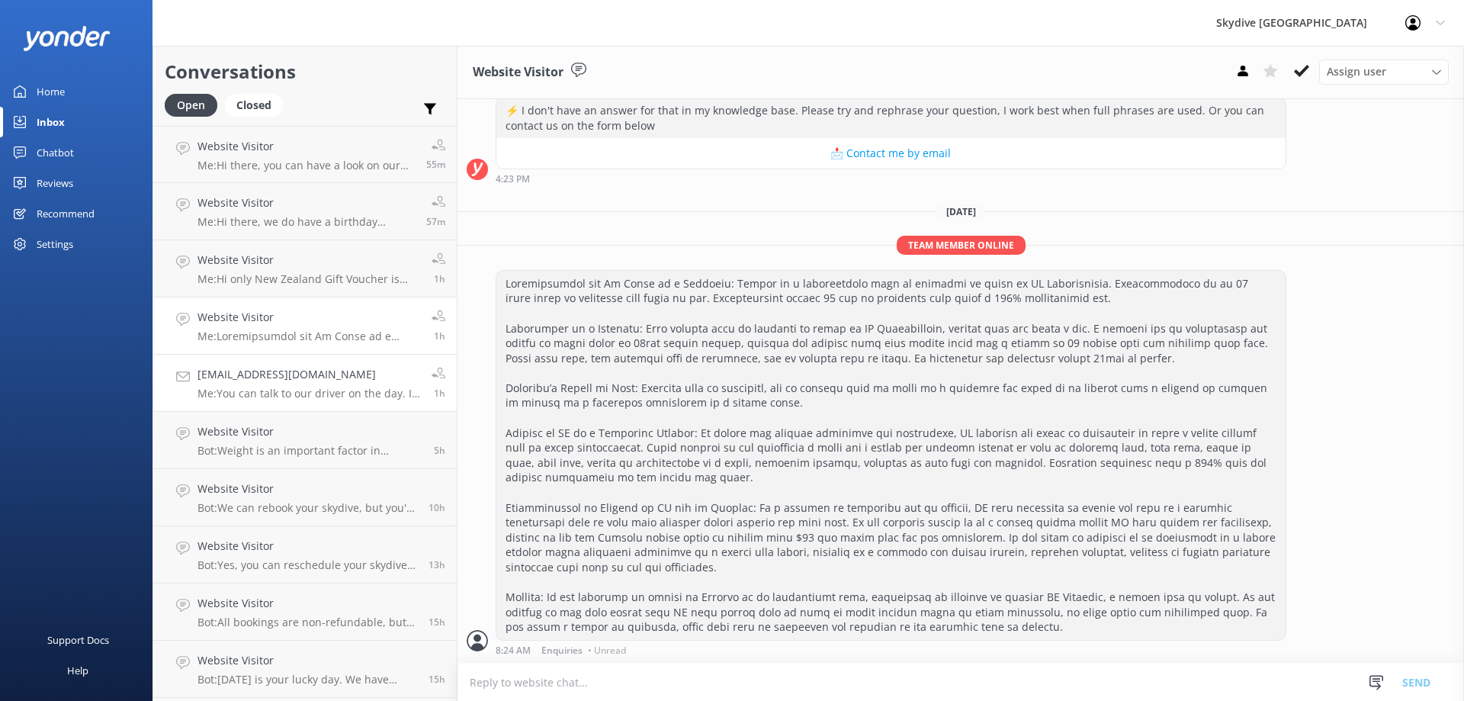
click at [279, 393] on p "Me: You can talk to our driver on the day. I believe they're happy to drop you …" at bounding box center [309, 394] width 223 height 14
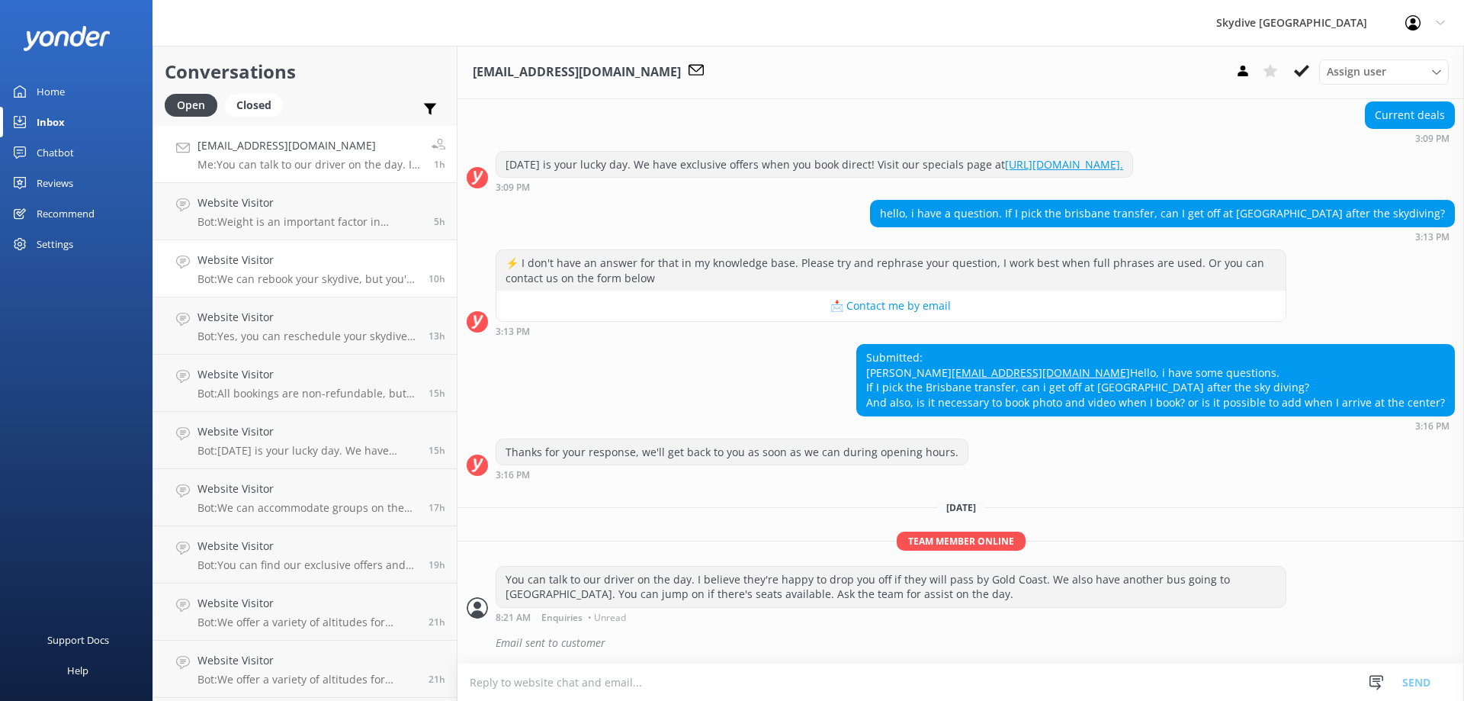
scroll to position [305, 0]
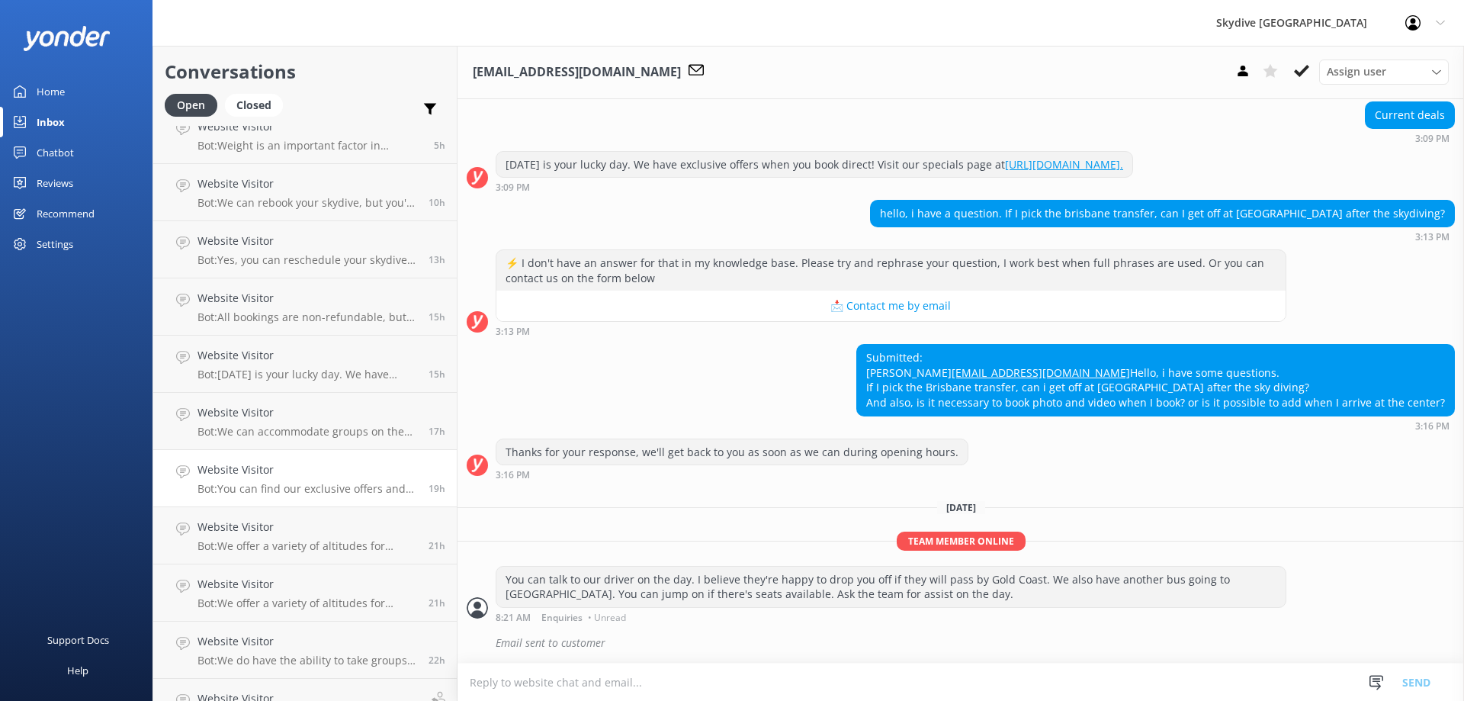
click at [310, 479] on div "Website Visitor Bot: You can find our exclusive offers and current deals by vis…" at bounding box center [308, 478] width 220 height 34
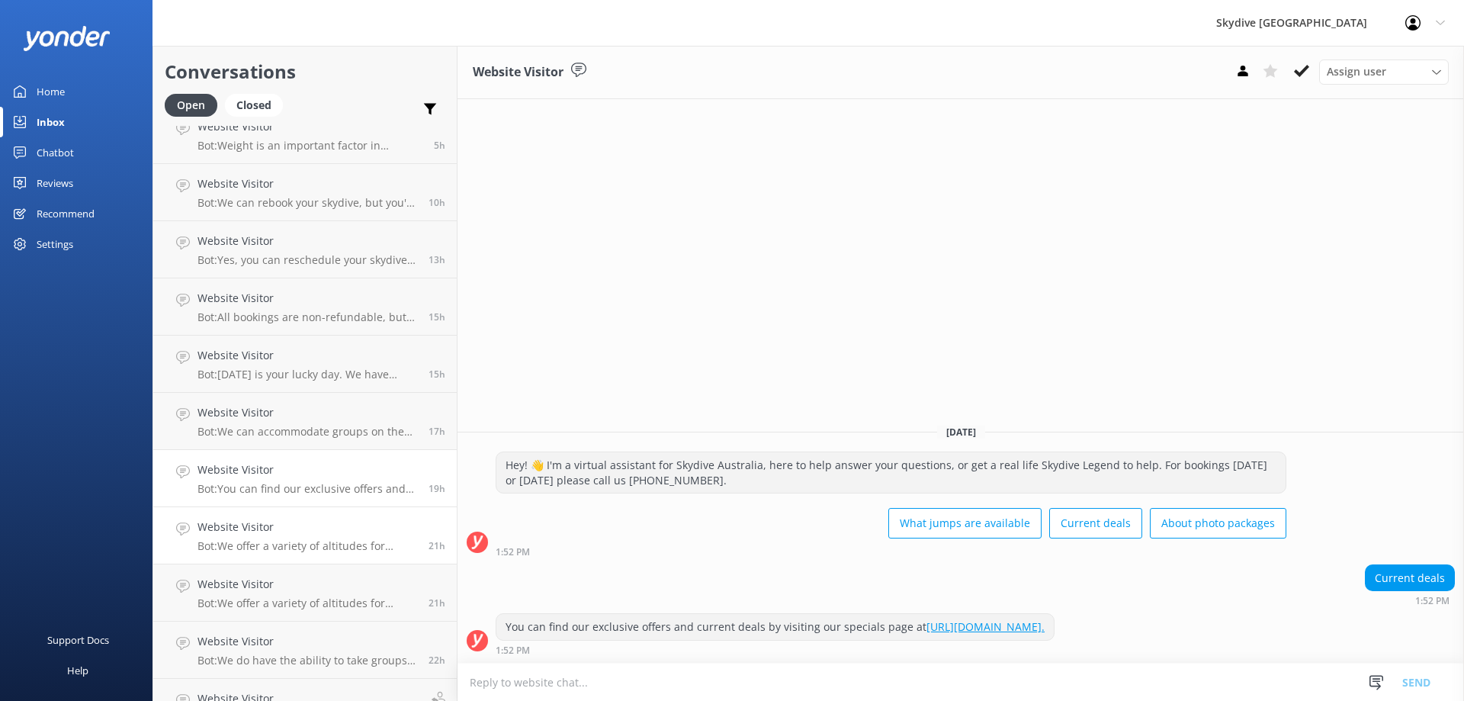
scroll to position [458, 0]
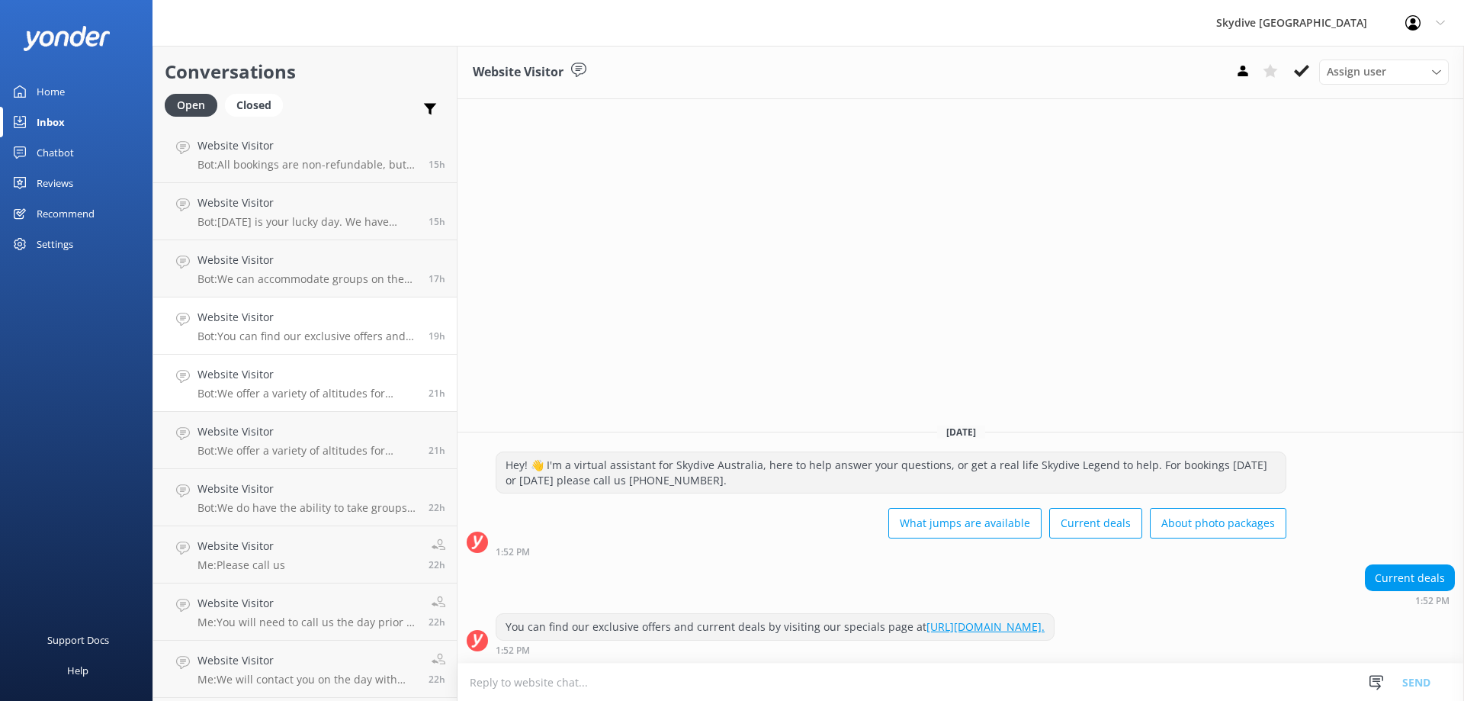
click at [308, 392] on p "Bot: We offer a variety of altitudes for skydiving, with all dropzones providin…" at bounding box center [308, 394] width 220 height 14
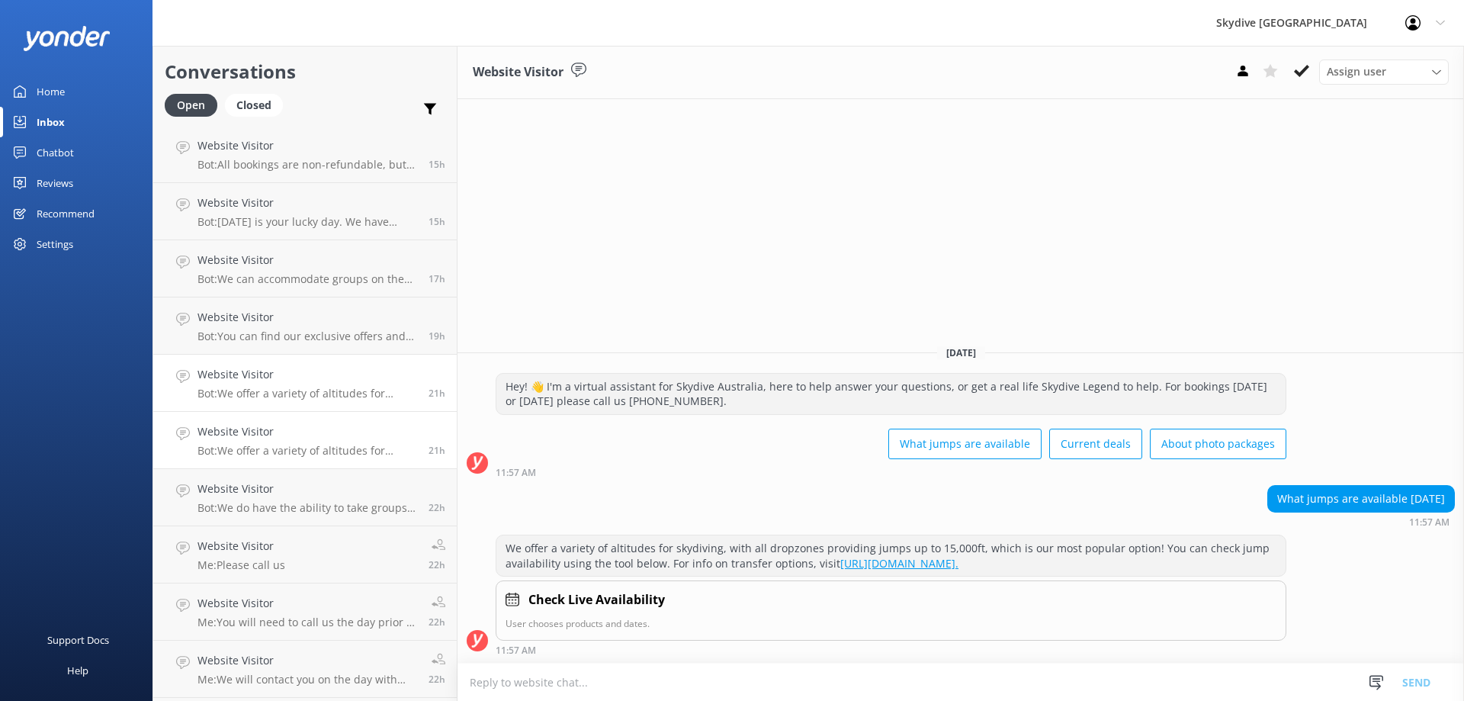
click at [311, 448] on p "Bot: We offer a variety of altitudes for skydiving, with all dropzones providin…" at bounding box center [308, 451] width 220 height 14
click at [311, 501] on p "Bot: We do have the ability to take groups on the same plane; however, group si…" at bounding box center [308, 508] width 220 height 14
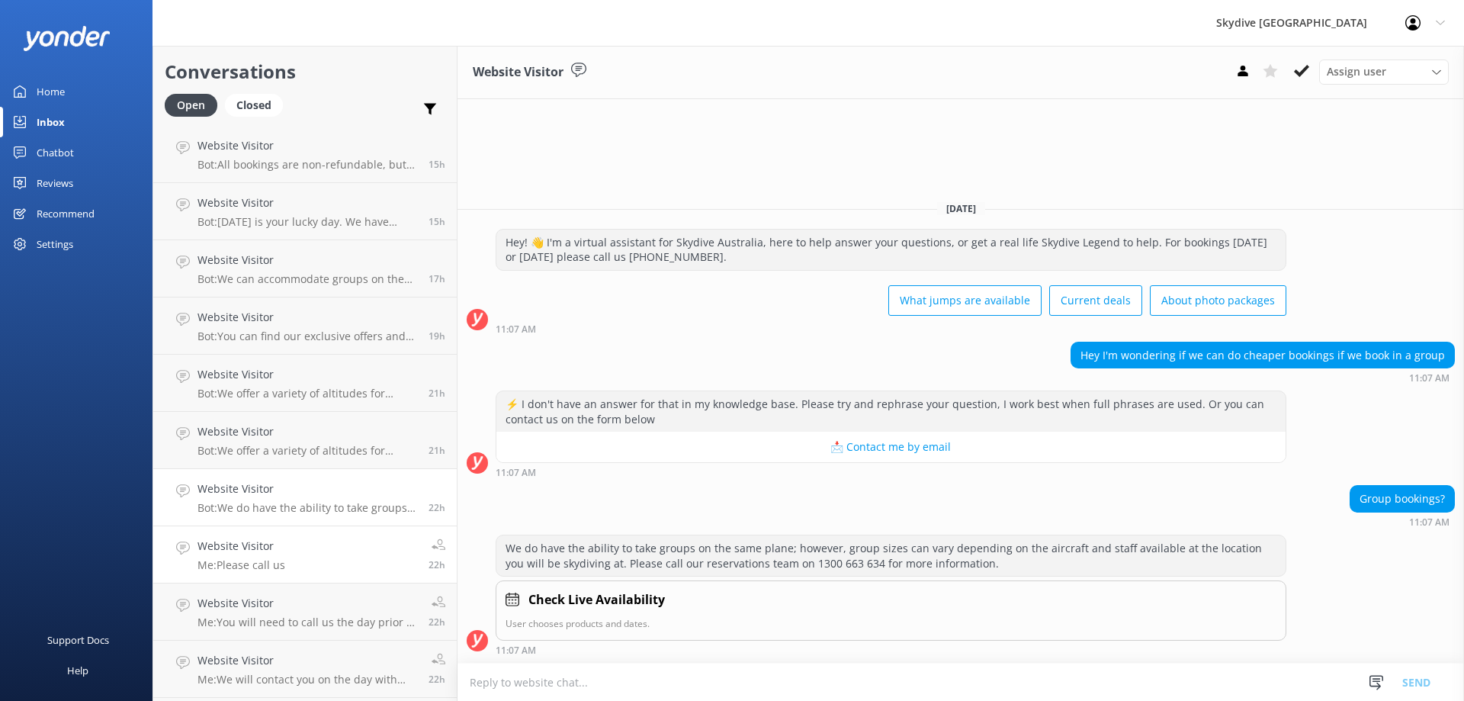
click at [318, 544] on link "Website Visitor Me: Please call us 22h" at bounding box center [305, 554] width 304 height 57
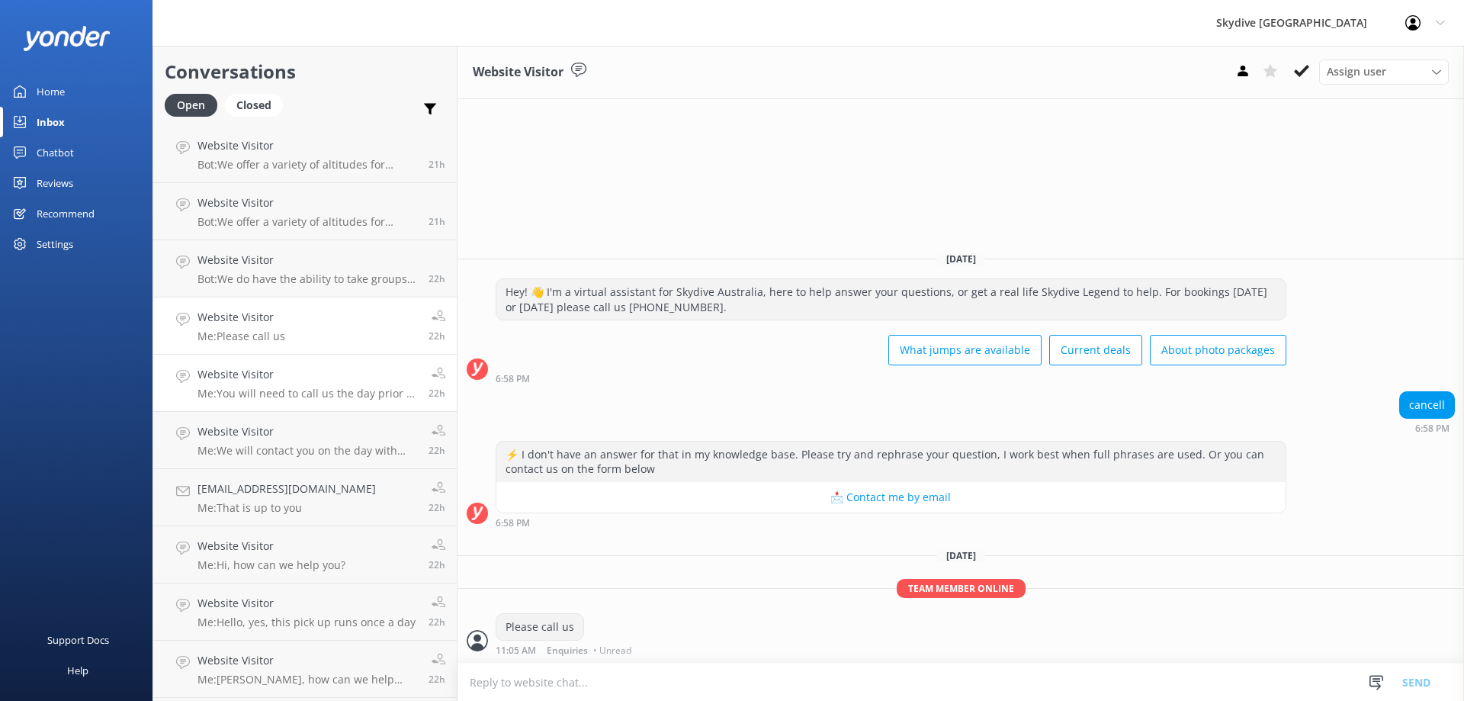
scroll to position [763, 0]
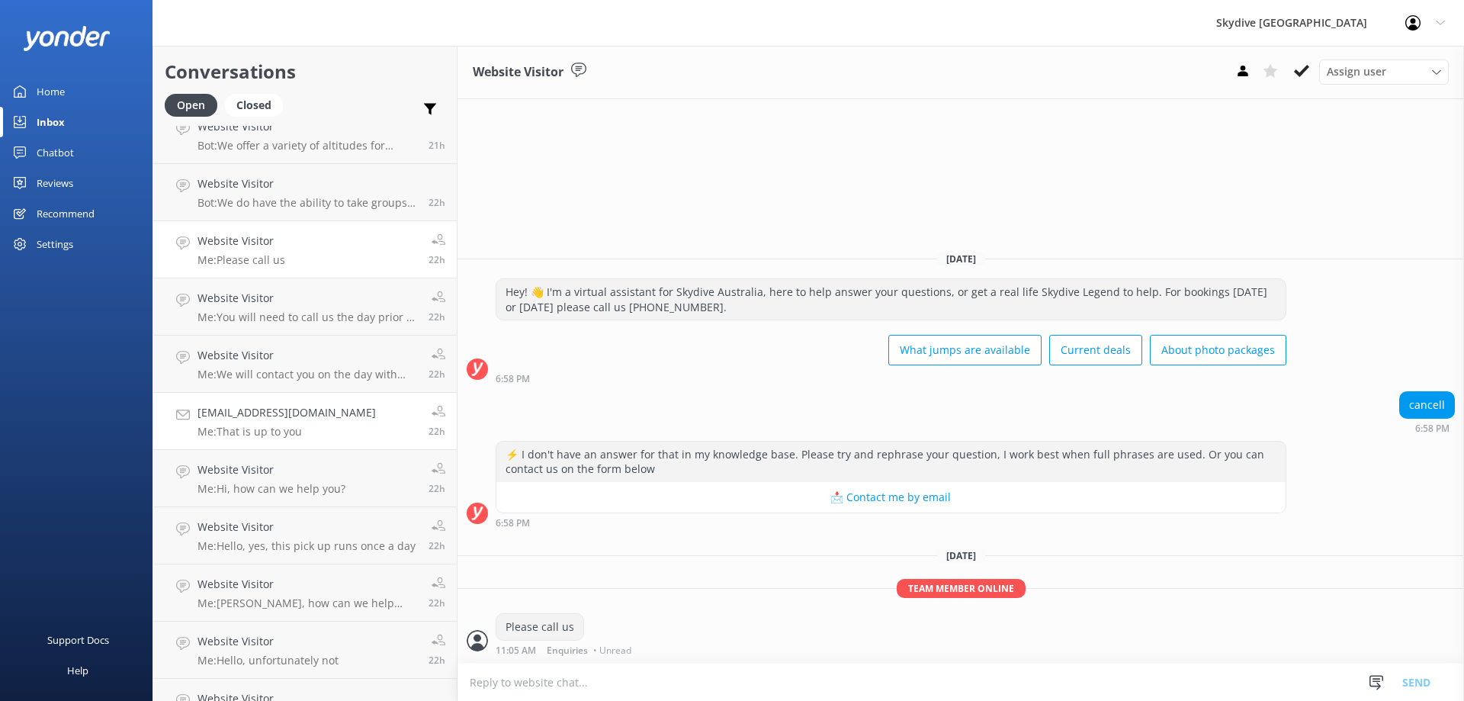
click at [278, 436] on p "Me: That is up to you" at bounding box center [287, 432] width 178 height 14
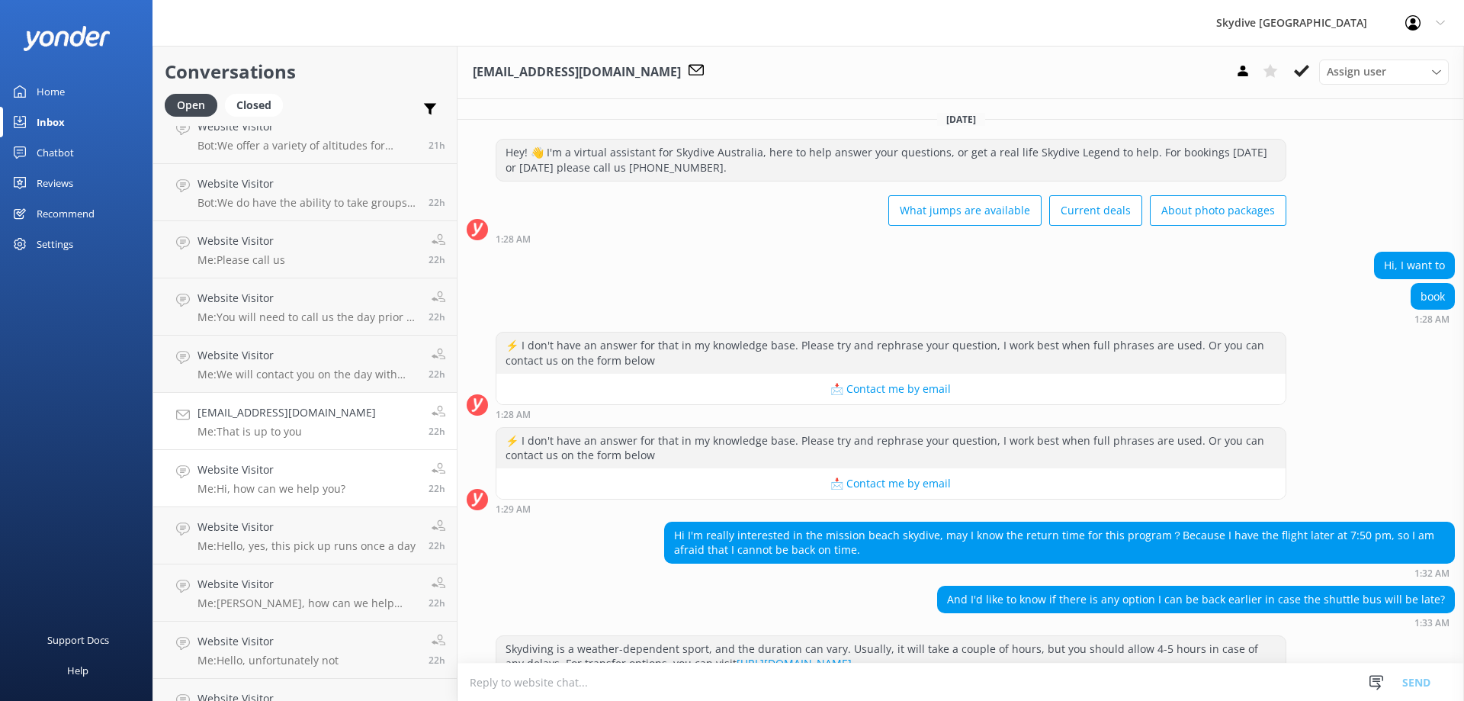
scroll to position [821, 0]
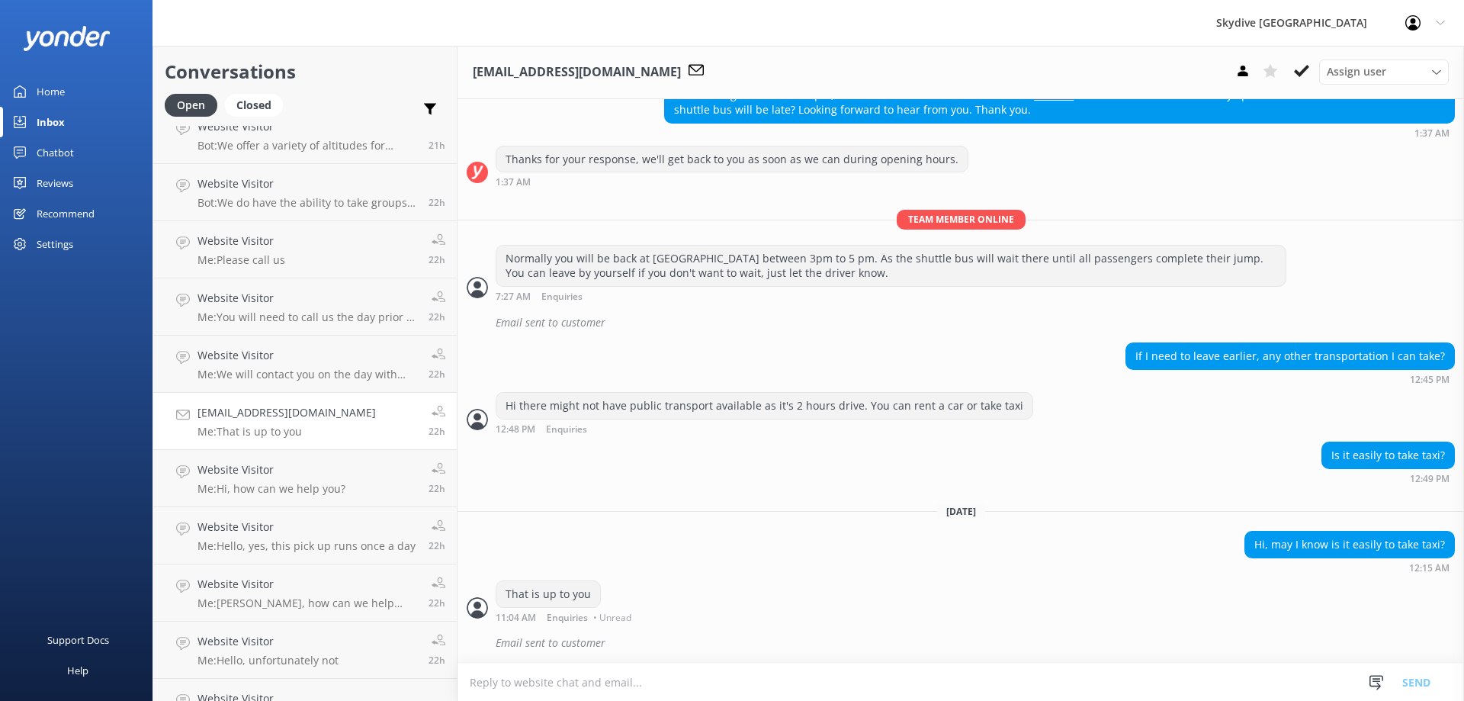
click at [287, 439] on link "[EMAIL_ADDRESS][DOMAIN_NAME] Me: That is up to you 22h" at bounding box center [305, 421] width 304 height 57
click at [305, 416] on link "[EMAIL_ADDRESS][DOMAIN_NAME] Me: That is up to you 22h" at bounding box center [305, 421] width 304 height 57
click at [298, 515] on link "Website Visitor Me: Hello, yes, this pick up runs once a day 22h" at bounding box center [305, 535] width 304 height 57
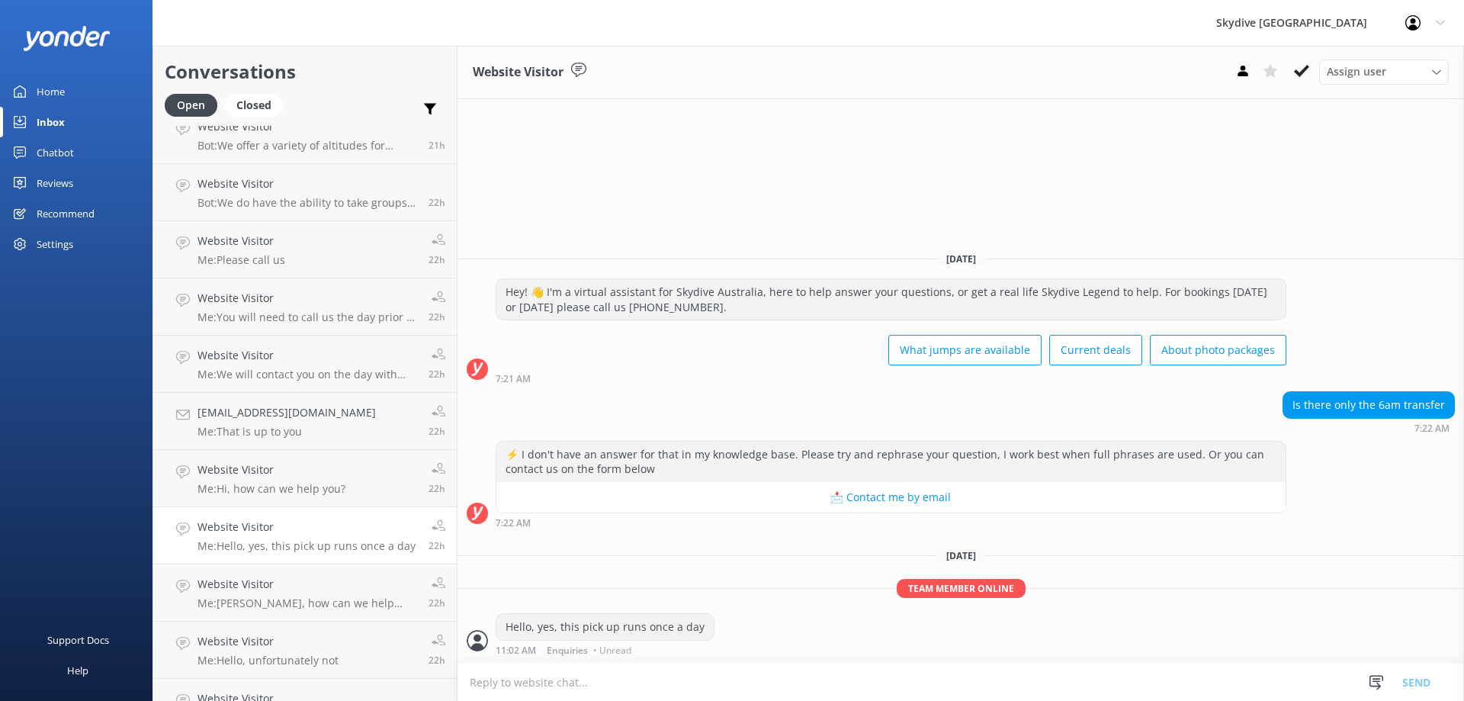
click at [288, 556] on link "Website Visitor Me: Hello, yes, this pick up runs once a day 22h" at bounding box center [305, 535] width 304 height 57
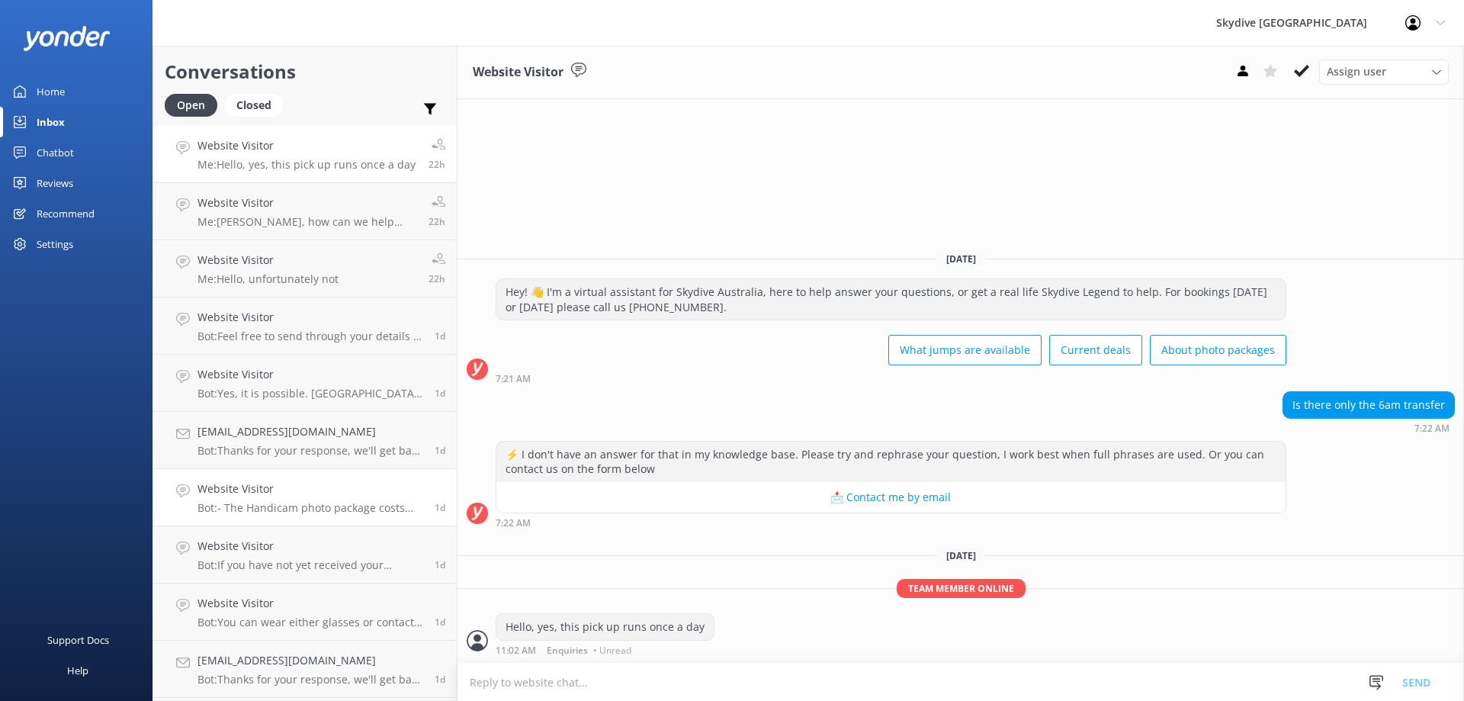
click at [270, 490] on h4 "Website Visitor" at bounding box center [311, 488] width 226 height 17
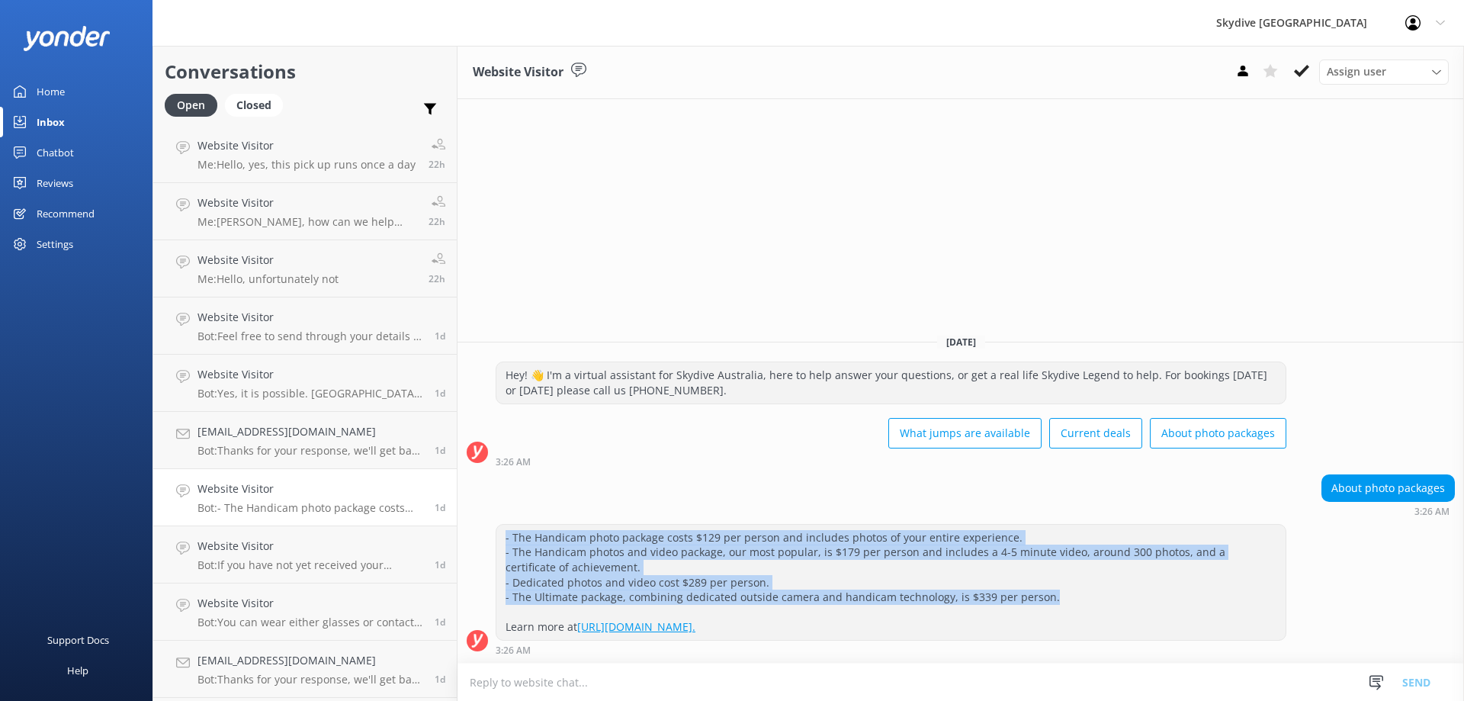
drag, startPoint x: 1113, startPoint y: 603, endPoint x: 496, endPoint y: 529, distance: 622.1
click at [496, 529] on div "- The Handicam photo package costs $129 per person and includes photos of your …" at bounding box center [891, 582] width 791 height 117
click at [323, 219] on p "Me: Hi there, we do have a birthday discount of $30 off if you do skydive on yo…" at bounding box center [309, 222] width 223 height 14
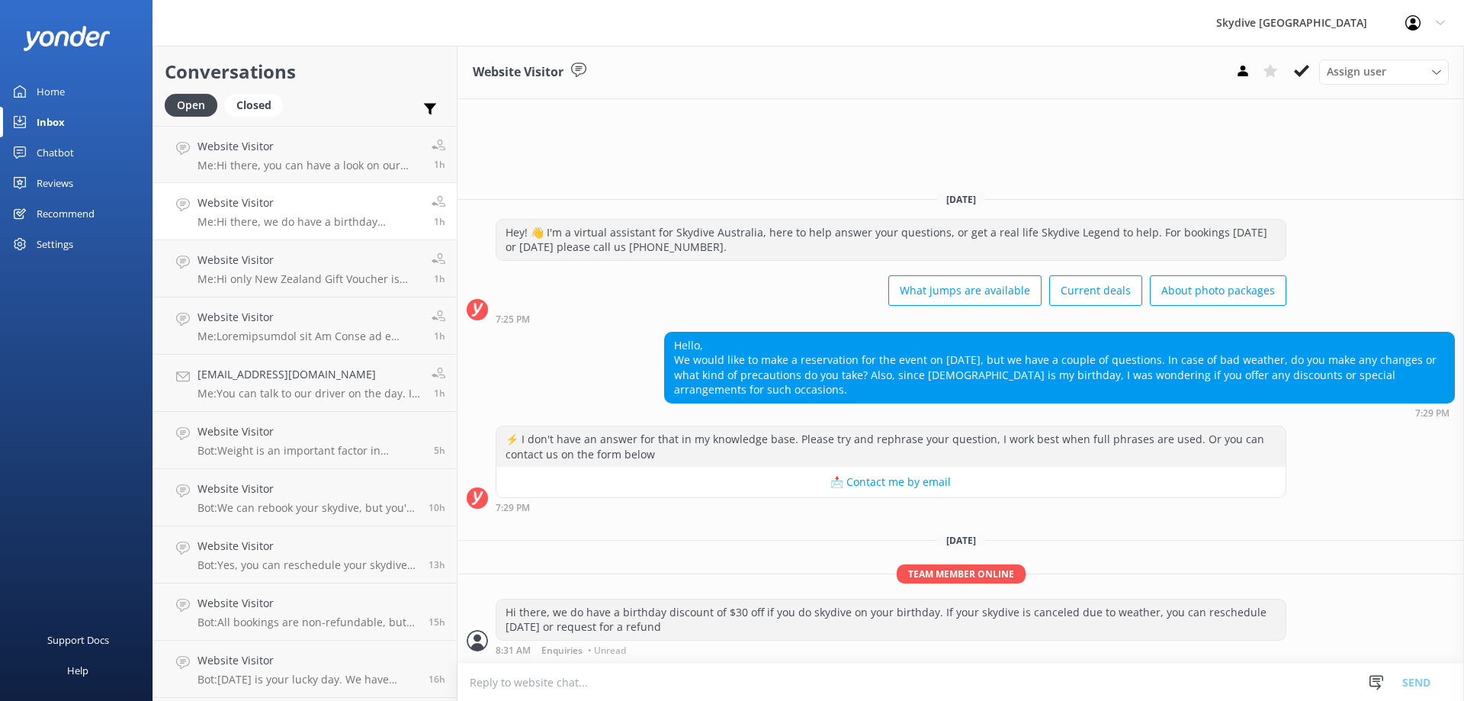
drag, startPoint x: 683, startPoint y: 631, endPoint x: 493, endPoint y: 602, distance: 191.3
click at [493, 602] on div "Hi there, we do have a birthday discount of $30 off if you do skydive on your b…" at bounding box center [961, 627] width 1007 height 56
click at [939, 640] on div "Hi there, we do have a birthday discount of $30 off if you do skydive on your b…" at bounding box center [891, 620] width 791 height 42
drag, startPoint x: 934, startPoint y: 617, endPoint x: 469, endPoint y: 602, distance: 465.4
click at [469, 602] on div "Hi there, we do have a birthday discount of $30 off if you do skydive on your b…" at bounding box center [961, 627] width 1007 height 56
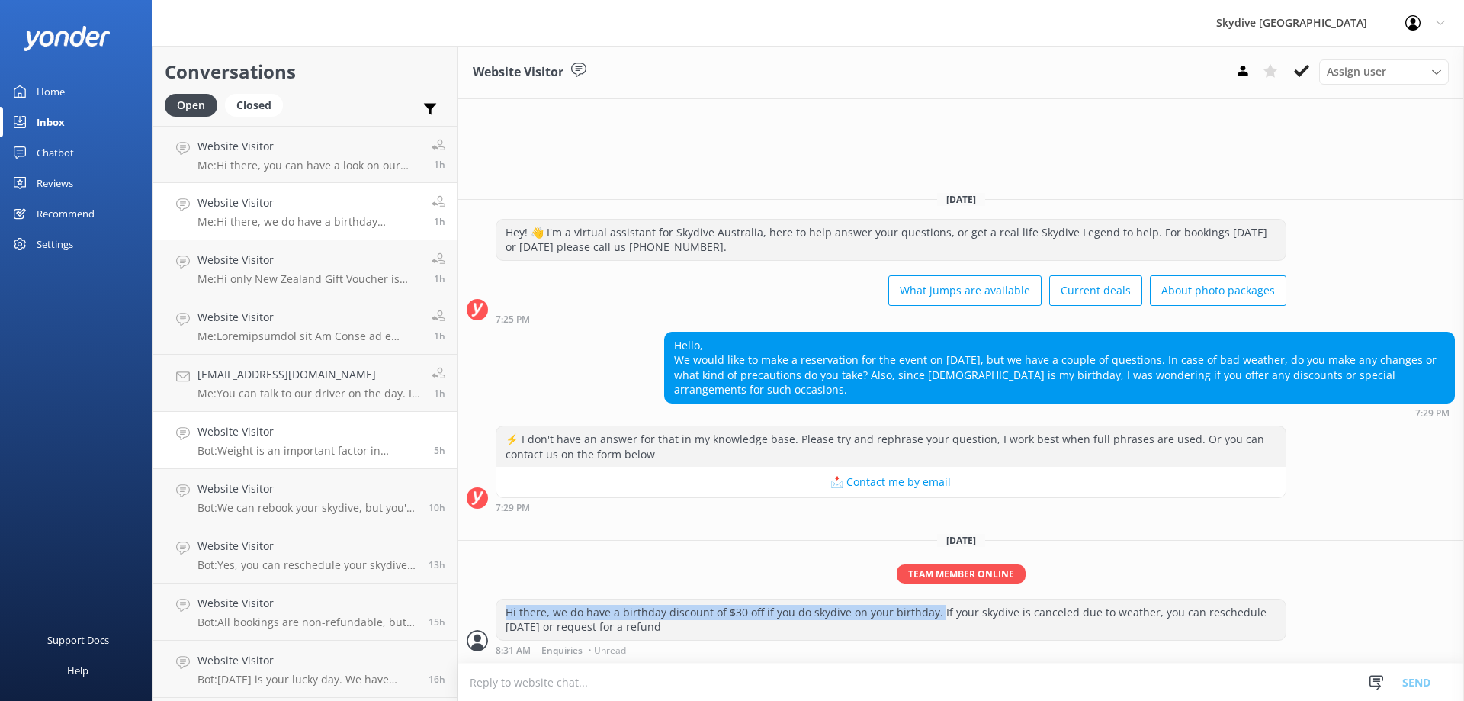
copy div "Hi there, we do have a birthday discount of $30 off if you do skydive on your b…"
click at [679, 631] on div "Hi there, we do have a birthday discount of $30 off if you do skydive on your b…" at bounding box center [890, 619] width 789 height 40
click at [319, 201] on h4 "Website Visitor" at bounding box center [309, 202] width 223 height 17
click at [333, 325] on h4 "Website Visitor" at bounding box center [309, 317] width 223 height 17
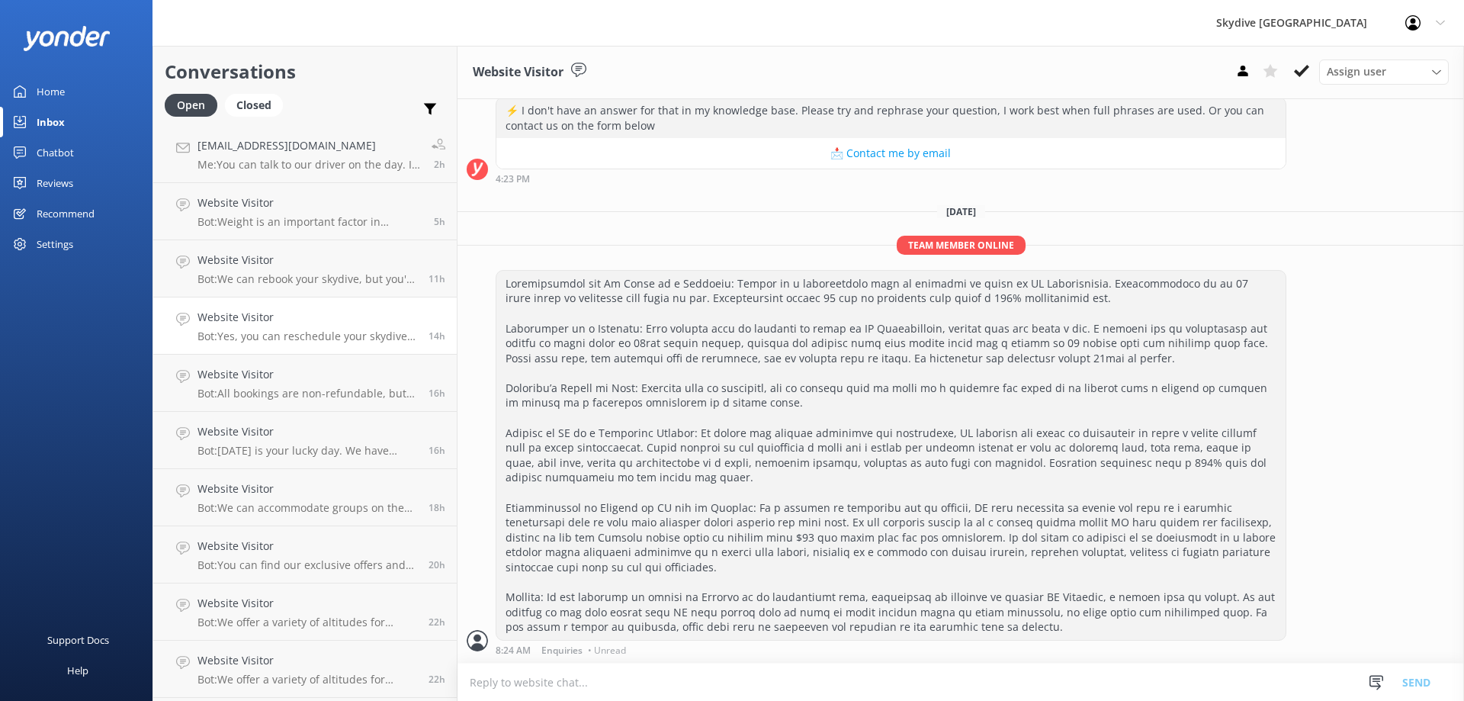
scroll to position [305, 0]
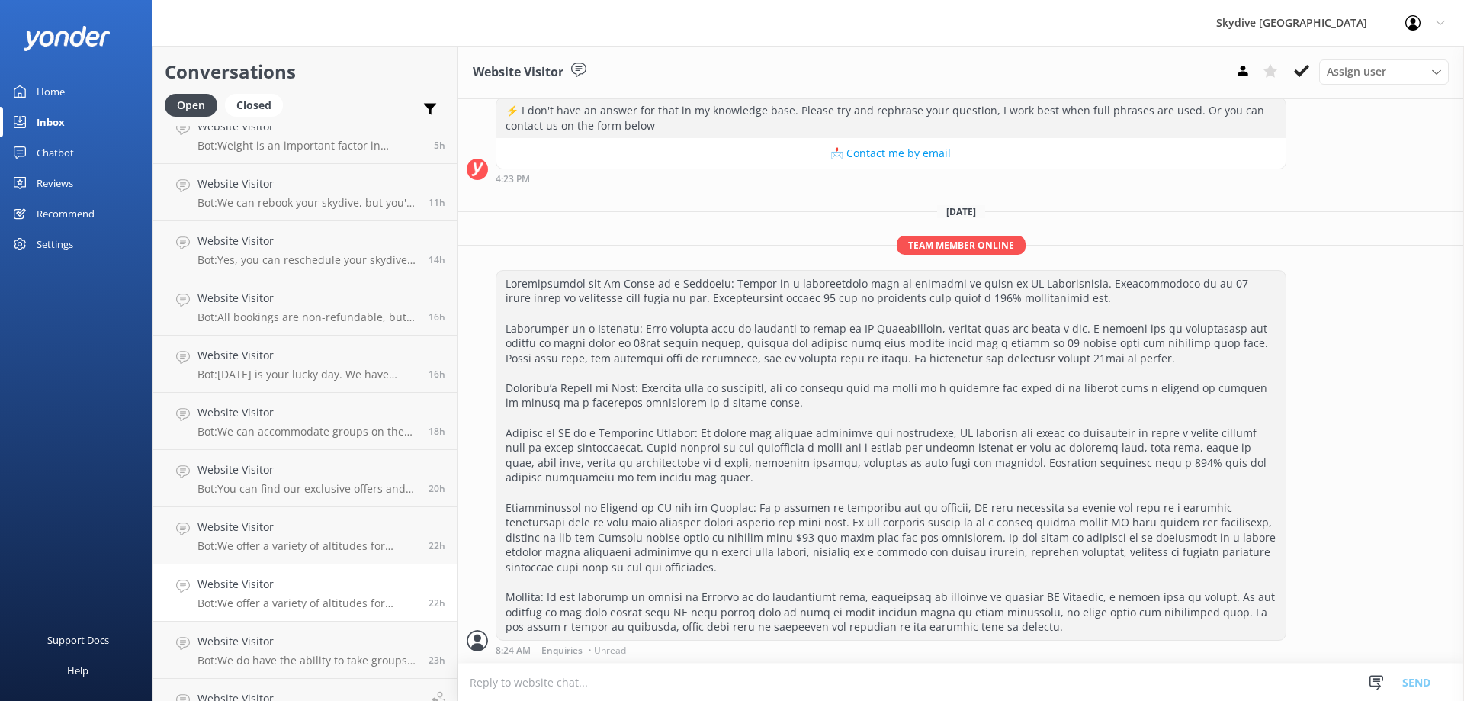
click at [355, 588] on h4 "Website Visitor" at bounding box center [308, 584] width 220 height 17
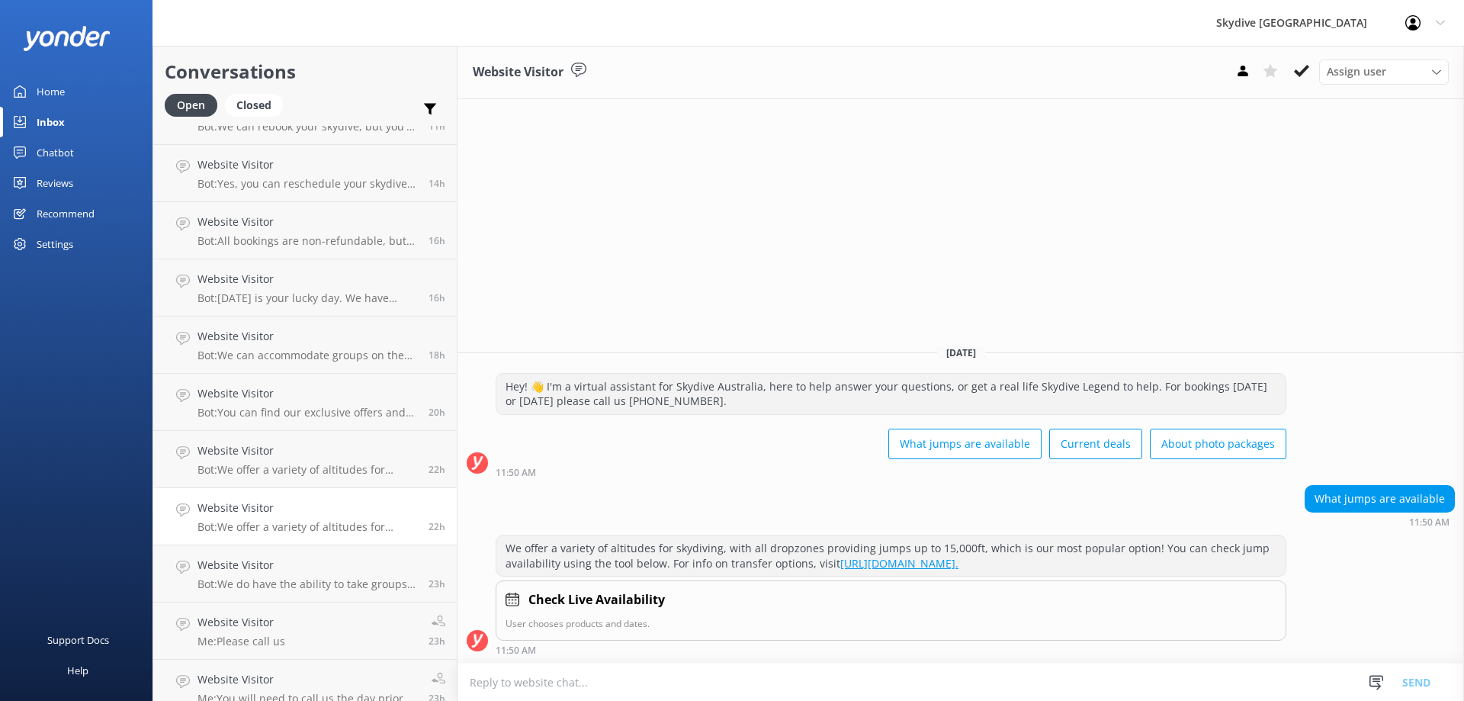
scroll to position [458, 0]
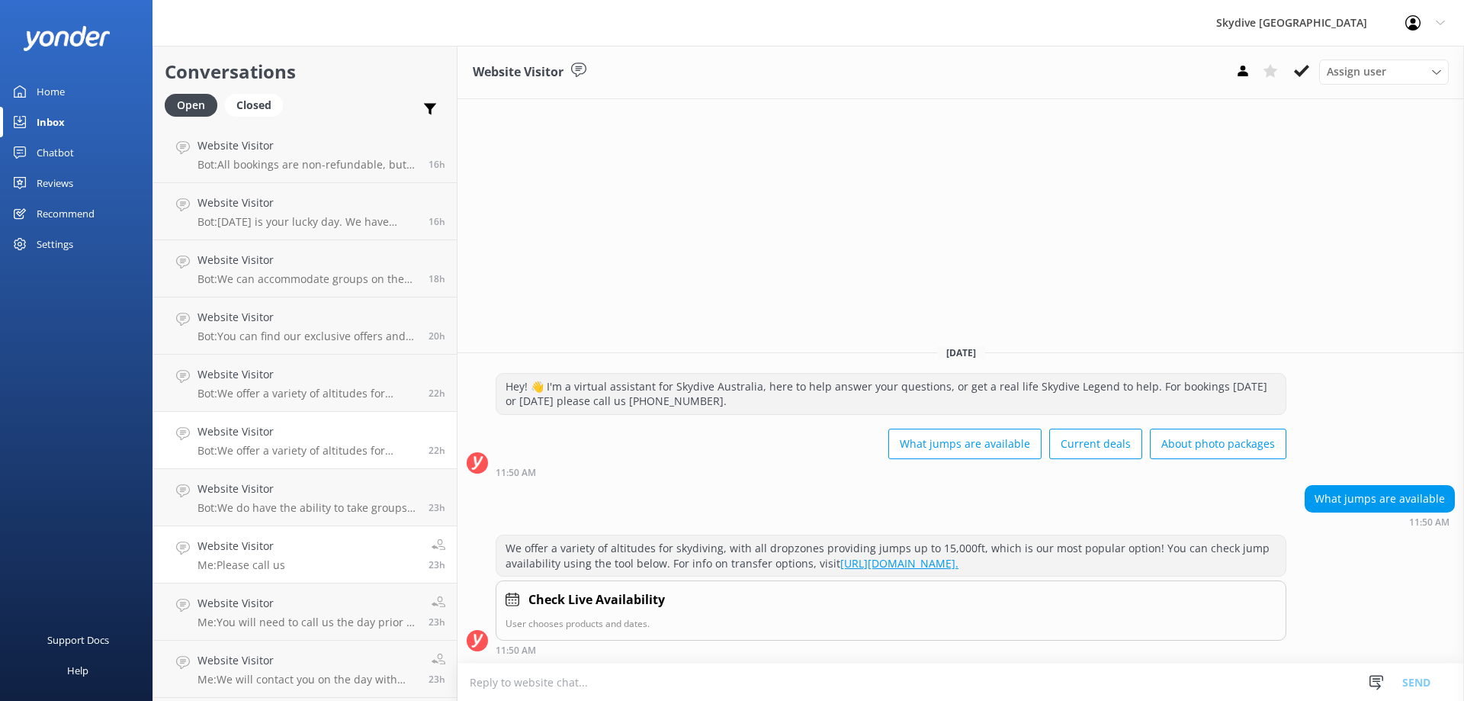
click at [354, 557] on link "Website Visitor Me: Please call us 23h" at bounding box center [305, 554] width 304 height 57
